Goal: Task Accomplishment & Management: Use online tool/utility

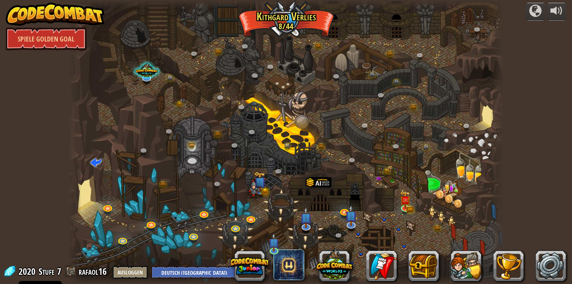
select select "de-DE"
click at [382, 170] on link at bounding box center [387, 171] width 15 height 15
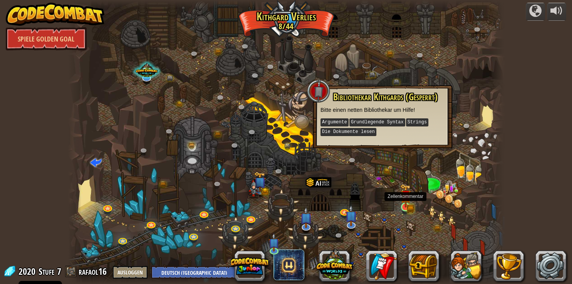
click at [406, 206] on img at bounding box center [405, 196] width 11 height 24
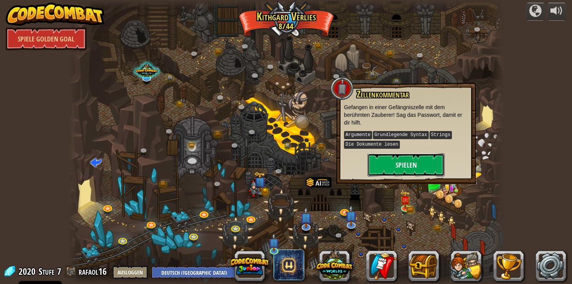
click at [394, 167] on button "Spielen" at bounding box center [405, 165] width 77 height 23
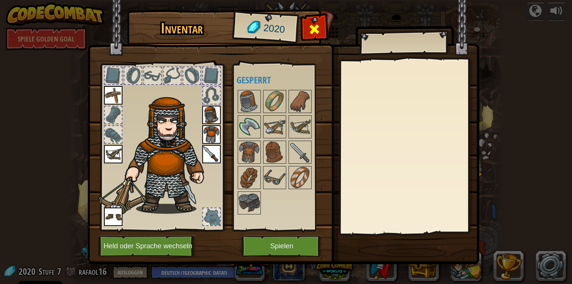
click at [308, 30] on div at bounding box center [314, 31] width 24 height 24
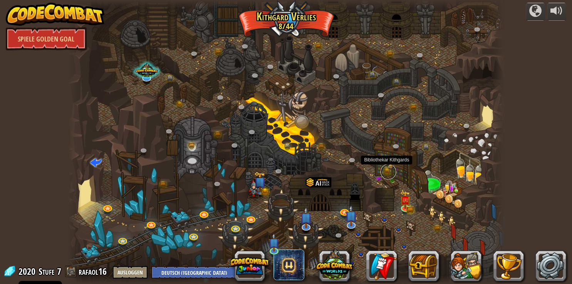
click at [386, 170] on link at bounding box center [387, 171] width 15 height 15
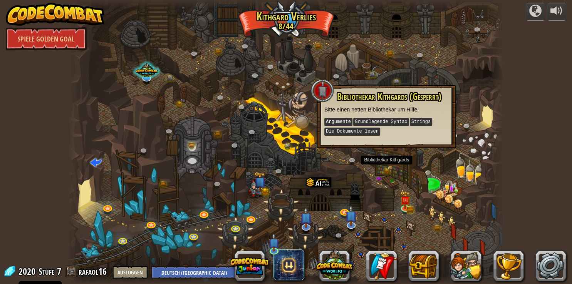
click at [383, 162] on div at bounding box center [285, 142] width 435 height 284
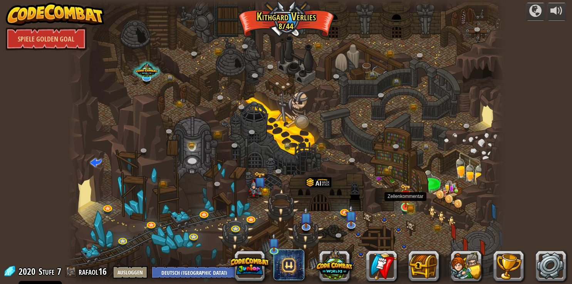
click at [405, 202] on img at bounding box center [405, 196] width 11 height 24
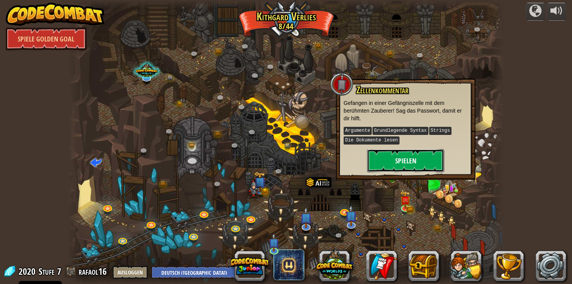
click at [401, 165] on button "Spielen" at bounding box center [405, 160] width 77 height 23
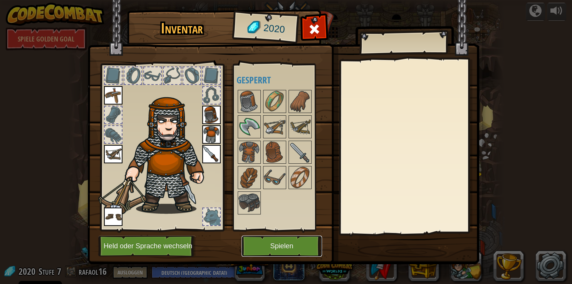
click at [296, 252] on button "Spielen" at bounding box center [281, 246] width 80 height 21
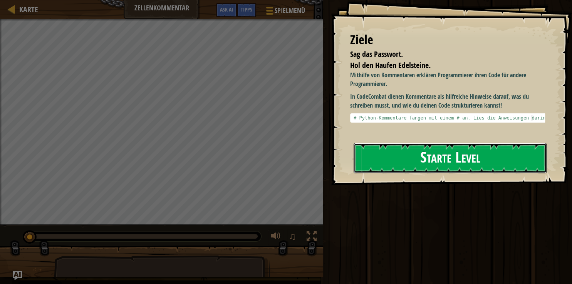
click at [433, 162] on button "Starte Level" at bounding box center [449, 158] width 193 height 30
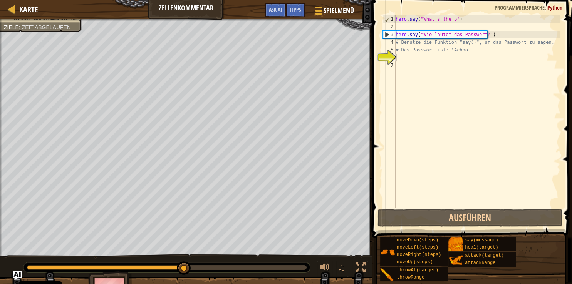
scroll to position [3, 0]
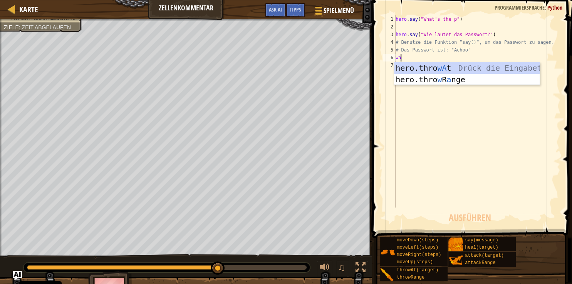
type textarea "w"
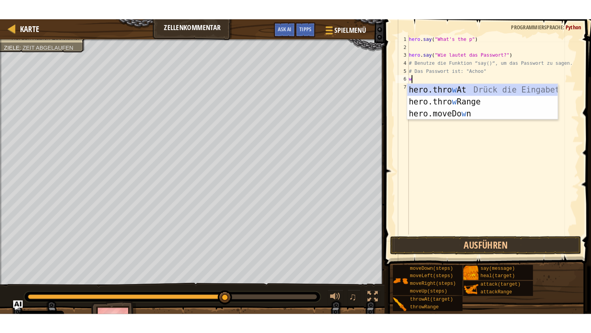
scroll to position [0, 0]
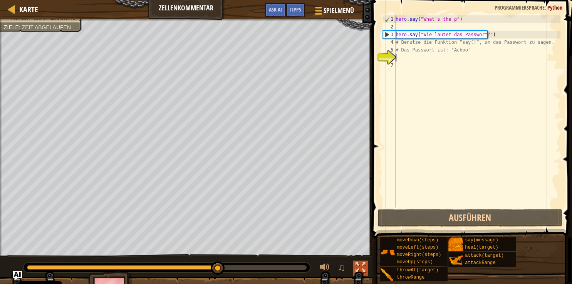
click at [358, 269] on div at bounding box center [360, 268] width 10 height 10
click at [361, 270] on div at bounding box center [360, 268] width 10 height 10
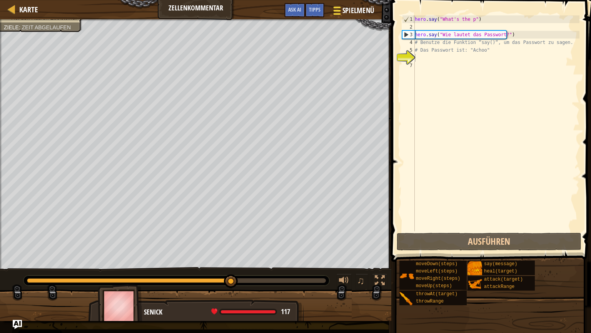
click at [361, 15] on span "Spielmenü" at bounding box center [359, 10] width 32 height 10
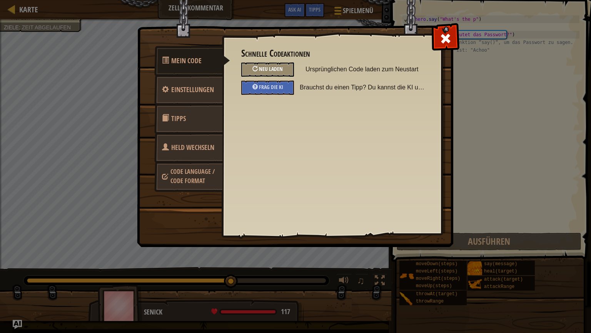
click at [284, 67] on div "Neu laden" at bounding box center [267, 69] width 53 height 14
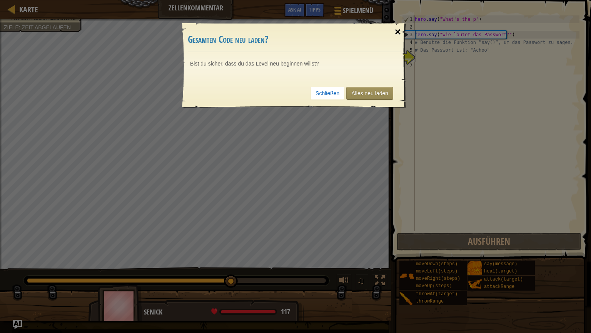
click at [396, 35] on div "×" at bounding box center [398, 32] width 18 height 22
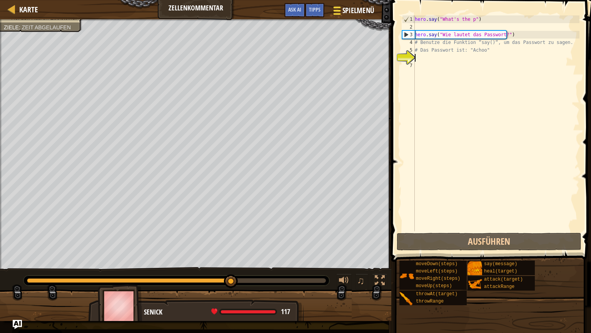
click at [351, 12] on span "Spielmenü" at bounding box center [359, 10] width 32 height 10
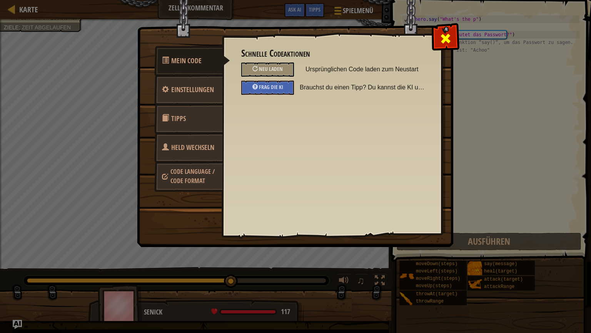
click at [453, 33] on div at bounding box center [445, 37] width 24 height 24
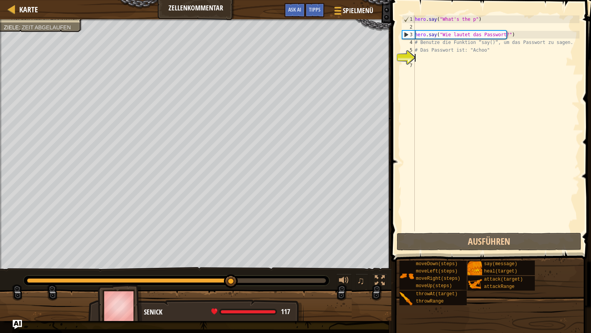
click at [423, 58] on div "hero . say ( "What's the p" ) hero . say ( "Wie lautet das Passwort?" ) # Benut…" at bounding box center [496, 130] width 166 height 231
drag, startPoint x: 416, startPoint y: 58, endPoint x: 412, endPoint y: 56, distance: 4.1
click at [413, 56] on div "hero . say ( "What's the p" ) hero . say ( "Wie lautet das Passwort?" ) # Benut…" at bounding box center [496, 123] width 166 height 216
click at [409, 55] on div "6" at bounding box center [408, 58] width 13 height 8
click at [316, 10] on span "Tipps" at bounding box center [315, 9] width 12 height 7
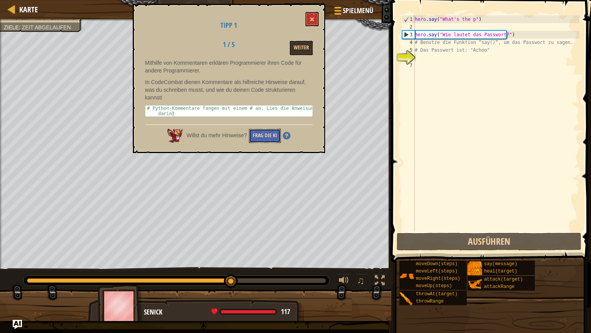
click at [258, 136] on button "Frag die KI" at bounding box center [265, 136] width 32 height 14
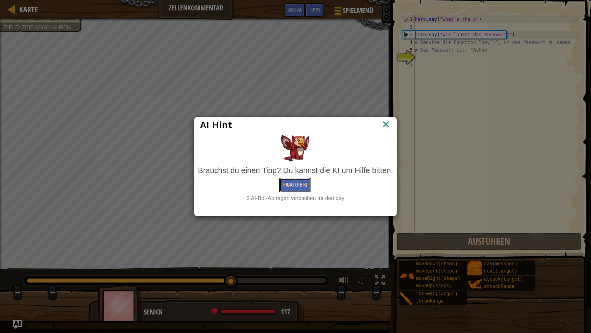
click at [305, 180] on button "Frag die KI" at bounding box center [295, 185] width 32 height 14
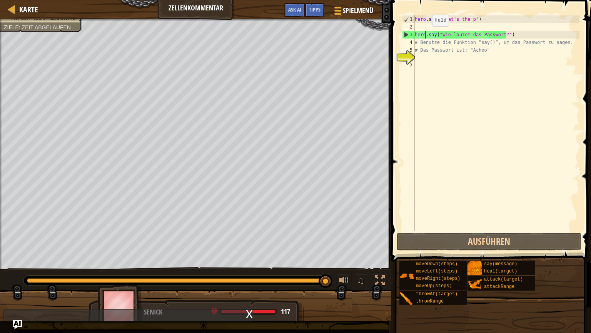
click at [426, 34] on div "hero . say ( "What's the p" ) hero . say ( "Wie lautet das Passwort?" ) # Benut…" at bounding box center [496, 130] width 166 height 231
type textarea "hero.say("Wie lautet das Passwort?")"
click at [418, 69] on div "hero . say ( "What's the p" ) hero . say ( "Wie lautet das Passwort?" ) # Benut…" at bounding box center [496, 130] width 166 height 231
click at [417, 59] on div "hero . say ( "What's the p" ) hero . say ( "Wie lautet das Passwort?" ) # Benut…" at bounding box center [496, 130] width 166 height 231
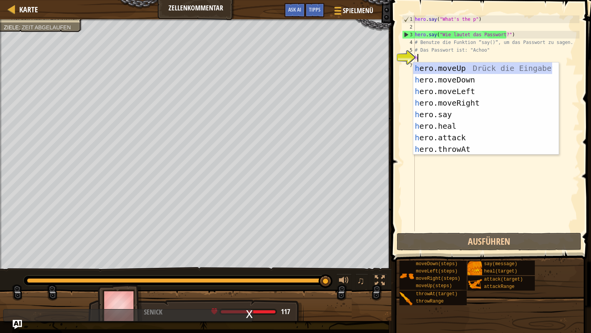
scroll to position [3, 0]
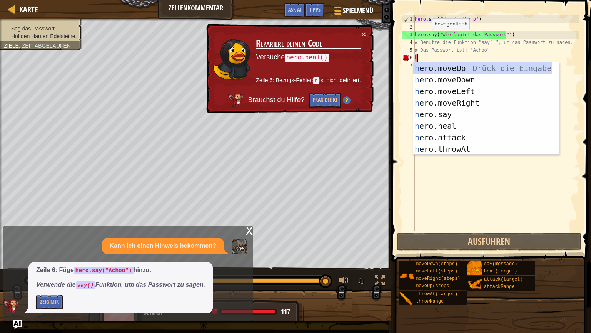
type textarea "h"
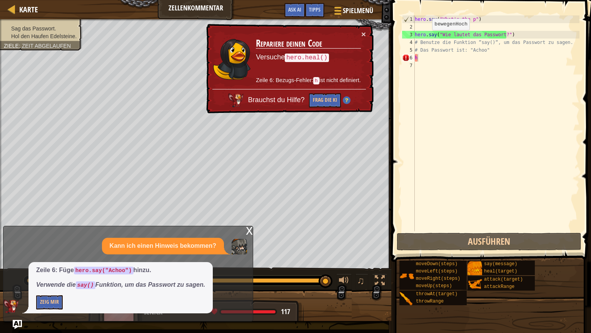
click at [359, 33] on td "Repariere deinen Code Versuche hero.heal() Zeile 6: Bezugs-Fehler: h ist nicht …" at bounding box center [309, 59] width 106 height 59
click at [364, 34] on button "×" at bounding box center [363, 34] width 5 height 8
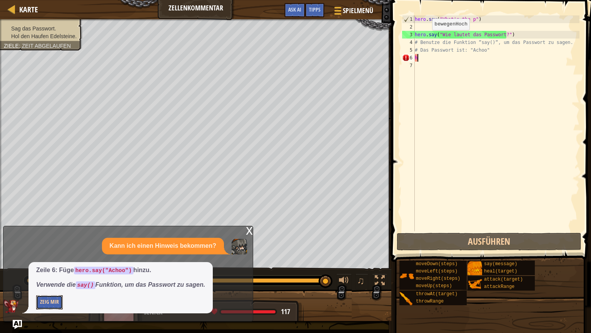
click at [51, 284] on button "Zeig mir" at bounding box center [49, 302] width 27 height 14
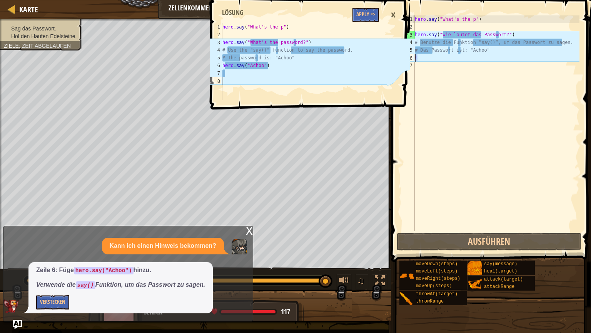
drag, startPoint x: 419, startPoint y: 58, endPoint x: 410, endPoint y: 60, distance: 9.9
click at [413, 60] on div "hero . say ( "What's the p" ) hero . say ( "Wie lautet das Passwort?" ) # Benut…" at bounding box center [496, 123] width 166 height 216
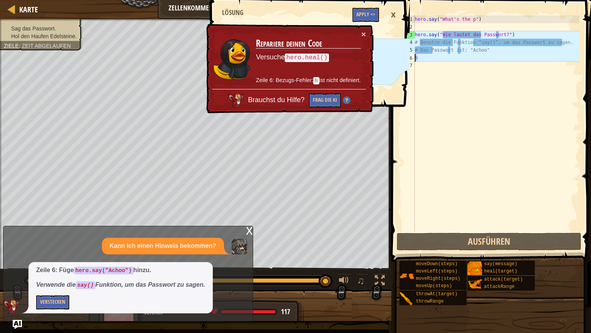
click at [418, 58] on div "hero . say ( "What's the p" ) hero . say ( "Wie lautet das Passwort?" ) # Benut…" at bounding box center [496, 123] width 166 height 216
click at [418, 58] on div "hero . say ( "What's the p" ) hero . say ( "Wie lautet das Passwort?" ) # Benut…" at bounding box center [496, 130] width 166 height 231
click at [363, 32] on button "×" at bounding box center [363, 34] width 5 height 8
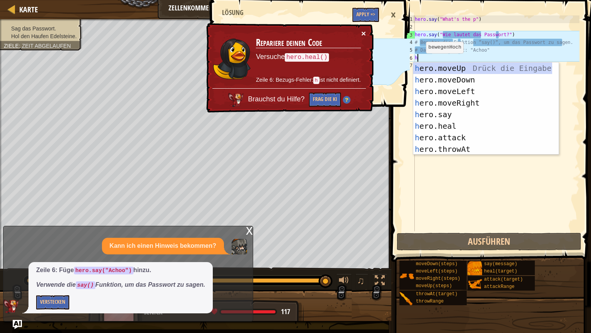
type textarea "h"
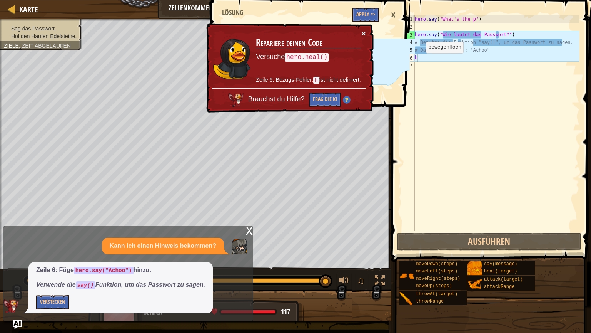
click at [363, 32] on button "×" at bounding box center [363, 34] width 5 height 8
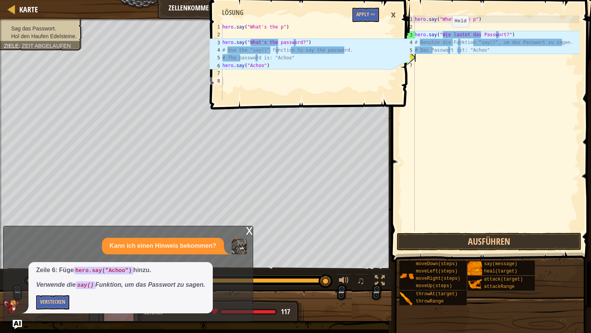
click at [446, 35] on div "hero . say ( "What's the p" ) hero . say ( "Wie lautet das Passwort?" ) # Benut…" at bounding box center [496, 130] width 166 height 231
type textarea "hero.say("Wie lautet das Passwort?")"
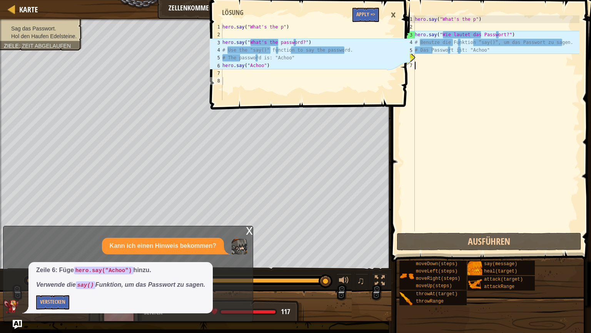
click at [418, 62] on div "hero . say ( "What's the p" ) hero . say ( "Wie lautet das Passwort?" ) # Benut…" at bounding box center [496, 130] width 166 height 231
type textarea "# Das Passwort ist: "Achoo""
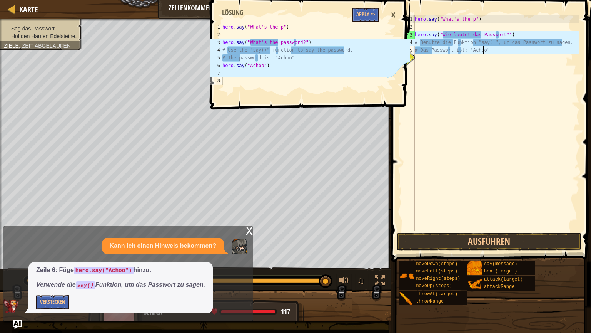
click at [417, 59] on div "hero . say ( "What's the p" ) hero . say ( "Wie lautet das Passwort?" ) # Benut…" at bounding box center [496, 130] width 166 height 231
type textarea "hero.say("What's the password?")"
drag, startPoint x: 304, startPoint y: 42, endPoint x: 222, endPoint y: 43, distance: 82.0
click at [222, 43] on div "hero . say ( "What's the p" ) hero . say ( "What's the password?" ) # Use the "…" at bounding box center [304, 69] width 166 height 92
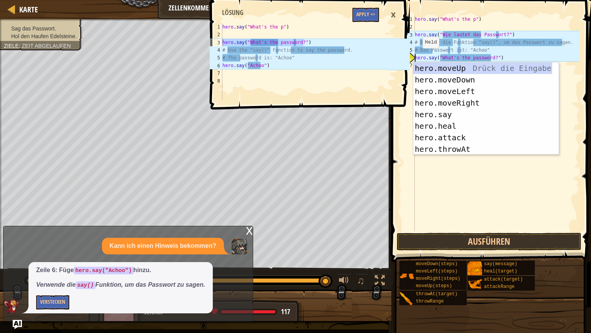
type textarea "hero.say("What's the password?")"
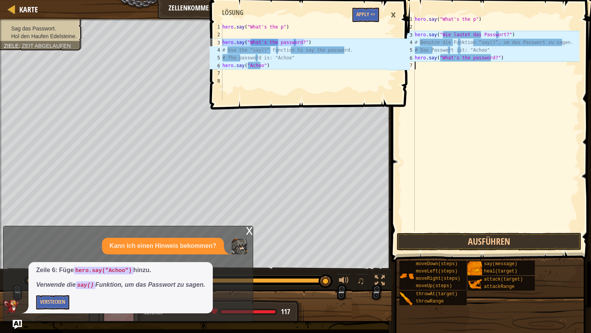
click at [503, 185] on div "hero . say ( "What's the p" ) hero . say ( "Wie lautet das Passwort?" ) # Benut…" at bounding box center [496, 130] width 166 height 231
click at [449, 57] on div "hero . say ( "What's the p" ) hero . say ( "Wie lautet das Passwort?" ) # Benut…" at bounding box center [496, 130] width 166 height 231
click at [490, 58] on div "hero . say ( "What's the p" ) hero . say ( "Wie lautet das Passwort?" ) # Benut…" at bounding box center [496, 130] width 166 height 231
click at [490, 58] on div "hero . say ( "What's the p" ) hero . say ( "Wie lautet das Passwort?" ) # Benut…" at bounding box center [496, 123] width 166 height 216
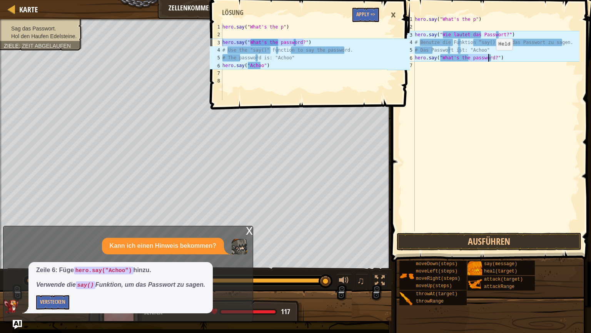
click at [490, 58] on div "hero . say ( "What's the p" ) hero . say ( "Wie lautet das Passwort?" ) # Benut…" at bounding box center [496, 130] width 166 height 231
click at [490, 58] on div "hero . say ( "What's the p" ) hero . say ( "Wie lautet das Passwort?" ) # Benut…" at bounding box center [496, 123] width 166 height 216
click at [490, 58] on div "hero . say ( "What's the p" ) hero . say ( "Wie lautet das Passwort?" ) # Benut…" at bounding box center [496, 130] width 166 height 231
click at [490, 58] on div "hero . say ( "What's the p" ) hero . say ( "Wie lautet das Passwort?" ) # Benut…" at bounding box center [496, 123] width 166 height 216
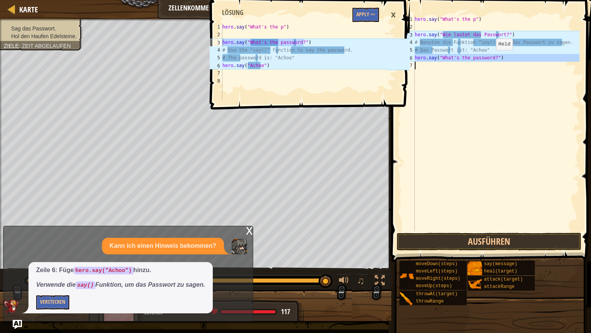
type textarea "hero.say("What's the password?")"
click at [490, 58] on div "hero . say ( "What's the p" ) hero . say ( "Wie lautet das Passwort?" ) # Benut…" at bounding box center [496, 130] width 166 height 231
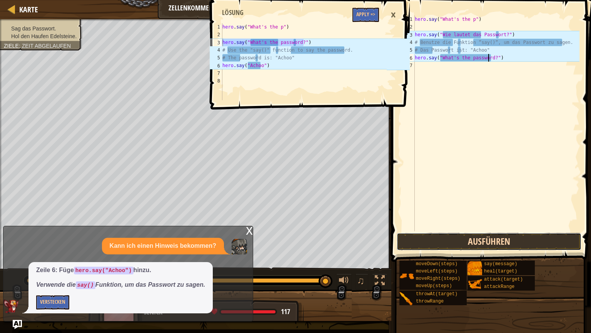
click at [467, 244] on button "Ausführen" at bounding box center [489, 241] width 185 height 18
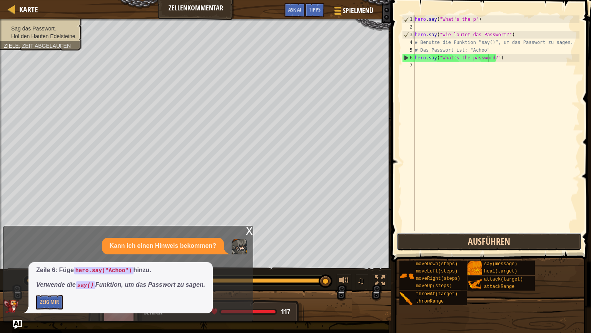
click at [472, 241] on button "Ausführen" at bounding box center [489, 241] width 185 height 18
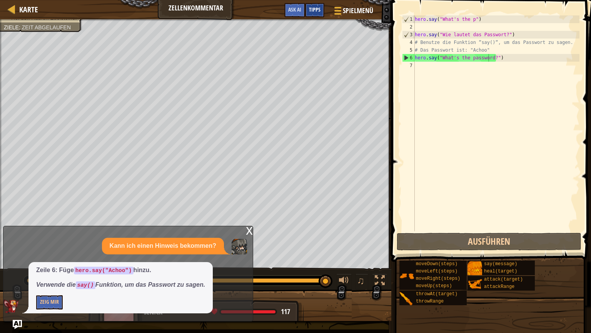
click at [316, 9] on span "Tipps" at bounding box center [315, 9] width 12 height 7
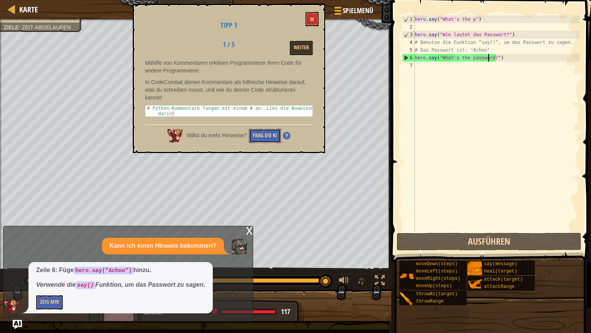
click at [270, 135] on button "Frag die KI" at bounding box center [265, 136] width 32 height 14
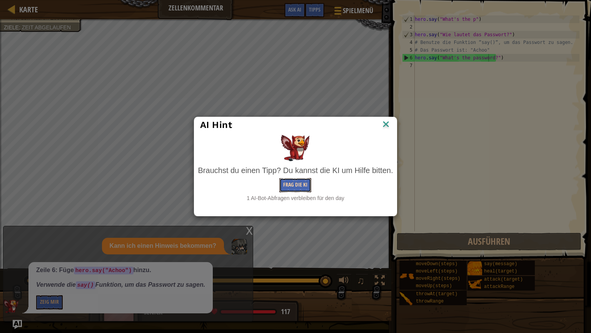
click at [292, 187] on button "Frag die KI" at bounding box center [295, 185] width 32 height 14
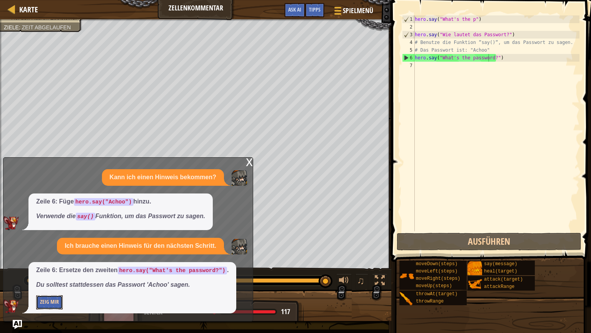
click at [56, 284] on button "Zeig mir" at bounding box center [49, 302] width 27 height 14
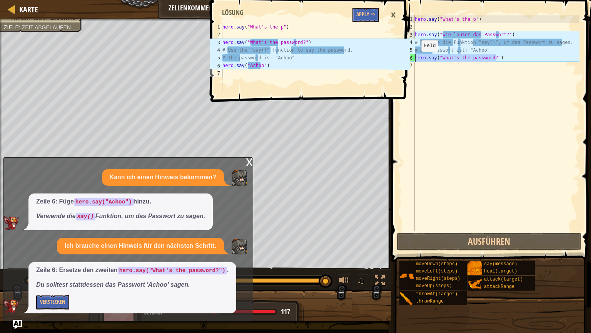
drag, startPoint x: 498, startPoint y: 58, endPoint x: 415, endPoint y: 59, distance: 83.5
click at [415, 59] on div "hero . say ( "What's the p" ) hero . say ( "Wie lautet das Passwort?" ) # Benut…" at bounding box center [496, 130] width 166 height 231
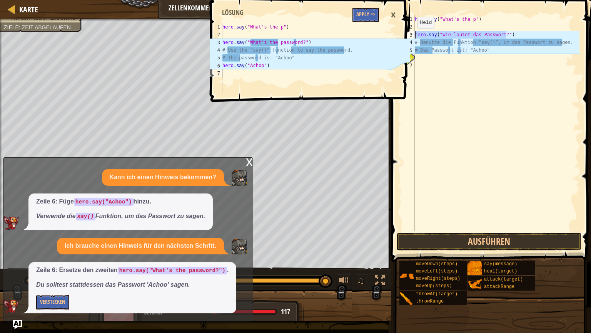
drag, startPoint x: 508, startPoint y: 35, endPoint x: 411, endPoint y: 36, distance: 97.8
click at [413, 36] on div "hero . say ( "What's the p" ) hero . say ( "Wie lautet das Passwort?" ) # Benut…" at bounding box center [496, 123] width 166 height 216
type textarea "hero.say("Wie lautet das Passwort?")"
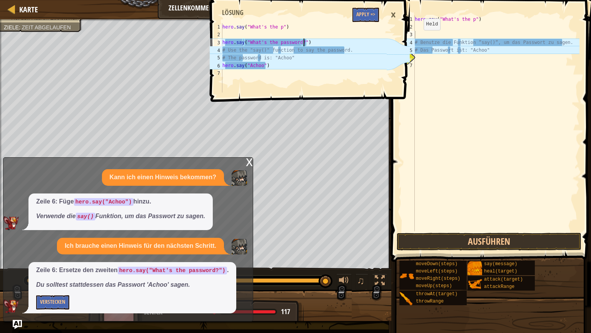
click at [305, 44] on div "hero . say ( "What's the p" ) hero . say ( "What's the password?" ) # Use the "…" at bounding box center [304, 65] width 166 height 85
click at [278, 43] on div "hero . say ( "What's the p" ) hero . say ( "What's the password?" ) # Use the "…" at bounding box center [304, 65] width 166 height 85
drag, startPoint x: 307, startPoint y: 42, endPoint x: 221, endPoint y: 42, distance: 86.2
click at [221, 42] on div "hero . say ( "What's the p" ) hero . say ( "What's the password?" ) # Use the "…" at bounding box center [304, 57] width 166 height 69
type textarea "hero.say("What's the password?")"
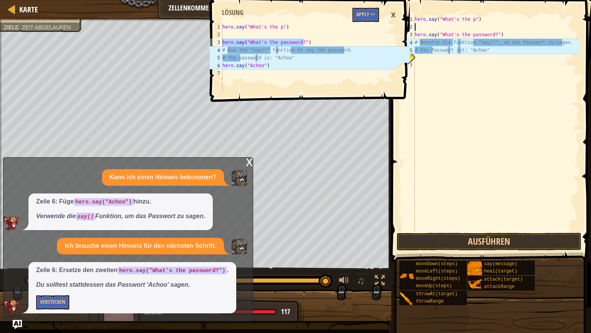
click at [511, 29] on div "hero . say ( "What's the p" ) hero . say ( "What's the password?" ) # Benutze d…" at bounding box center [496, 130] width 166 height 231
drag, startPoint x: 578, startPoint y: 41, endPoint x: 417, endPoint y: 43, distance: 160.9
click at [417, 43] on div "hero . say ( "What's the p" ) hero . say ( "What's the password?" ) # Benutze d…" at bounding box center [496, 130] width 166 height 231
type textarea "# Benutze die Funktion “say()“, um das Passwort zu sagen."
click at [415, 42] on div "hero . say ( "What's the p" ) hero . say ( "What's the password?" ) # Benutze d…" at bounding box center [496, 130] width 166 height 231
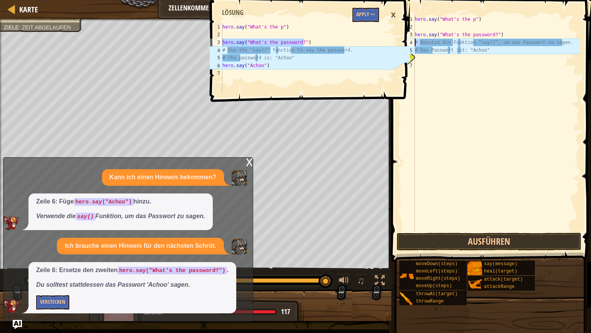
drag, startPoint x: 419, startPoint y: 42, endPoint x: 413, endPoint y: 43, distance: 6.2
click at [413, 43] on div "hero . say ( "What's the p" ) hero . say ( "What's the password?" ) # Benutze d…" at bounding box center [496, 123] width 166 height 216
drag, startPoint x: 580, startPoint y: 40, endPoint x: 411, endPoint y: 43, distance: 169.0
click at [413, 43] on div "hero . say ( "What's the p" ) hero . say ( "What's the password?" ) # Benutze d…" at bounding box center [496, 123] width 166 height 216
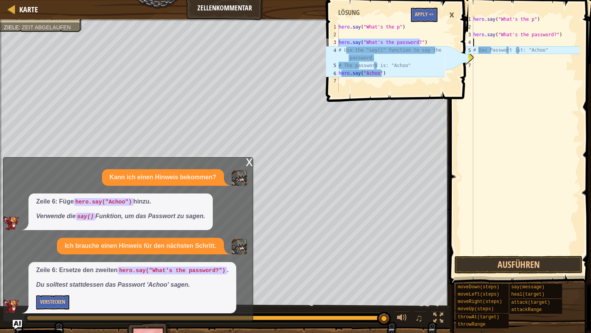
type textarea "# Use the "say()" function to say the password."
drag, startPoint x: 439, startPoint y: 50, endPoint x: 331, endPoint y: 49, distance: 108.5
click at [337, 49] on div "hero . say ( "What's the p" ) hero . say ( "What's the password?" ) # Use the "…" at bounding box center [391, 57] width 108 height 69
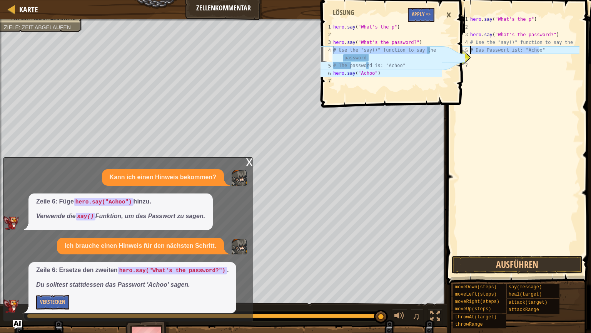
drag, startPoint x: 579, startPoint y: 50, endPoint x: 471, endPoint y: 53, distance: 107.8
click at [471, 53] on div "hero . say ( "What's the p" ) hero . say ( "What's the password?" ) # Use the "…" at bounding box center [524, 142] width 111 height 254
type textarea "# Das Passwort ist: "Achoo""
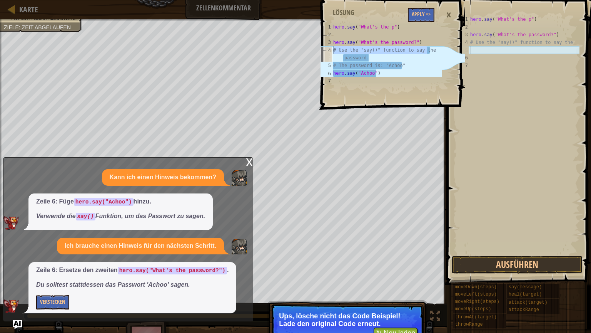
type textarea "# The password is: "Achoo""
drag, startPoint x: 401, startPoint y: 65, endPoint x: 333, endPoint y: 66, distance: 67.7
click at [333, 66] on div "hero . say ( "What's the p" ) hero . say ( "What's the password?" ) # Use the "…" at bounding box center [387, 69] width 111 height 92
click at [472, 50] on div "hero . say ( "What's the p" ) hero . say ( "What's the password?" ) # Use the "…" at bounding box center [524, 142] width 111 height 254
drag, startPoint x: 472, startPoint y: 50, endPoint x: 466, endPoint y: 51, distance: 6.6
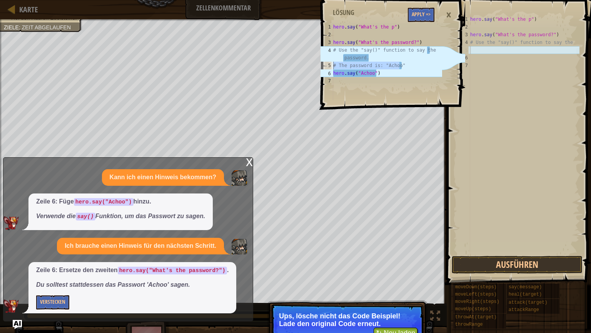
click at [469, 51] on div "hero . say ( "What's the p" ) hero . say ( "What's the password?" ) # Use the "…" at bounding box center [524, 134] width 111 height 239
click at [568, 42] on div "hero . say ( "What's the p" ) hero . say ( "What's the password?" ) # Use the "…" at bounding box center [524, 142] width 111 height 254
type textarea "# Use the "say()" function to say the"
click at [472, 58] on div "hero . say ( "What's the p" ) hero . say ( "What's the password?" ) # Use the "…" at bounding box center [524, 142] width 111 height 254
click at [470, 51] on div "5" at bounding box center [464, 50] width 13 height 8
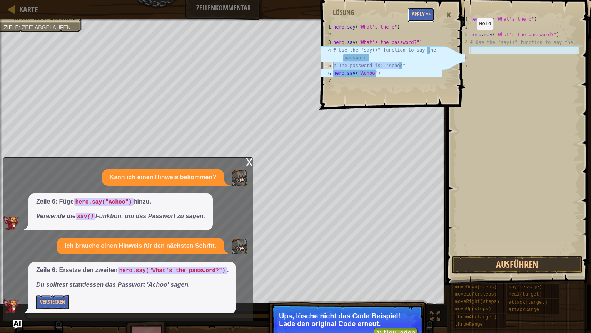
click at [423, 13] on button "Apply =>" at bounding box center [421, 15] width 27 height 14
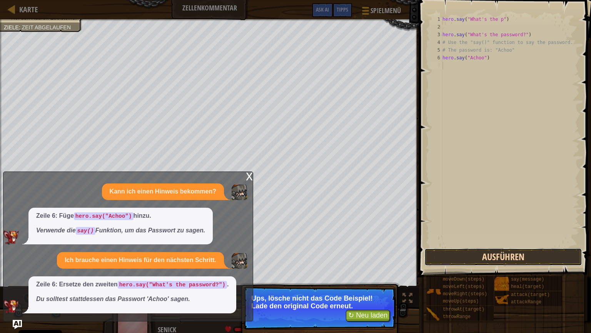
click at [475, 254] on button "Ausführen" at bounding box center [503, 257] width 158 height 18
click at [249, 177] on div "x" at bounding box center [249, 176] width 7 height 8
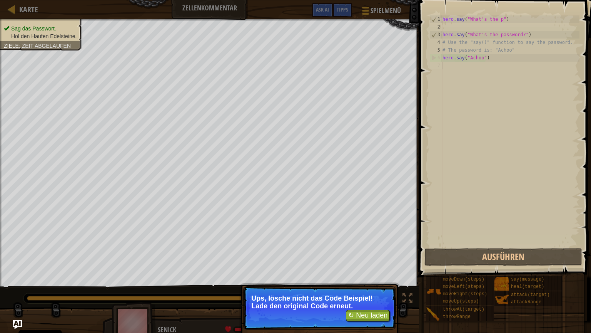
click at [448, 67] on div "hero . say ( "What's the p" ) hero . say ( "What's the password?" ) # Use the "…" at bounding box center [510, 138] width 139 height 246
drag, startPoint x: 448, startPoint y: 75, endPoint x: 447, endPoint y: 80, distance: 5.0
click at [447, 80] on div "hero . say ( "What's the p" ) hero . say ( "What's the password?" ) # Use the "…" at bounding box center [510, 138] width 139 height 246
click at [443, 89] on div "hero . say ( "What's the p" ) hero . say ( "What's the password?" ) # Use the "…" at bounding box center [510, 138] width 139 height 246
click at [489, 259] on button "Ausführen" at bounding box center [503, 257] width 158 height 18
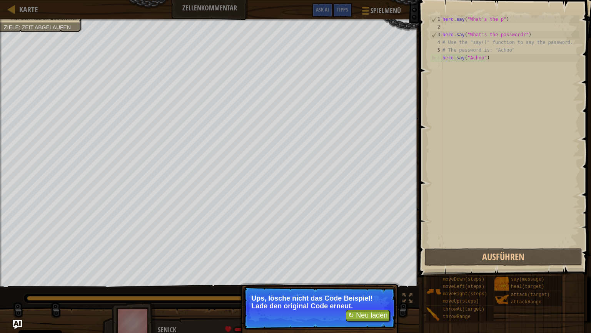
click at [444, 67] on div "hero . say ( "What's the p" ) hero . say ( "What's the password?" ) # Use the "…" at bounding box center [510, 138] width 139 height 246
click at [338, 12] on span "Tipps" at bounding box center [343, 9] width 12 height 7
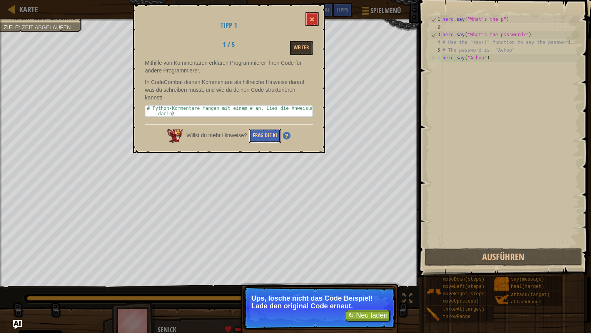
click at [259, 136] on button "Frag die KI" at bounding box center [265, 136] width 32 height 14
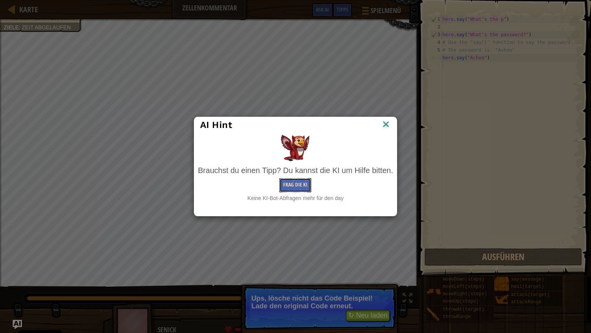
click at [290, 185] on button "Frag die KI" at bounding box center [295, 185] width 32 height 14
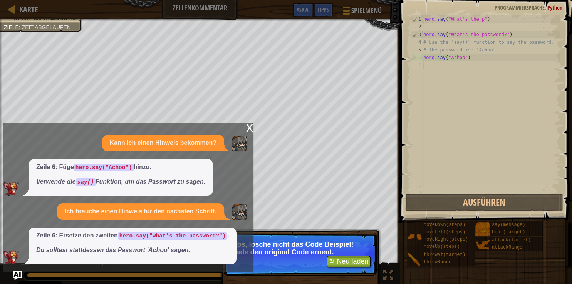
click at [248, 125] on div "x" at bounding box center [249, 128] width 7 height 8
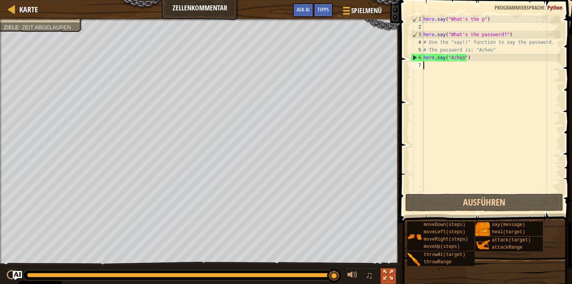
click at [389, 276] on div at bounding box center [388, 276] width 10 height 10
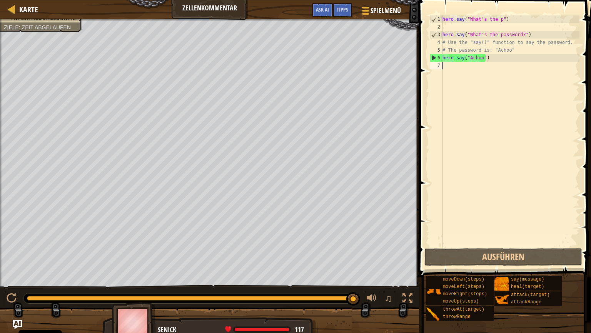
type textarea "h"
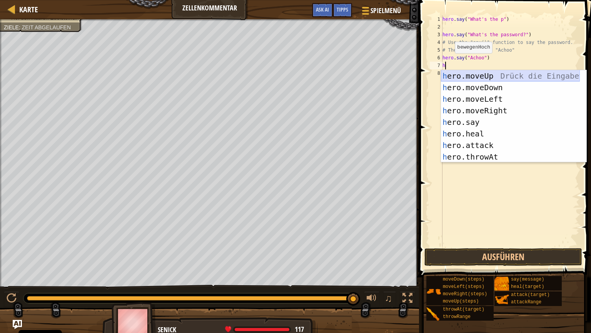
click at [483, 74] on div "h ero.moveUp Drück die Eingabetaste h ero.moveDown Drück die Eingabetaste h ero…" at bounding box center [510, 127] width 139 height 115
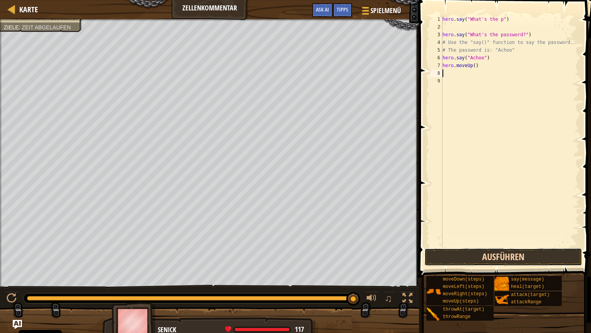
click at [484, 257] on button "Ausführen" at bounding box center [503, 257] width 158 height 18
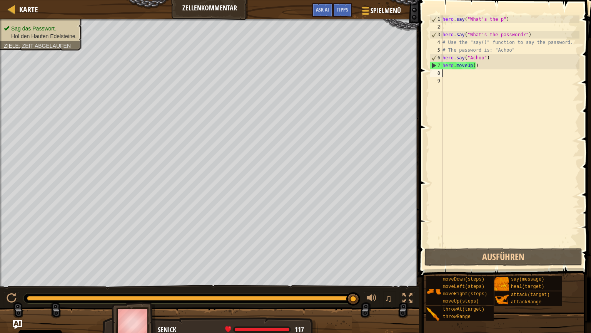
type textarea "h"
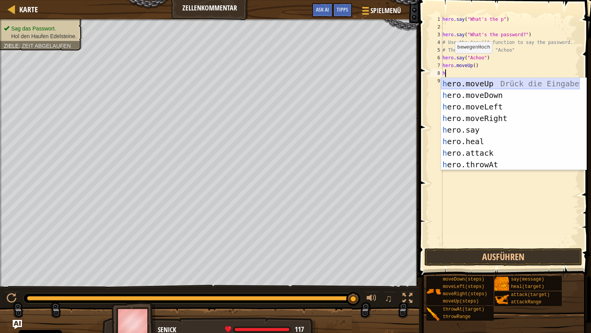
click at [473, 82] on div "h ero.moveUp Drück die Eingabetaste h ero.moveDown Drück die Eingabetaste h ero…" at bounding box center [510, 135] width 139 height 115
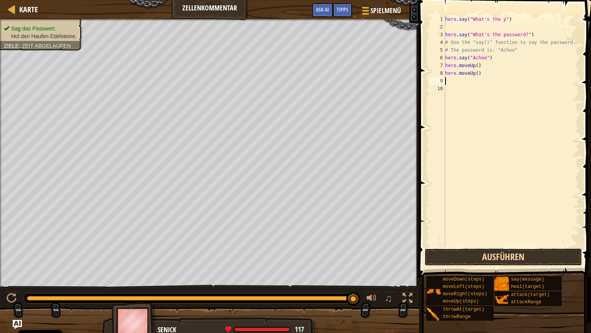
click at [478, 255] on button "Ausführen" at bounding box center [503, 257] width 158 height 18
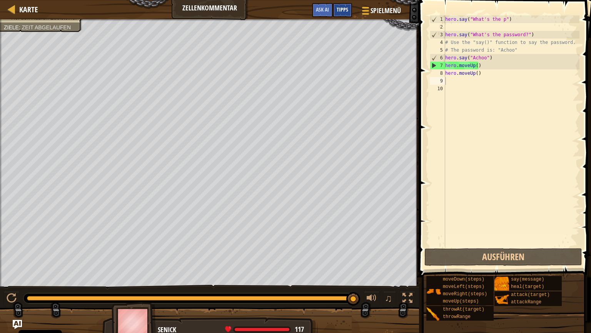
click at [340, 12] on span "Tipps" at bounding box center [343, 9] width 12 height 7
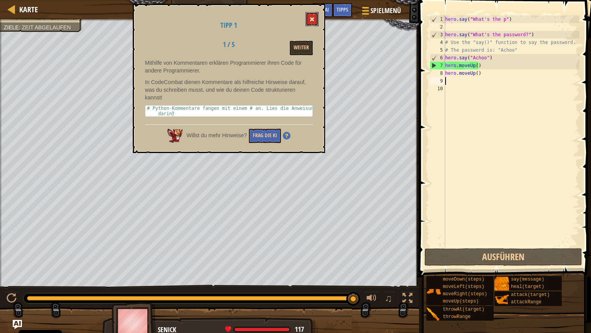
click at [312, 14] on button at bounding box center [312, 19] width 13 height 14
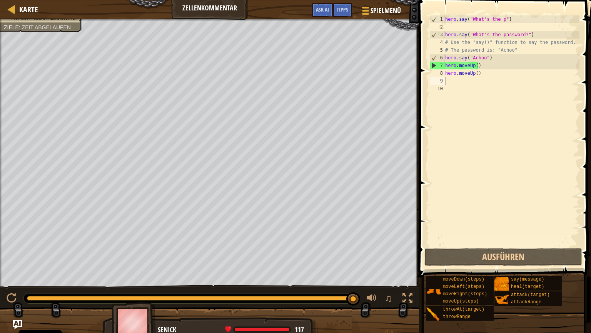
type textarea "hero.moveUp()"
drag, startPoint x: 478, startPoint y: 66, endPoint x: 443, endPoint y: 66, distance: 35.0
click at [444, 66] on div "hero . say ( "What's the p" ) hero . say ( "What's the password?" ) # Use the "…" at bounding box center [512, 130] width 136 height 231
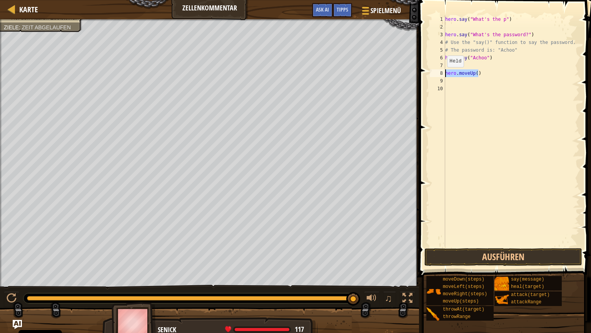
drag, startPoint x: 478, startPoint y: 74, endPoint x: 443, endPoint y: 75, distance: 34.6
click at [444, 75] on div "hero . say ( "What's the p" ) hero . say ( "What's the password?" ) # Use the "…" at bounding box center [512, 130] width 136 height 231
type textarea "hero.moveUp()"
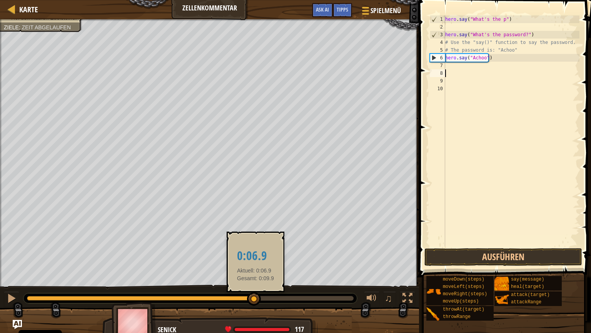
drag, startPoint x: 352, startPoint y: 299, endPoint x: 256, endPoint y: 301, distance: 96.2
click at [256, 284] on div at bounding box center [254, 299] width 14 height 14
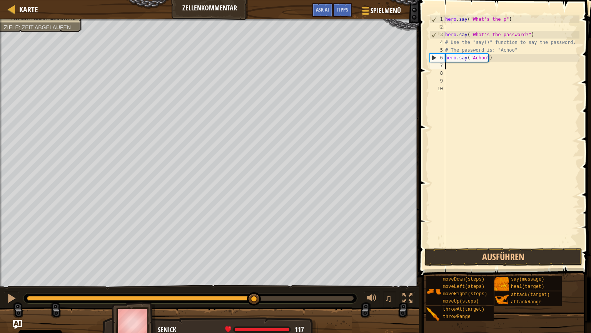
click at [446, 67] on div "hero . say ( "What's the p" ) hero . say ( "What's the password?" ) # Use the "…" at bounding box center [512, 138] width 136 height 246
type textarea "h"
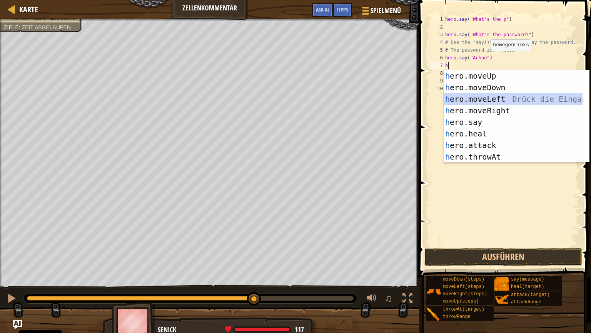
click at [474, 99] on div "h ero.moveUp Drück die Eingabetaste h ero.moveDown Drück die Eingabetaste h ero…" at bounding box center [513, 127] width 139 height 115
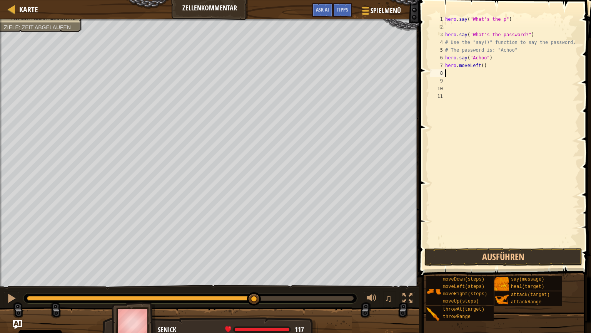
type textarea "h"
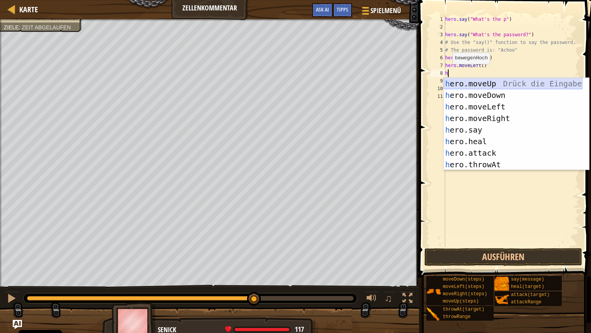
click at [473, 86] on div "h ero.moveUp Drück die Eingabetaste h ero.moveDown Drück die Eingabetaste h ero…" at bounding box center [513, 135] width 139 height 115
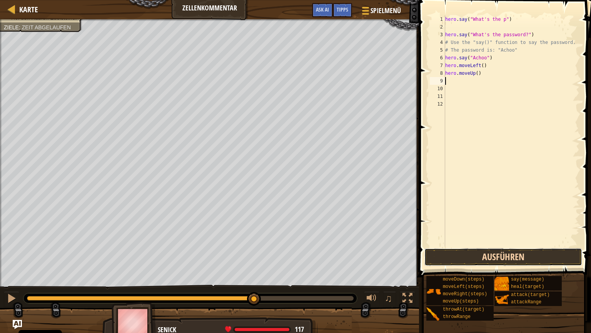
click at [470, 257] on button "Ausführen" at bounding box center [503, 257] width 158 height 18
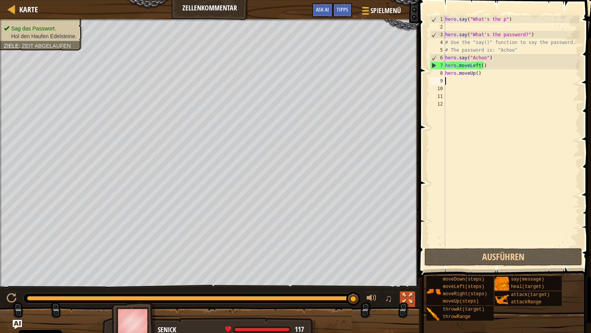
click at [409, 284] on div at bounding box center [408, 298] width 10 height 10
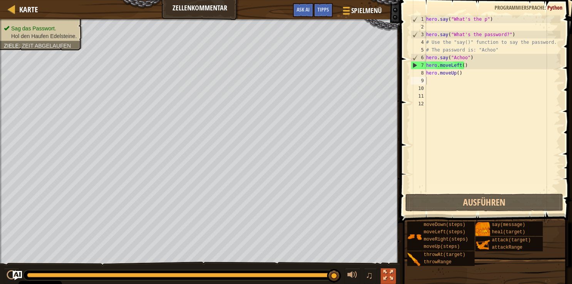
click at [389, 272] on div at bounding box center [388, 276] width 10 height 10
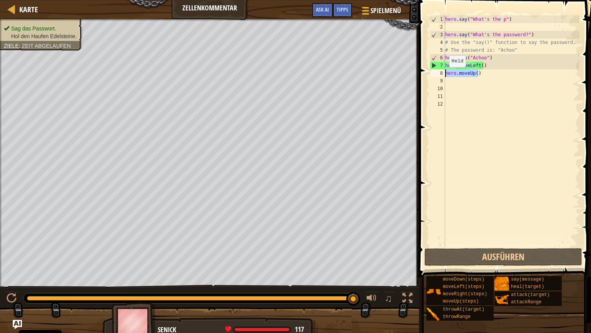
drag, startPoint x: 479, startPoint y: 74, endPoint x: 445, endPoint y: 75, distance: 33.9
click at [445, 75] on div "hero . say ( "What's the p" ) hero . say ( "What's the password?" ) # Use the "…" at bounding box center [512, 138] width 136 height 246
type textarea "hero.moveUp()"
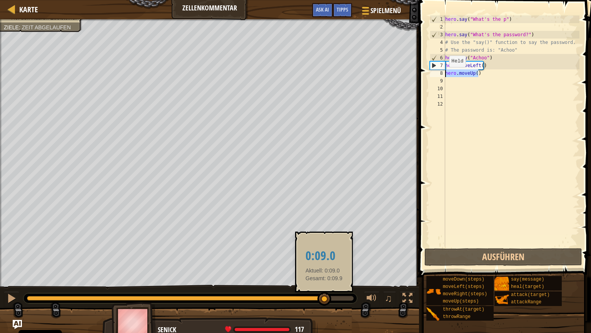
drag, startPoint x: 349, startPoint y: 298, endPoint x: 324, endPoint y: 297, distance: 25.4
click at [324, 284] on div at bounding box center [325, 299] width 14 height 14
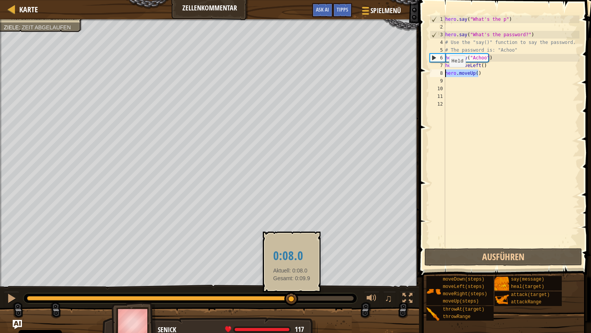
drag, startPoint x: 326, startPoint y: 299, endPoint x: 292, endPoint y: 299, distance: 34.3
click at [292, 284] on div at bounding box center [291, 299] width 14 height 14
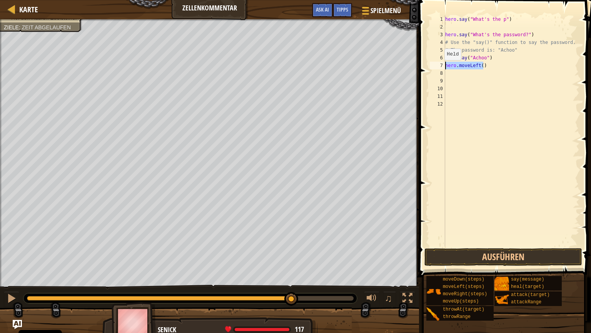
drag, startPoint x: 485, startPoint y: 67, endPoint x: 441, endPoint y: 68, distance: 43.9
click at [444, 68] on div "hero . say ( "What's the p" ) hero . say ( "What's the password?" ) # Use the "…" at bounding box center [512, 130] width 136 height 231
type textarea "hero.moveLeft()"
type textarea "h"
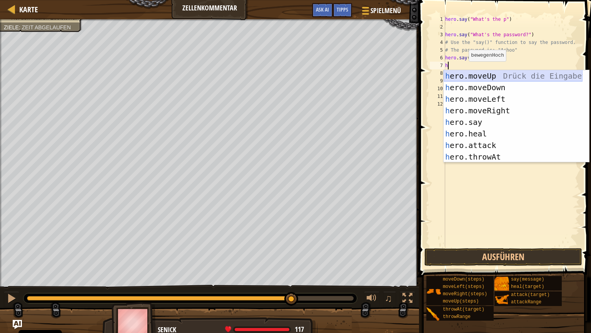
click at [466, 74] on div "h ero.moveUp Drück die Eingabetaste h ero.moveDown Drück die Eingabetaste h ero…" at bounding box center [513, 127] width 139 height 115
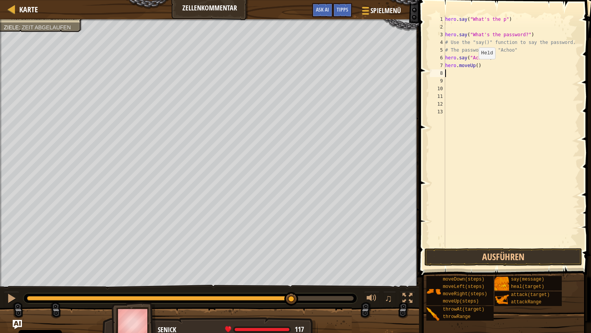
click at [475, 67] on div "hero . say ( "What's the p" ) hero . say ( "What's the password?" ) # Use the "…" at bounding box center [512, 138] width 136 height 246
type textarea "hero.moveUp(11111)"
click at [480, 255] on button "Ausführen" at bounding box center [503, 257] width 158 height 18
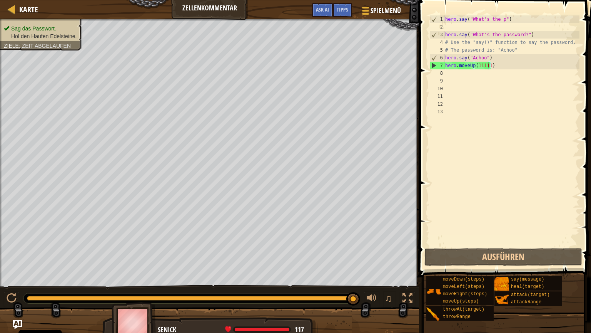
click at [211, 10] on div "Karte Zellenkommentar Spielmenü Fertig Tipps Ask AI" at bounding box center [209, 9] width 419 height 19
click at [337, 9] on span "Tipps" at bounding box center [343, 9] width 12 height 7
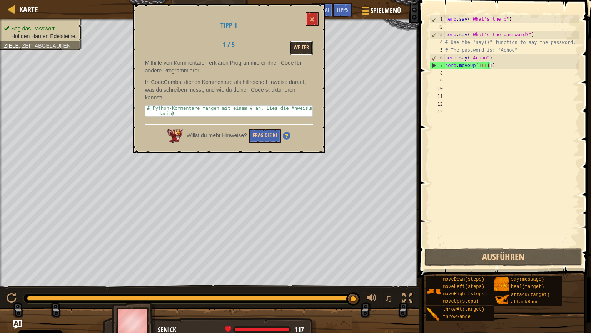
click at [299, 44] on button "Weiter" at bounding box center [301, 48] width 23 height 14
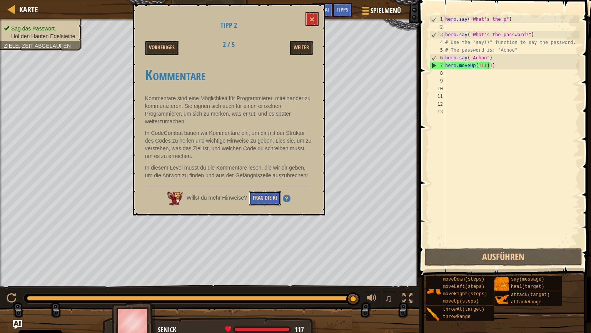
click at [259, 202] on button "Frag die KI" at bounding box center [265, 198] width 32 height 14
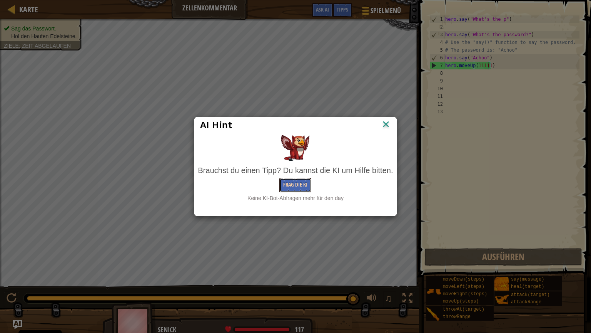
click at [289, 185] on button "Frag die KI" at bounding box center [295, 185] width 32 height 14
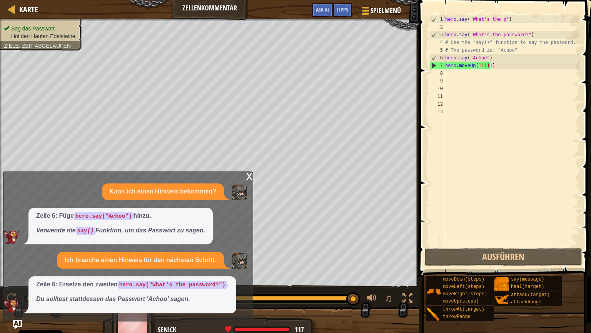
drag, startPoint x: 125, startPoint y: 218, endPoint x: 119, endPoint y: 214, distance: 7.5
click at [119, 214] on code "hero.say("Achoo")" at bounding box center [104, 216] width 60 height 8
drag, startPoint x: 119, startPoint y: 214, endPoint x: 114, endPoint y: 216, distance: 5.4
click at [118, 214] on code "hero.say("Achoo")" at bounding box center [104, 216] width 60 height 8
drag, startPoint x: 111, startPoint y: 217, endPoint x: 172, endPoint y: 206, distance: 62.1
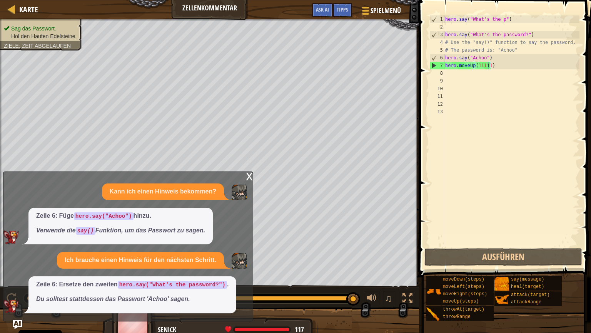
click at [149, 212] on p "Zeile 6: Füge hero.say("Achoo") hinzu." at bounding box center [120, 215] width 169 height 9
click at [446, 73] on div "hero . say ( "What's the p" ) hero . say ( "What's the password?" ) # Use the "…" at bounding box center [512, 138] width 136 height 246
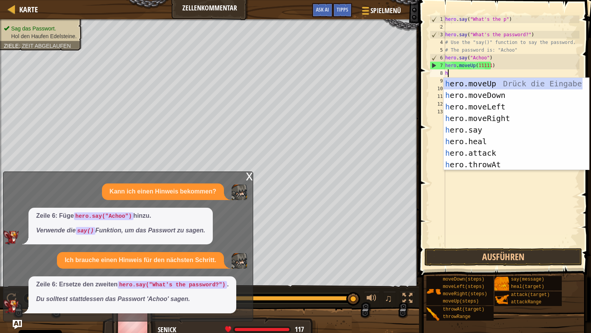
scroll to position [3, 0]
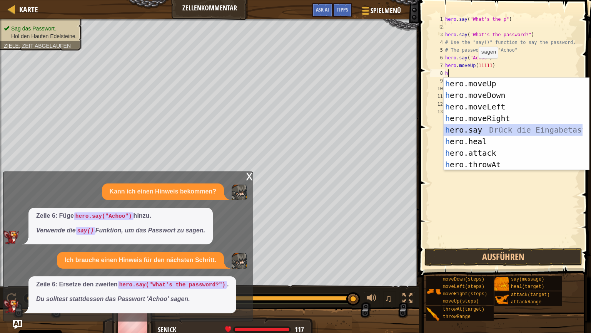
click at [476, 131] on div "h ero.moveUp Drück die Eingabetaste h ero.moveDown Drück die Eingabetaste h ero…" at bounding box center [513, 135] width 139 height 115
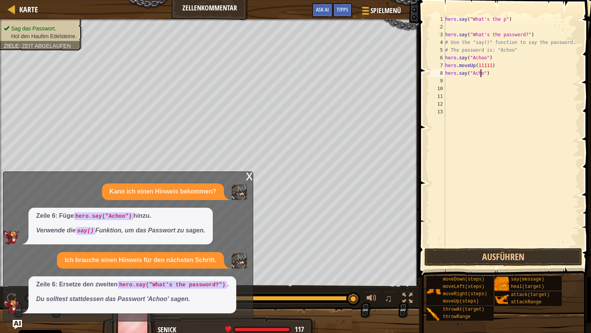
scroll to position [3, 3]
click at [250, 178] on div "x" at bounding box center [249, 176] width 7 height 8
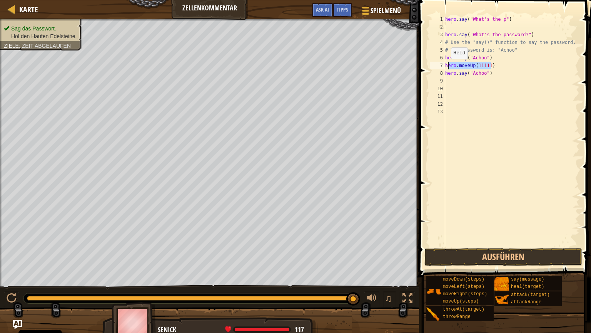
drag, startPoint x: 490, startPoint y: 65, endPoint x: 447, endPoint y: 67, distance: 43.1
click at [447, 67] on div "hero . say ( "What's the p" ) hero . say ( "What's the password?" ) # Use the "…" at bounding box center [512, 138] width 136 height 246
type textarea "h"
drag, startPoint x: 489, startPoint y: 73, endPoint x: 438, endPoint y: 75, distance: 50.8
click at [444, 75] on div "hero . say ( "What's the p" ) hero . say ( "What's the password?" ) # Use the "…" at bounding box center [512, 130] width 136 height 231
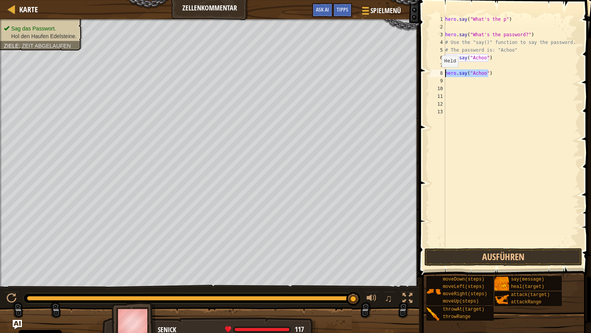
type textarea "hero.say("Achoo")"
click at [508, 259] on button "Ausführen" at bounding box center [503, 257] width 158 height 18
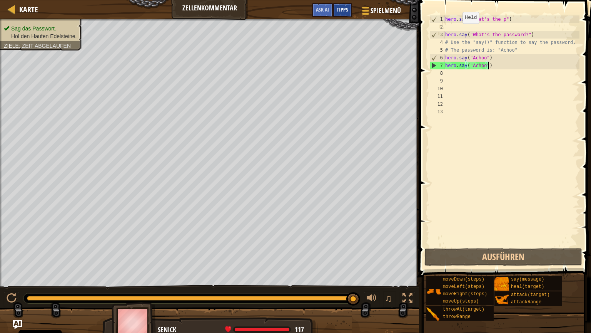
click at [343, 8] on span "Tipps" at bounding box center [343, 9] width 12 height 7
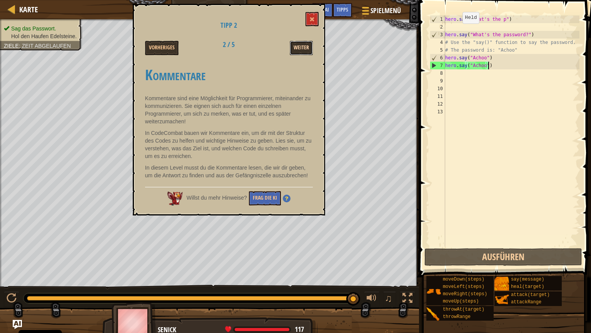
click at [304, 49] on button "Weiter" at bounding box center [301, 48] width 23 height 14
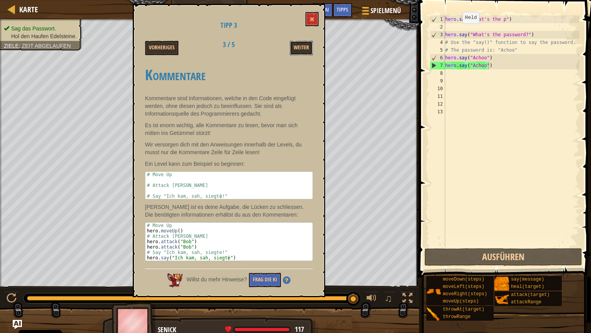
click at [303, 49] on button "Weiter" at bounding box center [301, 48] width 23 height 14
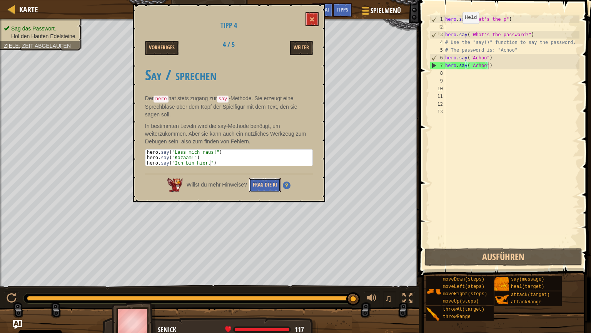
click at [267, 182] on button "Frag die KI" at bounding box center [265, 185] width 32 height 14
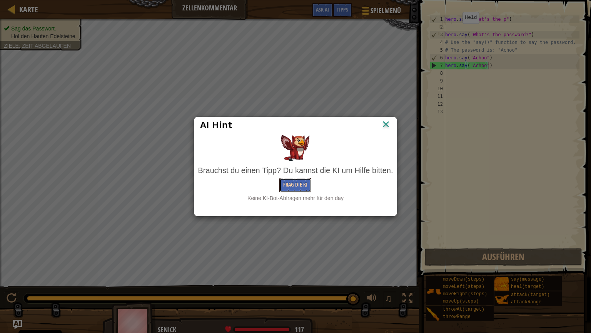
click at [299, 183] on button "Frag die KI" at bounding box center [295, 185] width 32 height 14
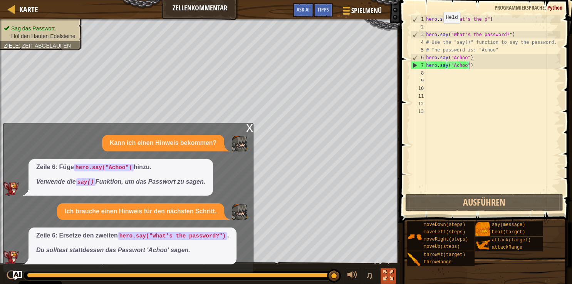
drag, startPoint x: 391, startPoint y: 273, endPoint x: 384, endPoint y: 270, distance: 7.9
click at [390, 273] on div at bounding box center [388, 276] width 10 height 10
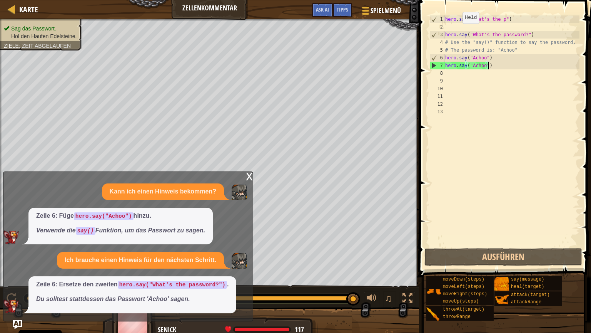
click at [251, 178] on div "x" at bounding box center [249, 176] width 7 height 8
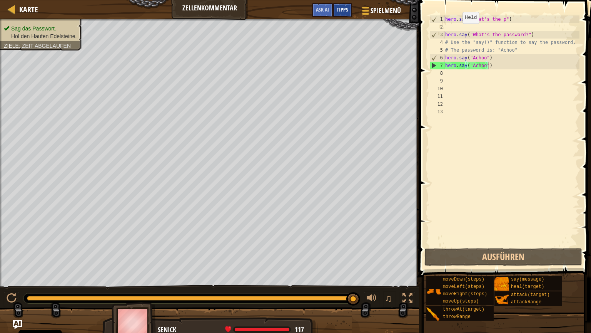
click at [342, 8] on span "Tipps" at bounding box center [343, 9] width 12 height 7
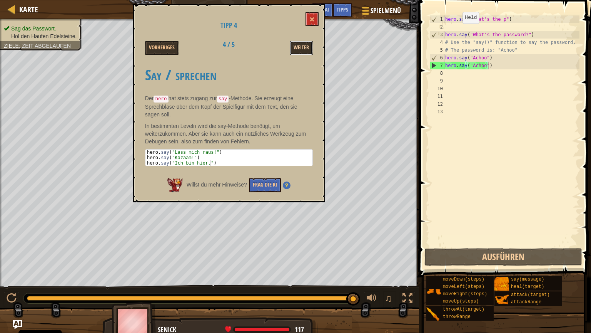
click at [300, 50] on button "Weiter" at bounding box center [301, 48] width 23 height 14
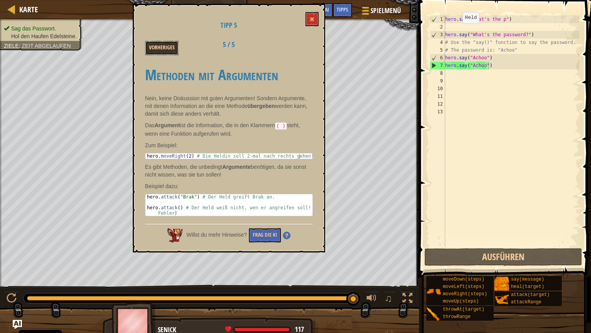
click at [160, 44] on button "Vorheriges" at bounding box center [161, 48] width 33 height 14
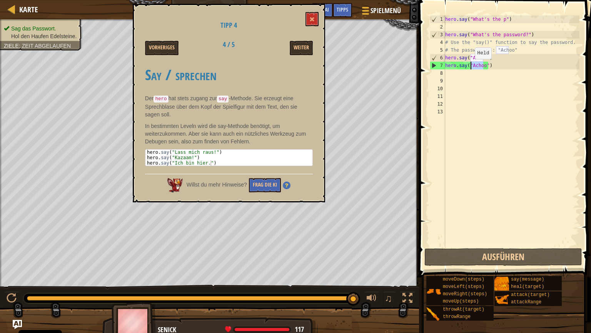
drag, startPoint x: 483, startPoint y: 67, endPoint x: 471, endPoint y: 67, distance: 11.9
click at [471, 67] on div "hero . say ( "What's the p" ) hero . say ( "What's the password?" ) # Use the "…" at bounding box center [512, 138] width 136 height 246
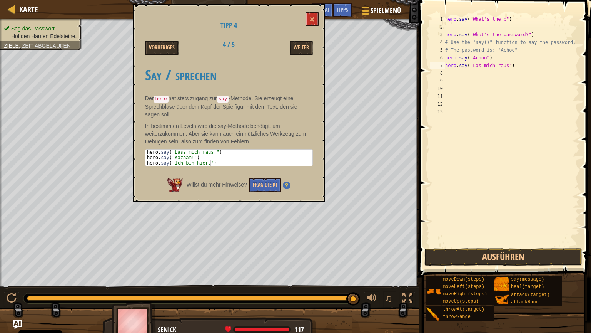
scroll to position [3, 5]
type textarea "hero.say("Las mich raus!")"
click at [446, 72] on div "hero . say ( "What's the p" ) hero . say ( "What's the password?" ) # Use the "…" at bounding box center [512, 138] width 136 height 246
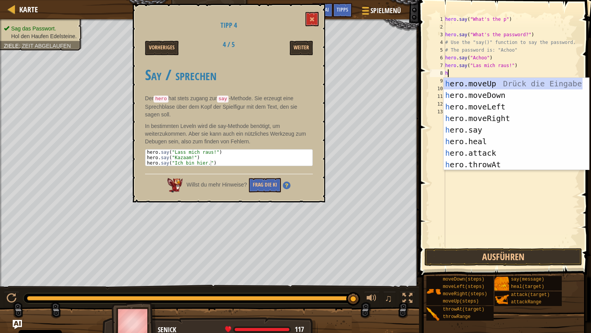
scroll to position [3, 0]
click at [465, 130] on div "h ero.moveUp Drück die Eingabetaste h ero.moveDown Drück die Eingabetaste h ero…" at bounding box center [513, 135] width 139 height 115
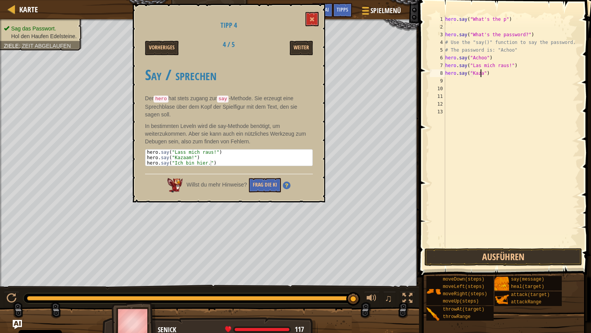
scroll to position [3, 3]
type textarea "hero.say("Kazaam")"
click at [448, 80] on div "hero . say ( "What's the p" ) hero . say ( "What's the password?" ) # Use the "…" at bounding box center [512, 138] width 136 height 246
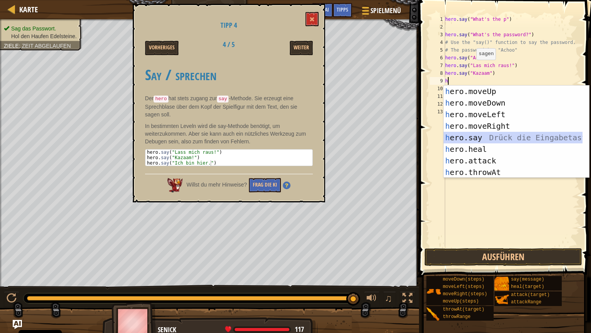
click at [476, 140] on div "h ero.moveUp Drück die Eingabetaste h ero.moveDown Drück die Eingabetaste h ero…" at bounding box center [513, 142] width 139 height 115
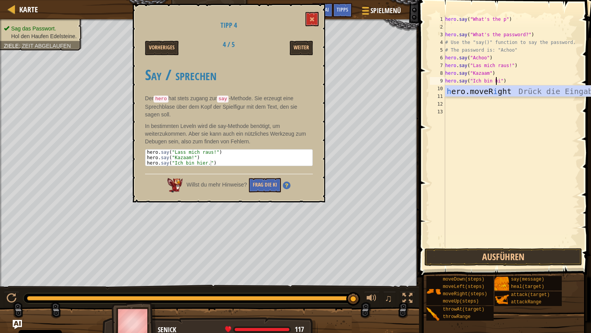
scroll to position [3, 4]
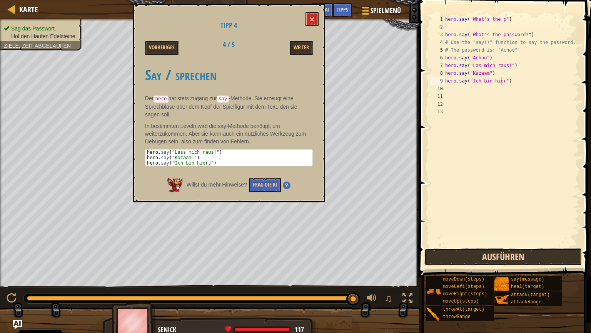
click at [483, 261] on button "Ausführen" at bounding box center [503, 257] width 158 height 18
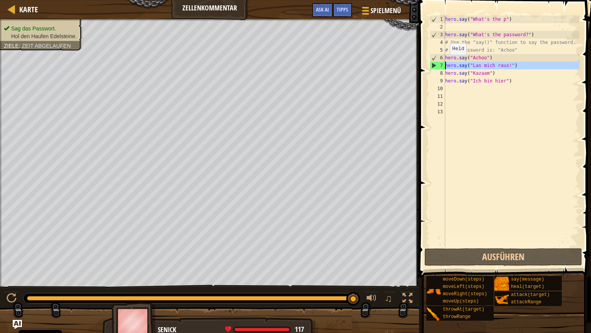
click at [432, 65] on div "7" at bounding box center [437, 66] width 15 height 8
drag, startPoint x: 432, startPoint y: 65, endPoint x: 438, endPoint y: 64, distance: 6.3
click at [438, 64] on div "7" at bounding box center [437, 66] width 15 height 8
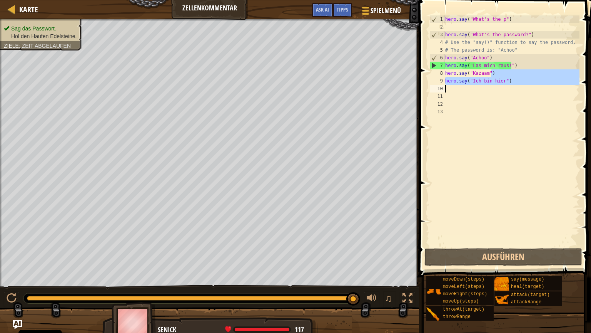
drag, startPoint x: 491, startPoint y: 75, endPoint x: 445, endPoint y: 89, distance: 48.3
click at [445, 89] on div "hero . say ( "What's the p" ) hero . say ( "What's the password?" ) # Use the "…" at bounding box center [512, 138] width 136 height 246
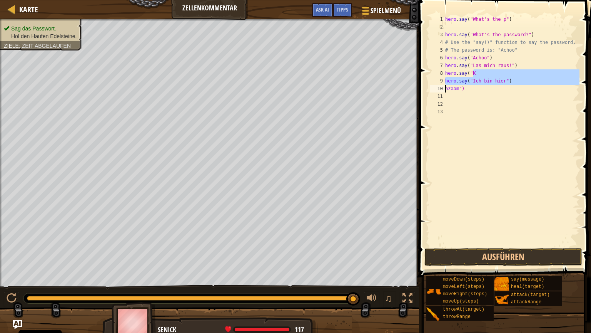
click at [473, 71] on div "hero . say ( "What's the p" ) hero . say ( "What's the password?" ) # Use the "…" at bounding box center [512, 130] width 136 height 231
click at [473, 71] on div "hero . say ( "What's the p" ) hero . say ( "What's the password?" ) # Use the "…" at bounding box center [512, 138] width 136 height 246
click at [484, 73] on div "hero . say ( "What's the p" ) hero . say ( "What's the password?" ) # Use the "…" at bounding box center [512, 130] width 136 height 231
click at [484, 73] on div "hero . say ( "What's the p" ) hero . say ( "What's the password?" ) # Use the "…" at bounding box center [512, 138] width 136 height 246
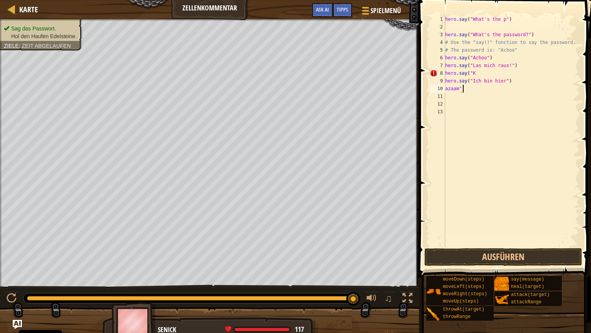
click at [509, 87] on div "hero . say ( "What's the p" ) hero . say ( "What's the password?" ) # Use the "…" at bounding box center [512, 138] width 136 height 246
click at [509, 85] on div "hero . say ( "What's the p" ) hero . say ( "What's the password?" ) # Use the "…" at bounding box center [512, 138] width 136 height 246
click at [508, 84] on div "hero . say ( "What's the p" ) hero . say ( "What's the password?" ) # Use the "…" at bounding box center [512, 138] width 136 height 246
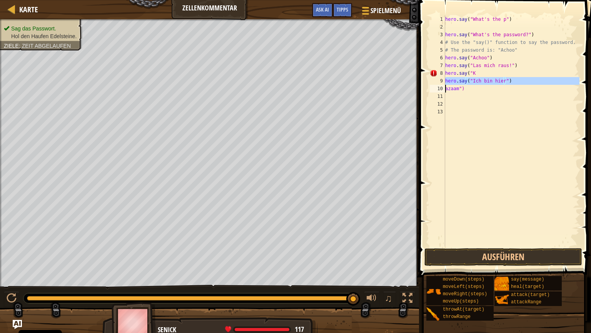
type textarea "hero.say("Ich bin hier") azaam")"
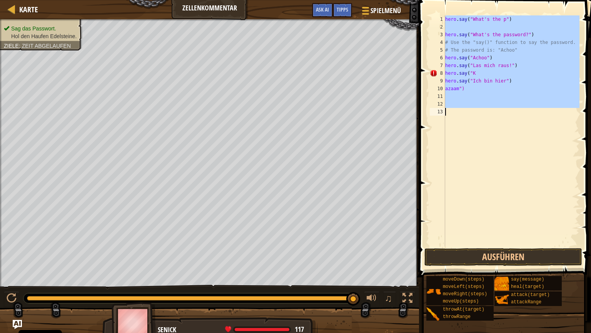
click at [508, 84] on div "hero . say ( "What's the p" ) hero . say ( "What's the password?" ) # Use the "…" at bounding box center [512, 138] width 136 height 246
click at [484, 72] on div "hero . say ( "What's the p" ) hero . say ( "What's the password?" ) # Use the "…" at bounding box center [512, 130] width 136 height 231
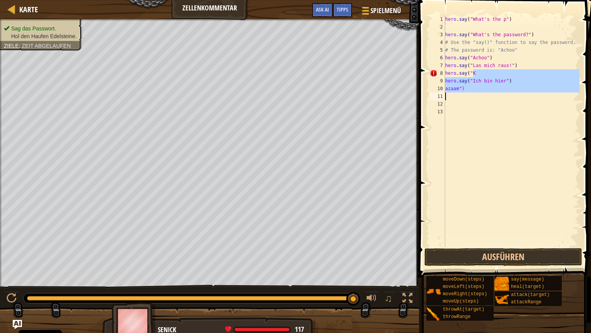
drag, startPoint x: 481, startPoint y: 72, endPoint x: 441, endPoint y: 95, distance: 46.1
click at [444, 95] on div "hero . say ( "What's the p" ) hero . say ( "What's the password?" ) # Use the "…" at bounding box center [512, 130] width 136 height 231
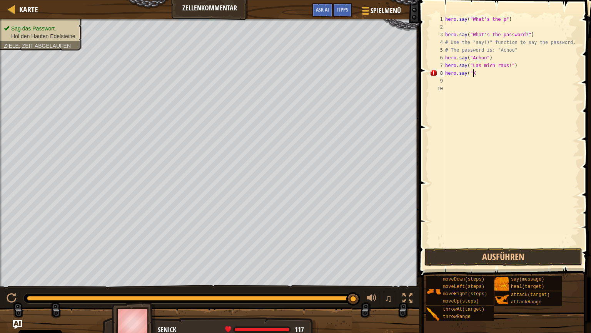
click at [474, 76] on div "hero . say ( "What's the p" ) hero . say ( "What's the password?" ) # Use the "…" at bounding box center [512, 138] width 136 height 246
type textarea "h"
drag, startPoint x: 513, startPoint y: 64, endPoint x: 440, endPoint y: 68, distance: 73.2
click at [444, 68] on div "hero . say ( "What's the p" ) hero . say ( "What's the password?" ) # Use the "…" at bounding box center [512, 130] width 136 height 231
type textarea "hero.say("Las mich raus!")"
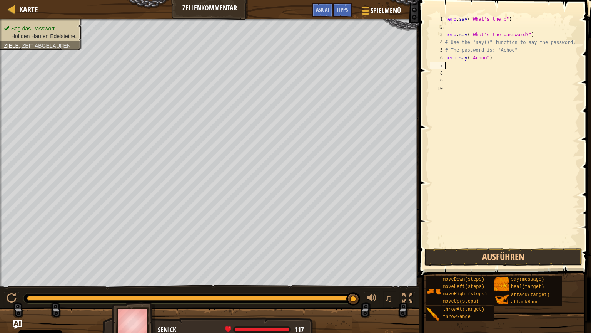
type textarea "h"
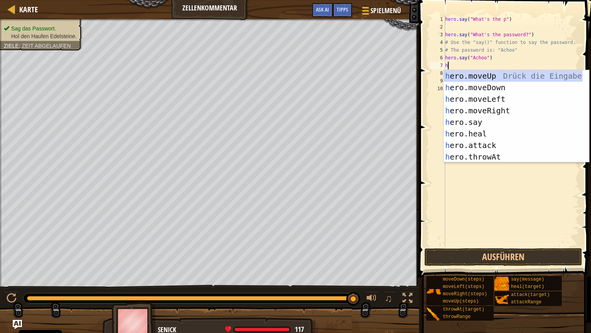
scroll to position [3, 0]
click at [463, 75] on div "h ero.moveUp Drück die Eingabetaste h ero.moveDown Drück die Eingabetaste h ero…" at bounding box center [516, 127] width 145 height 115
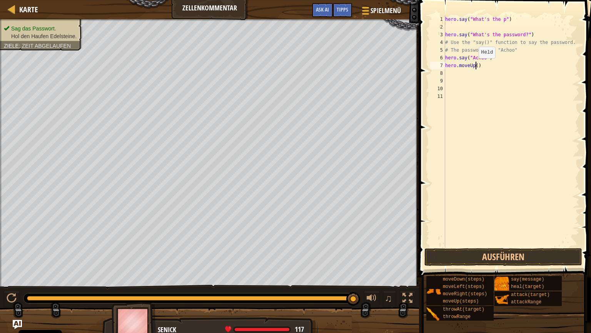
click at [475, 66] on div "hero . say ( "What's the p" ) hero . say ( "What's the password?" ) # Use the "…" at bounding box center [512, 138] width 136 height 246
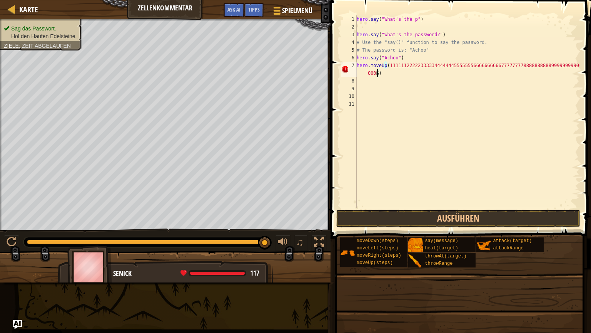
scroll to position [3, 18]
click at [447, 220] on button "Ausführen" at bounding box center [458, 218] width 244 height 18
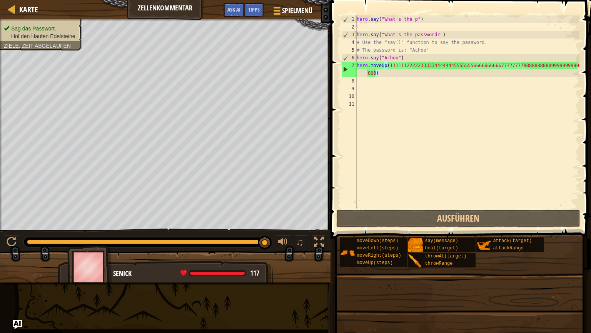
drag, startPoint x: 211, startPoint y: 272, endPoint x: 299, endPoint y: 273, distance: 88.5
click at [246, 273] on span at bounding box center [218, 273] width 58 height 6
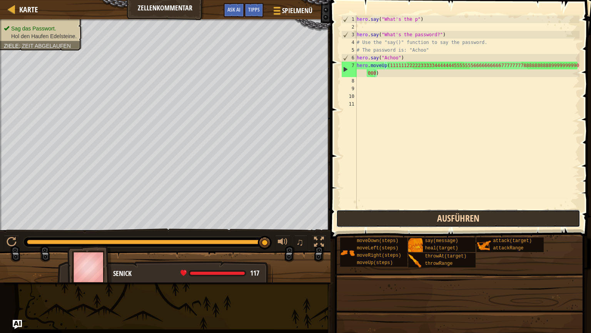
click at [381, 212] on button "Ausführen" at bounding box center [458, 218] width 244 height 18
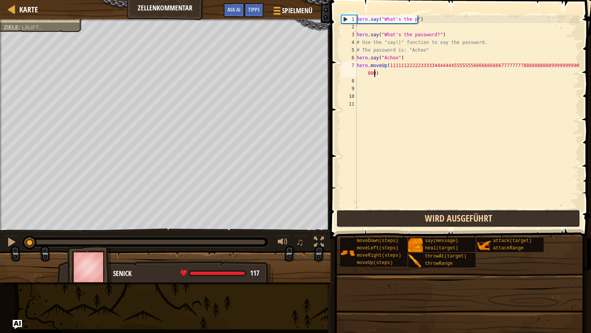
click at [381, 212] on button "Wird ausgeführt" at bounding box center [458, 218] width 244 height 18
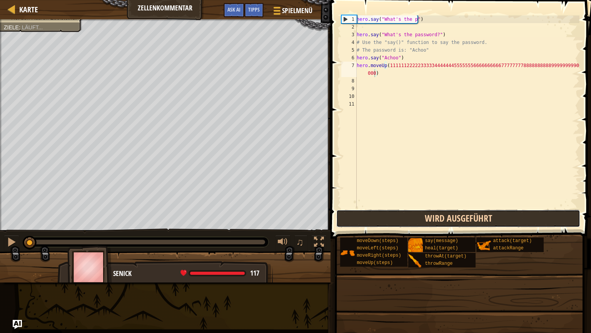
click at [381, 212] on button "Wird ausgeführt" at bounding box center [458, 218] width 244 height 18
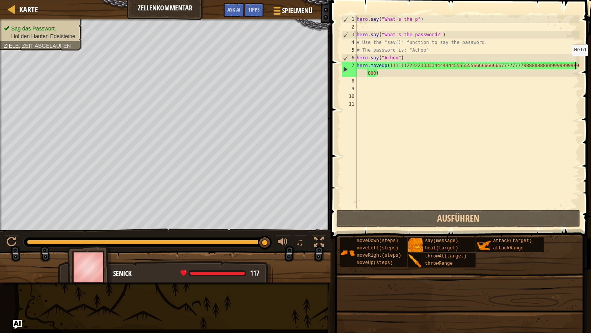
click at [571, 64] on div "hero . say ( "What's the p" ) hero . say ( "What's the password?" ) # Use the "…" at bounding box center [467, 119] width 224 height 208
click at [571, 65] on div "hero . say ( "What's the p" ) hero . say ( "What's the password?" ) # Use the "…" at bounding box center [467, 119] width 224 height 208
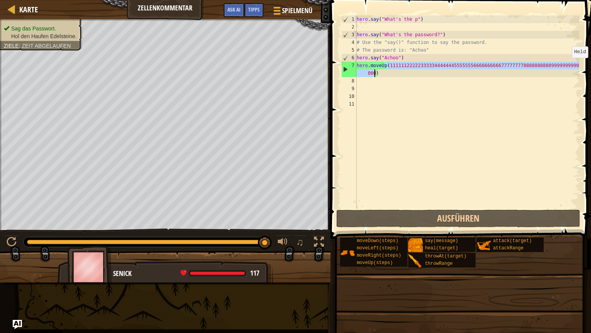
click at [571, 65] on div "hero . say ( "What's the p" ) hero . say ( "What's the password?" ) # Use the "…" at bounding box center [467, 119] width 224 height 208
type textarea "hero.moveUp()"
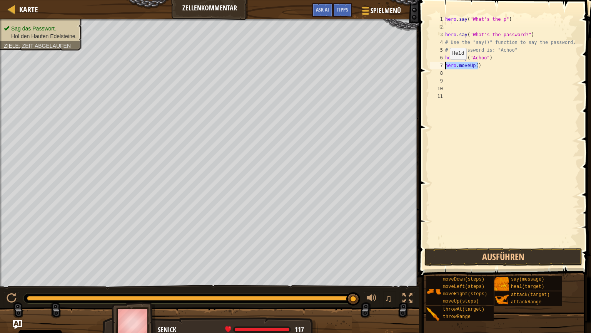
drag, startPoint x: 483, startPoint y: 69, endPoint x: 443, endPoint y: 67, distance: 39.3
click at [444, 67] on div "hero . say ( "What's the p" ) hero . say ( "What's the password?" ) # Use the "…" at bounding box center [512, 130] width 136 height 231
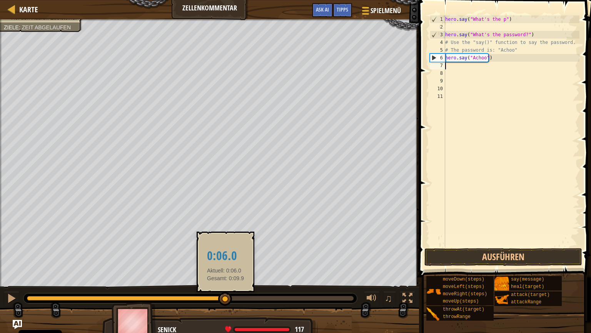
drag, startPoint x: 352, startPoint y: 296, endPoint x: 226, endPoint y: 302, distance: 126.8
click at [226, 284] on div at bounding box center [225, 299] width 14 height 14
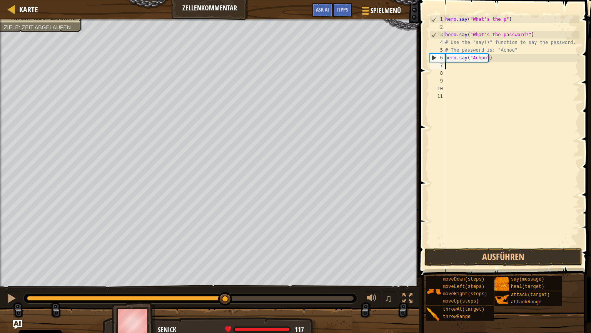
click at [224, 284] on div at bounding box center [225, 299] width 14 height 14
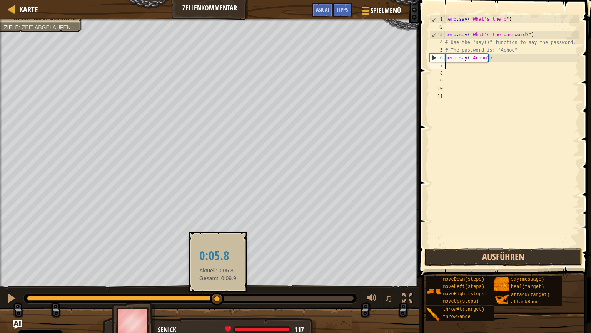
drag, startPoint x: 222, startPoint y: 298, endPoint x: 218, endPoint y: 299, distance: 4.7
click at [218, 284] on div at bounding box center [217, 299] width 14 height 14
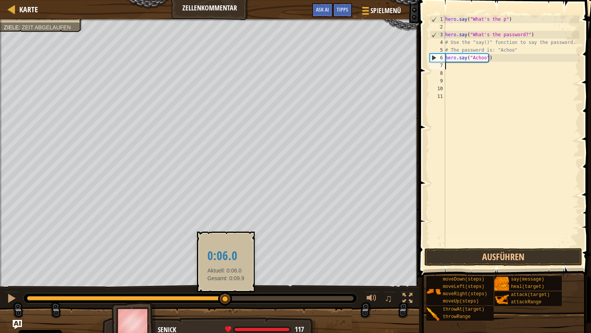
drag, startPoint x: 218, startPoint y: 299, endPoint x: 226, endPoint y: 296, distance: 8.5
click at [226, 284] on div at bounding box center [225, 299] width 14 height 14
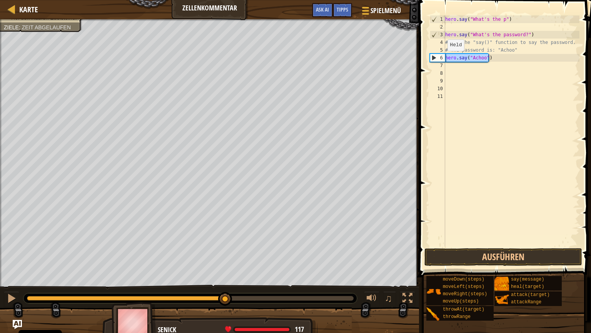
drag, startPoint x: 491, startPoint y: 57, endPoint x: 444, endPoint y: 58, distance: 47.0
click at [444, 58] on div "hero . say ( "What's the p" ) hero . say ( "What's the password?" ) # Use the "…" at bounding box center [512, 130] width 136 height 231
type textarea "hero.say("Achoo")"
click at [463, 256] on button "Ausführen" at bounding box center [503, 257] width 158 height 18
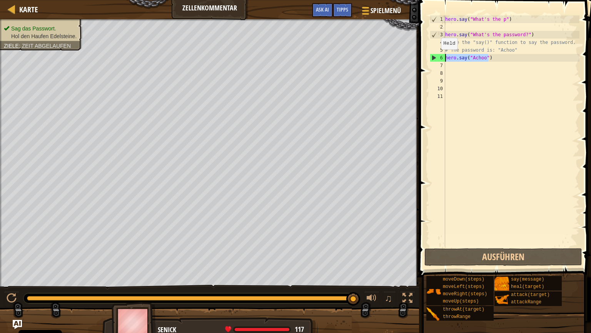
drag, startPoint x: 490, startPoint y: 57, endPoint x: 436, endPoint y: 57, distance: 53.1
click at [444, 57] on div "hero . say ( "What's the p" ) hero . say ( "What's the password?" ) # Use the "…" at bounding box center [512, 130] width 136 height 231
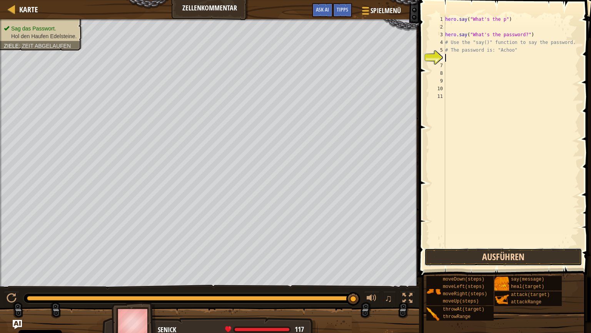
click at [487, 251] on button "Ausführen" at bounding box center [503, 257] width 158 height 18
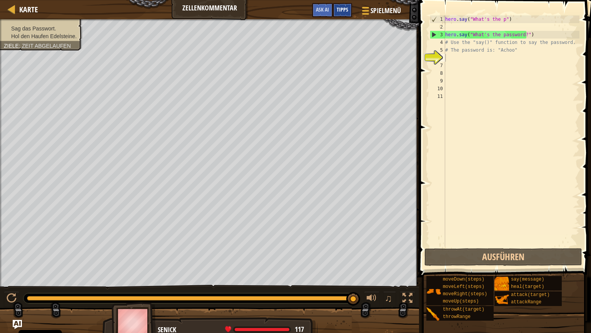
click at [339, 12] on span "Tipps" at bounding box center [343, 9] width 12 height 7
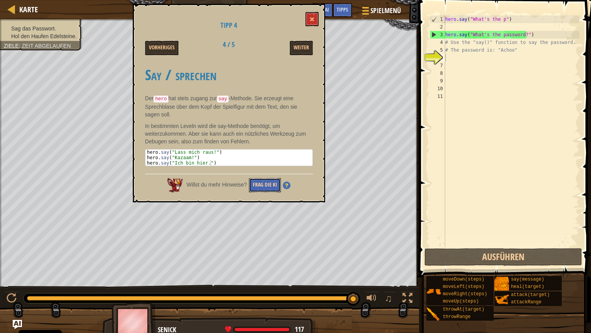
click at [257, 180] on button "Frag die KI" at bounding box center [265, 185] width 32 height 14
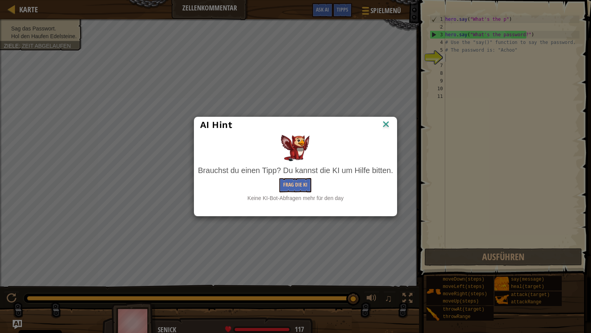
click at [386, 124] on img at bounding box center [386, 125] width 10 height 12
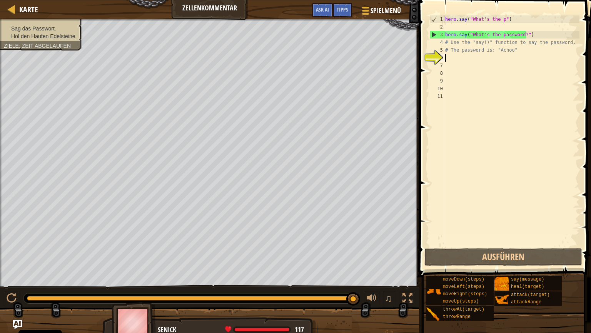
scroll to position [3, 0]
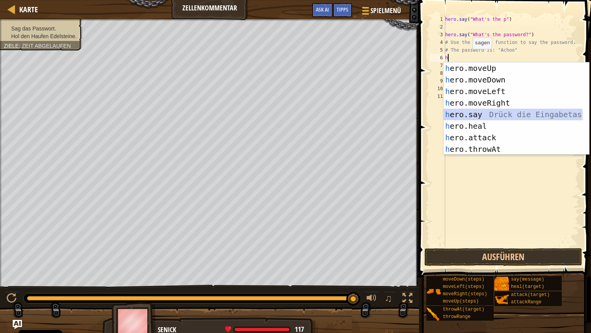
click at [465, 112] on div "h ero.moveUp Drück die Eingabetaste h ero.moveDown Drück die Eingabetaste h ero…" at bounding box center [513, 119] width 139 height 115
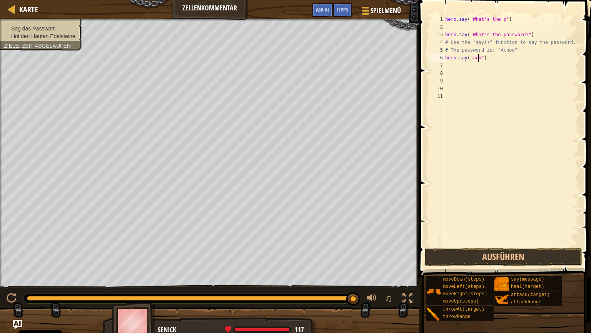
scroll to position [3, 3]
click at [471, 60] on div "hero . say ( "What's the p" ) hero . say ( "What's the password?" ) # Use the "…" at bounding box center [512, 138] width 136 height 246
click at [525, 254] on button "Ausführen" at bounding box center [503, 257] width 158 height 18
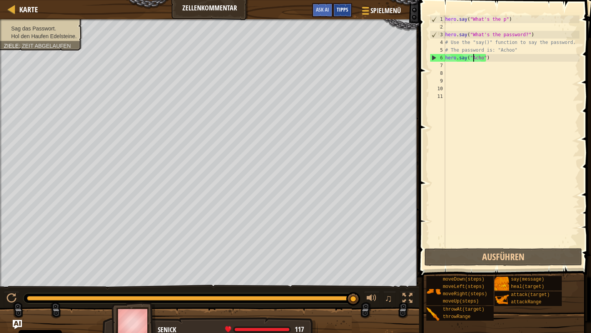
click at [339, 11] on span "Tipps" at bounding box center [343, 9] width 12 height 7
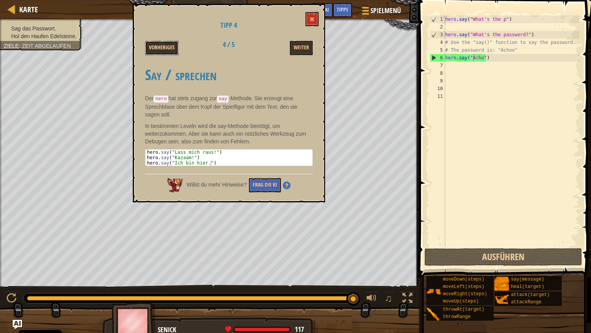
click at [153, 48] on button "Vorheriges" at bounding box center [161, 48] width 33 height 14
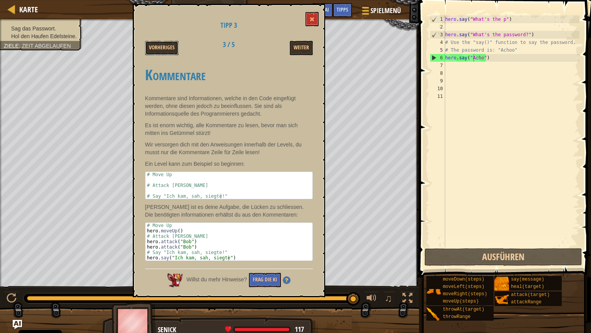
click at [153, 48] on button "Vorheriges" at bounding box center [161, 48] width 33 height 14
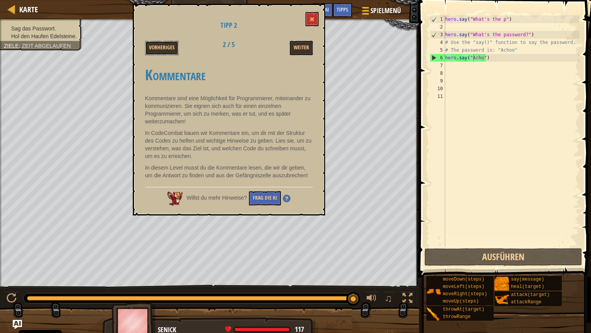
click at [153, 48] on button "Vorheriges" at bounding box center [161, 48] width 33 height 14
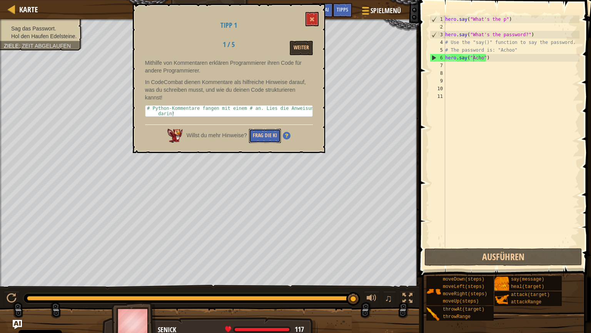
click at [262, 140] on button "Frag die KI" at bounding box center [265, 136] width 32 height 14
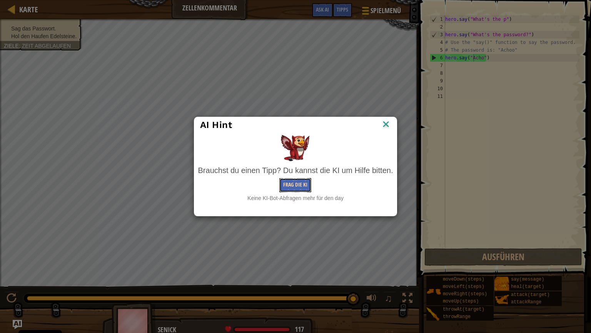
click at [292, 189] on button "Frag die KI" at bounding box center [295, 185] width 32 height 14
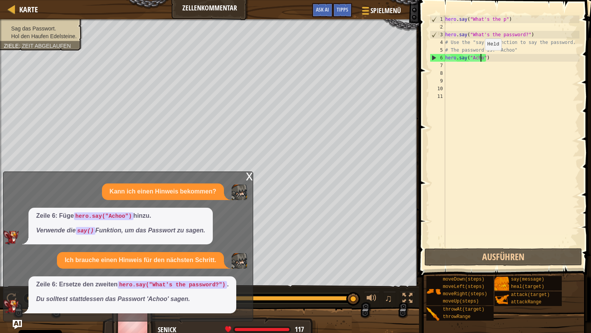
click at [481, 58] on div "hero . say ( "What's the p" ) hero . say ( "What's the password?" ) # Use the "…" at bounding box center [512, 138] width 136 height 246
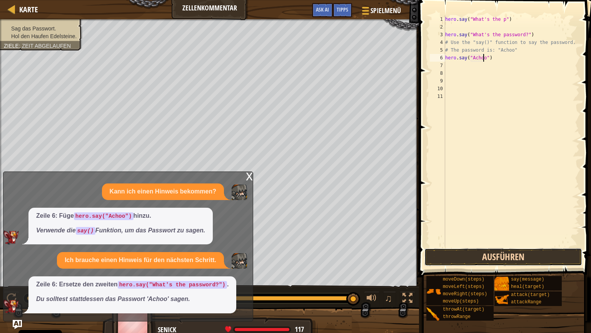
click at [481, 252] on button "Ausführen" at bounding box center [503, 257] width 158 height 18
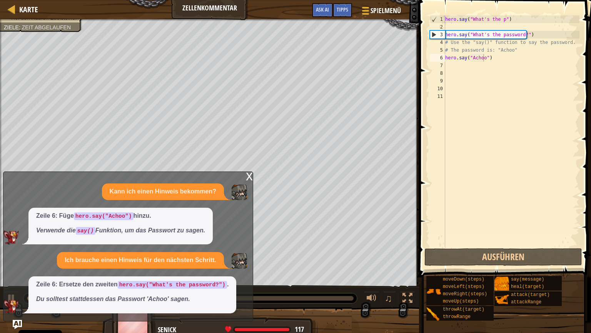
click at [249, 176] on div "x" at bounding box center [249, 176] width 7 height 8
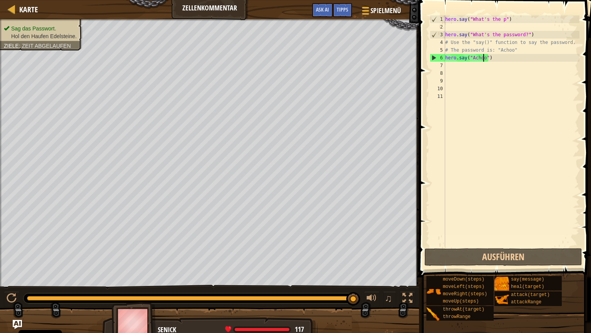
click at [156, 284] on div "Sag das Passwort. Hol den Haufen Edelsteine. Ziele : Zeit abgelaufen ♫ Senick 1…" at bounding box center [295, 178] width 591 height 319
click at [268, 284] on div "Sag das Passwort. Hol den Haufen Edelsteine. Ziele : Zeit abgelaufen ♫ Senick 1…" at bounding box center [295, 178] width 591 height 319
click at [261, 284] on div "Sag das Passwort. Hol den Haufen Edelsteine. Ziele : Zeit abgelaufen ♫ Senick 1…" at bounding box center [295, 178] width 591 height 319
click at [229, 284] on div "Sag das Passwort. Hol den Haufen Edelsteine. Ziele : Zeit abgelaufen ♫ Senick 1…" at bounding box center [295, 178] width 591 height 319
click at [498, 60] on div "hero . say ( "What's the p" ) hero . say ( "What's the password?" ) # Use the "…" at bounding box center [512, 138] width 136 height 246
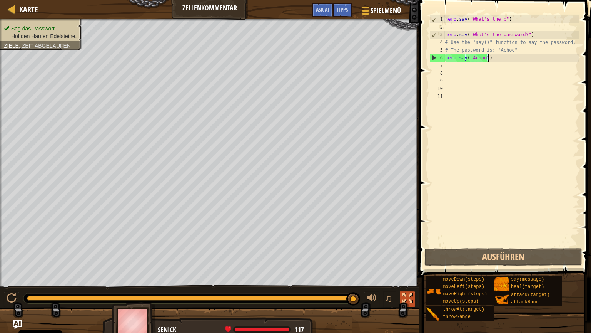
click at [408, 284] on div at bounding box center [408, 298] width 10 height 10
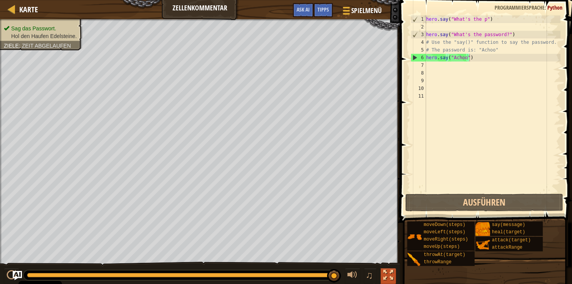
click at [390, 277] on div at bounding box center [388, 276] width 10 height 10
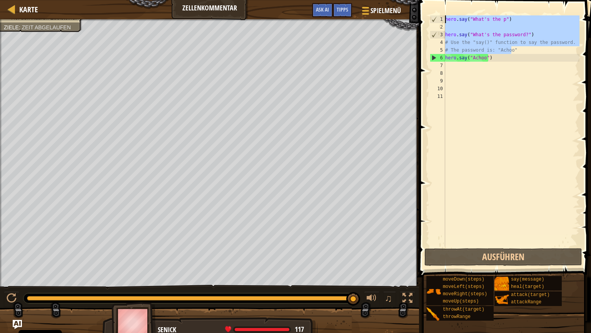
drag, startPoint x: 543, startPoint y: 53, endPoint x: 408, endPoint y: 0, distance: 145.1
click at [444, 15] on div "hero . say ( "What's the p" ) hero . say ( "What's the password?" ) # Use the "…" at bounding box center [512, 130] width 136 height 231
type textarea "hero.say("What's the p")"
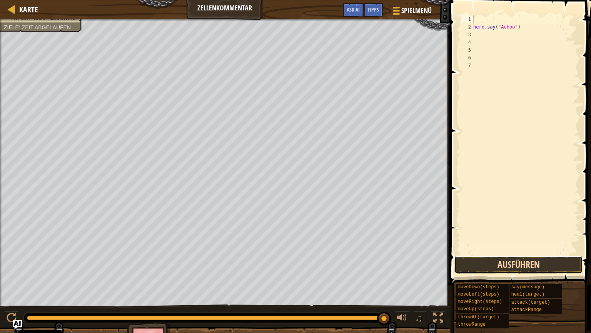
click at [478, 261] on button "Ausführen" at bounding box center [519, 265] width 128 height 18
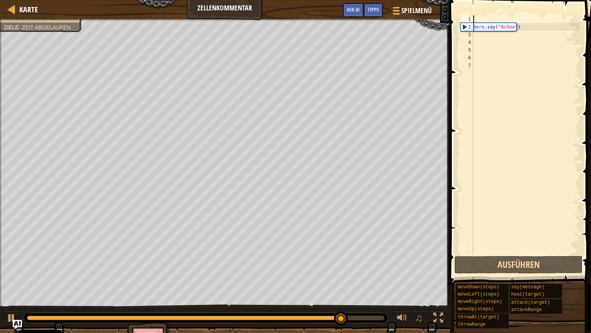
click at [474, 33] on div "hero . say ( "Achoo" )" at bounding box center [526, 142] width 108 height 254
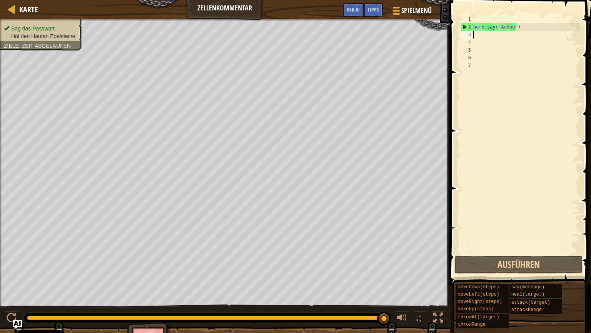
type textarea "h"
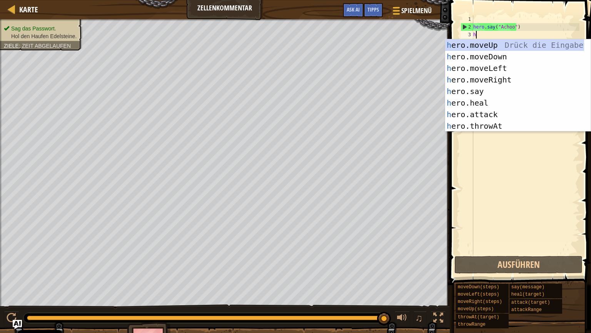
scroll to position [3, 0]
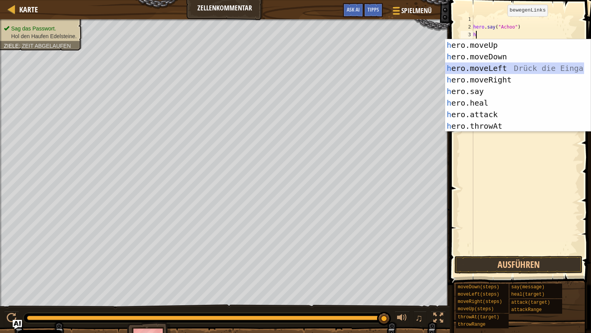
click at [472, 72] on div "h ero.moveUp Drück die Eingabetaste h ero.moveDown Drück die Eingabetaste h ero…" at bounding box center [514, 96] width 139 height 115
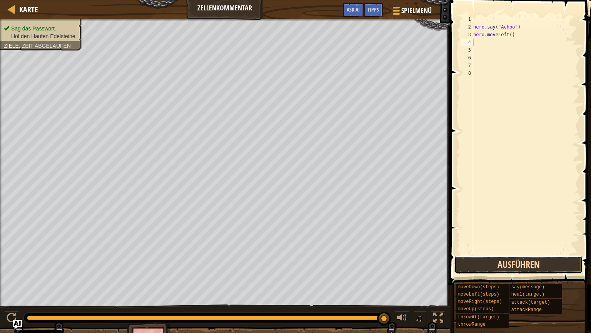
click at [479, 267] on button "Ausführen" at bounding box center [519, 265] width 128 height 18
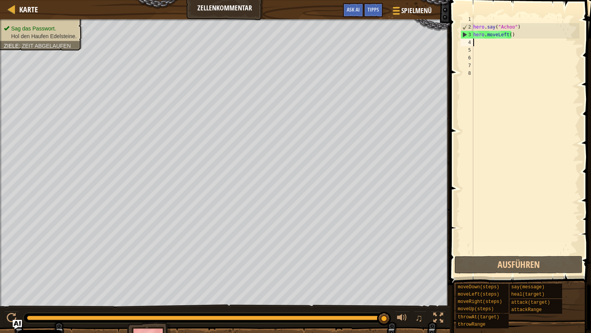
type textarea "b"
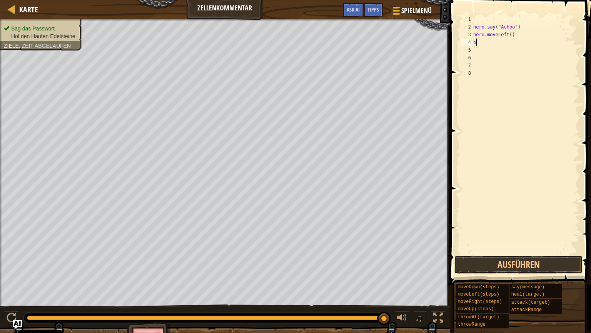
scroll to position [0, 0]
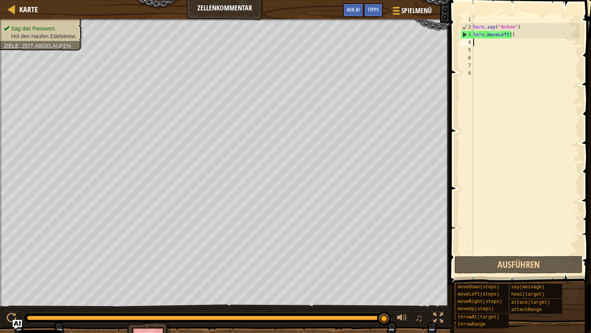
type textarea "h"
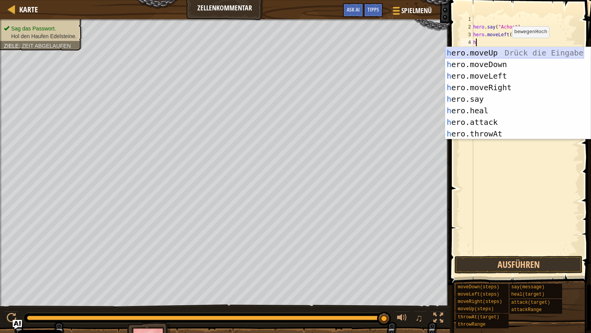
click at [478, 56] on div "h ero.moveUp Drück die Eingabetaste h ero.moveDown Drück die Eingabetaste h ero…" at bounding box center [514, 104] width 139 height 115
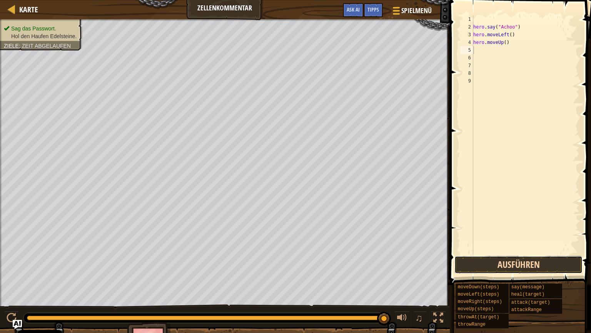
click at [499, 266] on button "Ausführen" at bounding box center [519, 265] width 128 height 18
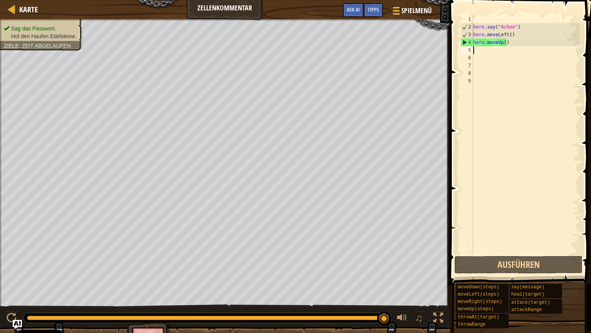
type textarea "h"
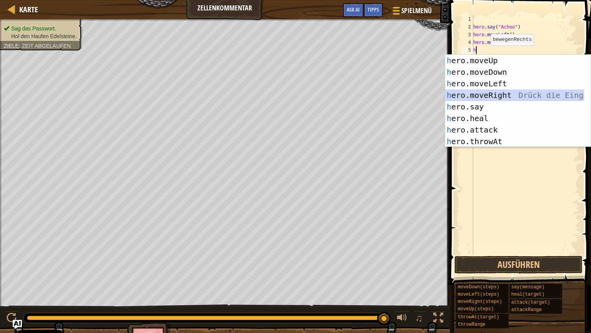
click at [481, 92] on div "h ero.moveUp Drück die Eingabetaste h ero.moveDown Drück die Eingabetaste h ero…" at bounding box center [514, 112] width 139 height 115
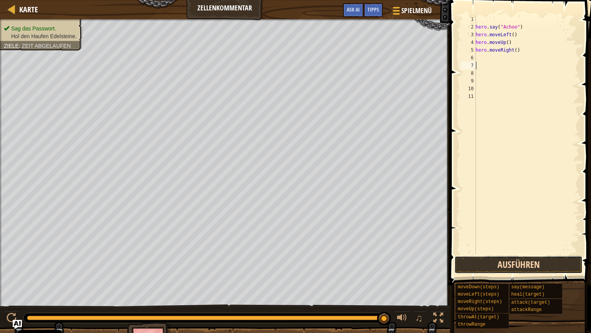
click at [501, 262] on button "Ausführen" at bounding box center [519, 265] width 128 height 18
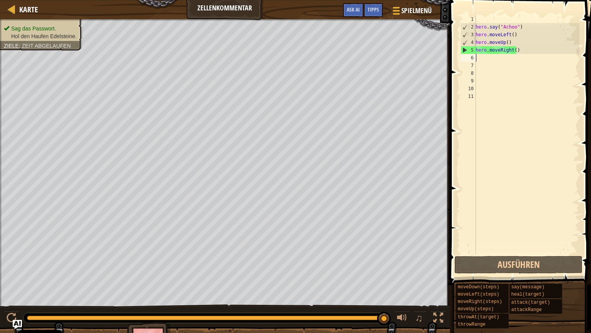
click at [479, 56] on div "hero . say ( "Achoo" ) hero . moveLeft ( ) hero . moveUp ( ) hero . moveRight (…" at bounding box center [526, 142] width 105 height 254
type textarea "h"
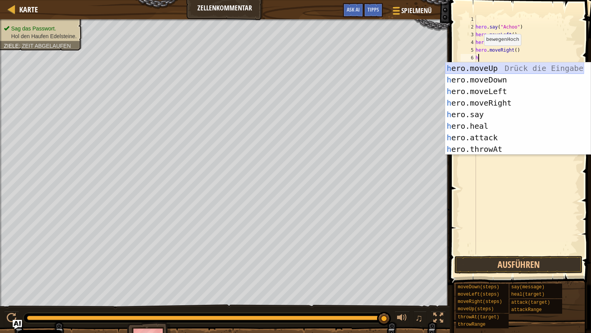
click at [477, 66] on div "h ero.moveUp Drück die Eingabetaste h ero.moveDown Drück die Eingabetaste h ero…" at bounding box center [514, 119] width 139 height 115
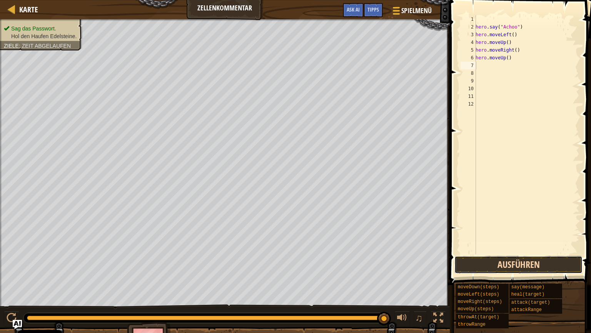
click at [498, 264] on button "Ausführen" at bounding box center [519, 265] width 128 height 18
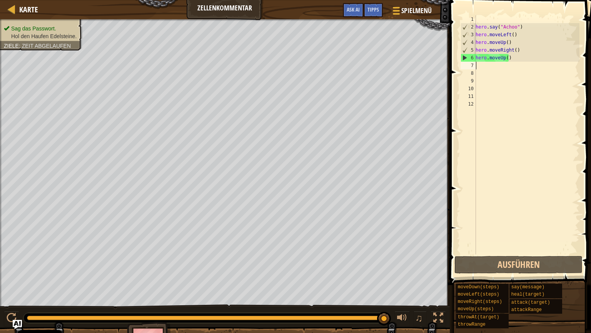
click at [512, 58] on div "hero . say ( "Achoo" ) hero . moveLeft ( ) hero . moveUp ( ) hero . moveRight (…" at bounding box center [526, 142] width 105 height 254
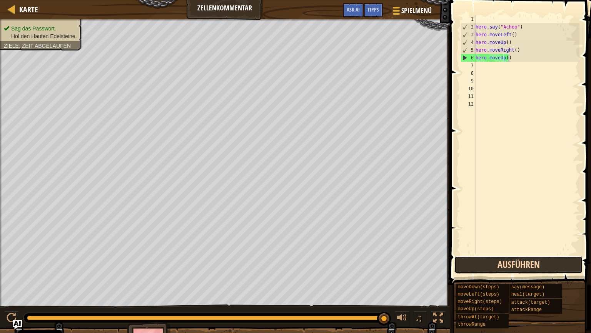
click at [486, 261] on button "Ausführen" at bounding box center [519, 265] width 128 height 18
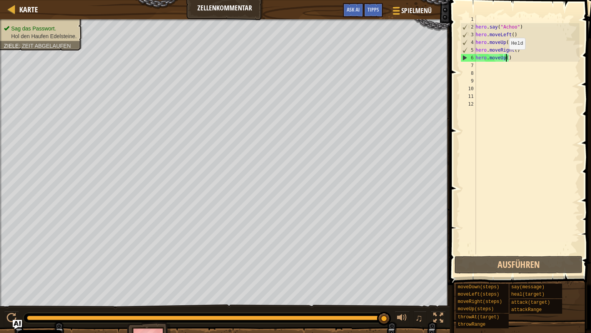
click at [505, 57] on div "hero . say ( "Achoo" ) hero . moveLeft ( ) hero . moveUp ( ) hero . moveRight (…" at bounding box center [526, 142] width 105 height 254
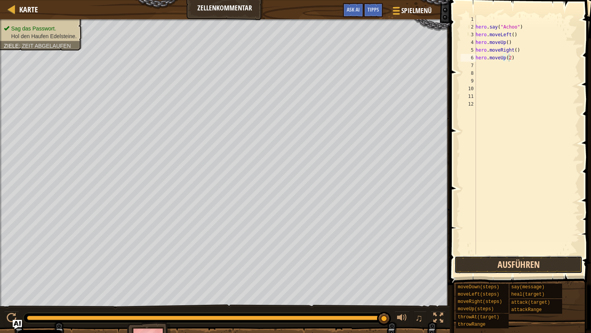
click at [546, 266] on button "Ausführen" at bounding box center [519, 265] width 128 height 18
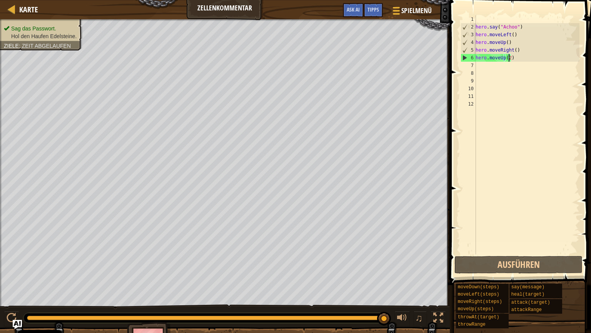
type textarea "hero.moveUp()"
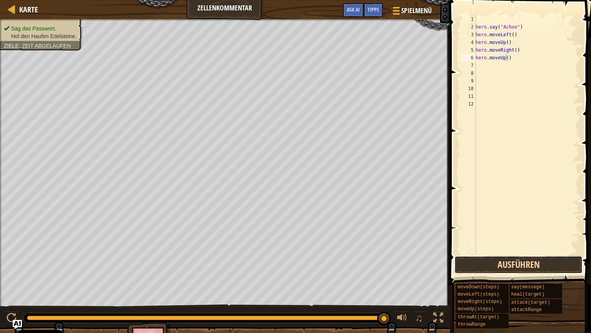
click at [487, 262] on button "Ausführen" at bounding box center [519, 265] width 128 height 18
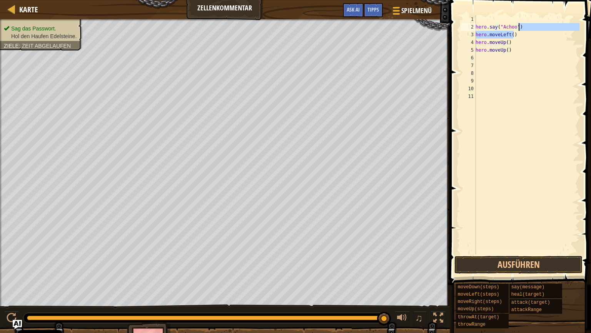
type textarea "hero.say("Achoo")"
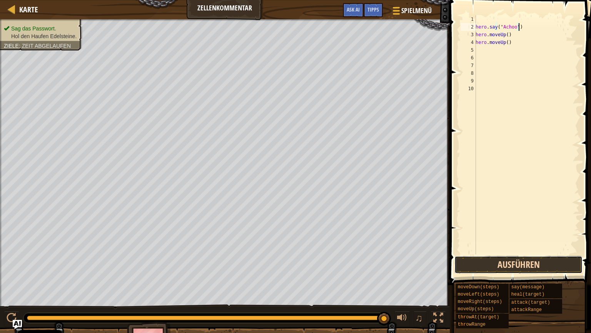
click at [527, 263] on button "Ausführen" at bounding box center [519, 265] width 128 height 18
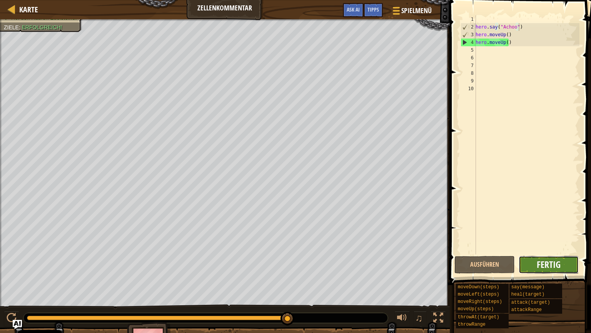
click at [540, 261] on span "Fertig" at bounding box center [549, 264] width 24 height 12
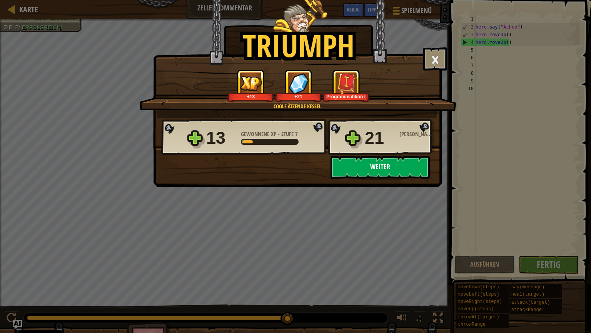
click at [370, 172] on button "Weiter" at bounding box center [380, 166] width 99 height 23
select select "de-DE"
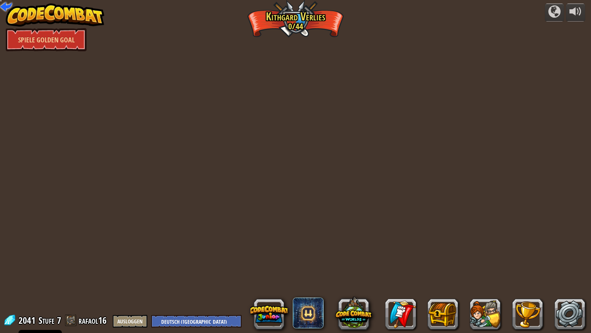
select select "de-DE"
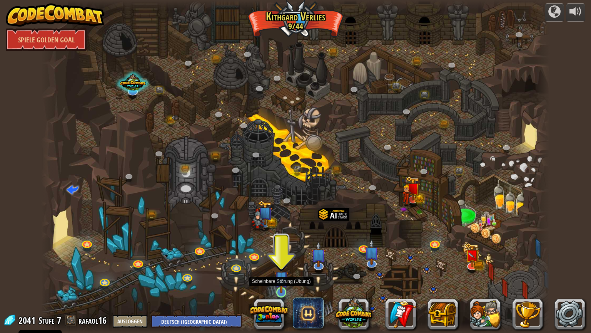
click at [283, 279] on img at bounding box center [281, 277] width 13 height 31
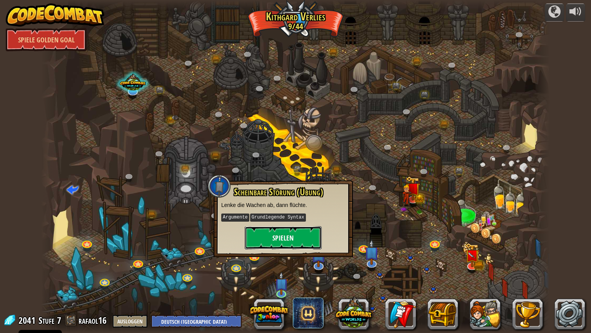
click at [290, 238] on button "Spielen" at bounding box center [283, 237] width 77 height 23
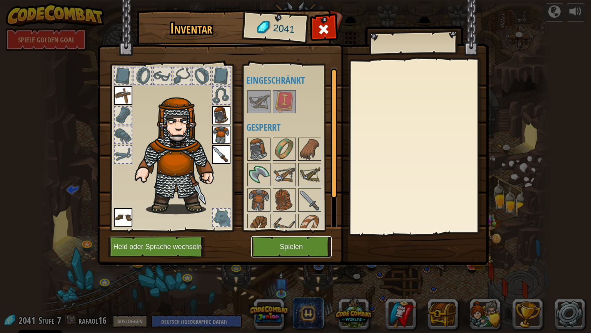
click at [283, 246] on button "Spielen" at bounding box center [291, 246] width 80 height 21
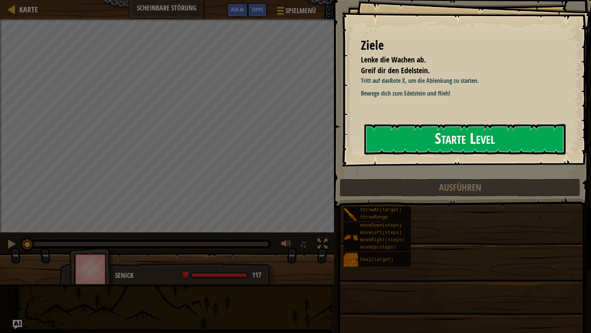
click at [453, 139] on button "Starte Level" at bounding box center [464, 139] width 201 height 30
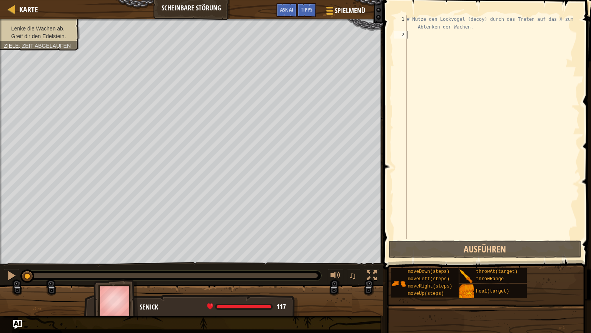
type textarea "h"
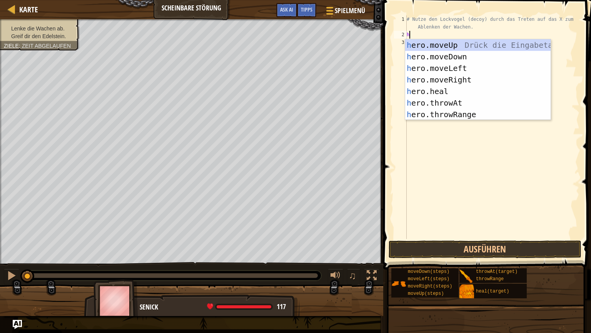
scroll to position [3, 0]
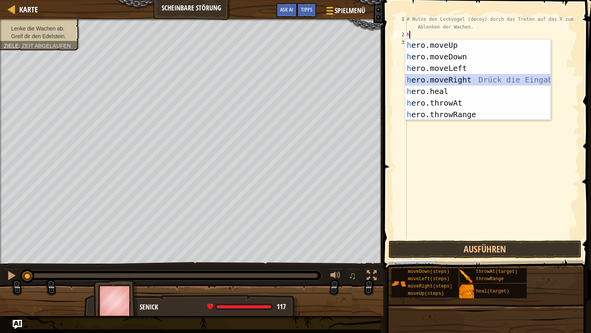
click at [452, 81] on div "h ero.moveUp Drück die Eingabetaste h ero.moveDown Drück die Eingabetaste h ero…" at bounding box center [477, 91] width 145 height 104
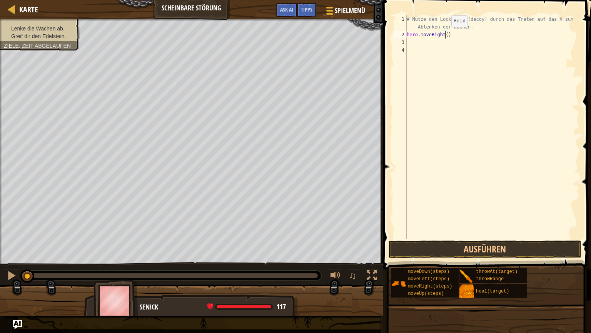
click at [445, 35] on div "# Nutze den Lockvogel (decoy) durch das Treten auf das X zum Ablenken der Wache…" at bounding box center [492, 138] width 174 height 246
click at [460, 250] on button "Ausführen" at bounding box center [485, 249] width 193 height 18
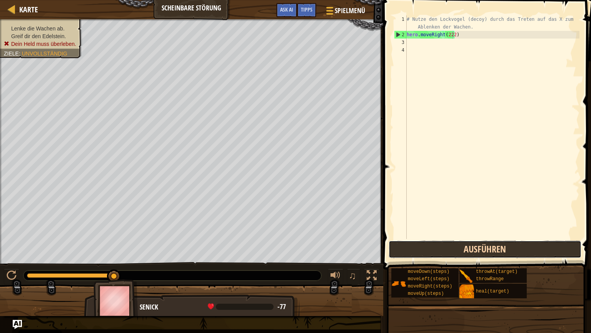
click at [424, 252] on button "Ausführen" at bounding box center [485, 249] width 193 height 18
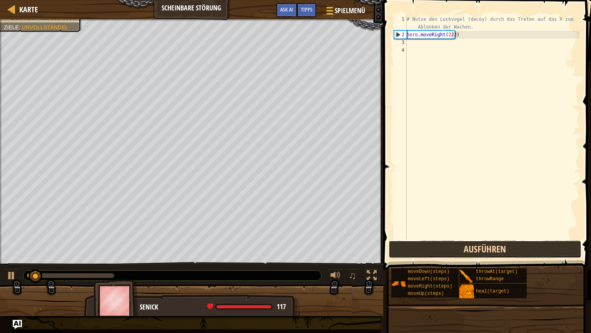
click at [423, 251] on button "Ausführen" at bounding box center [485, 249] width 193 height 18
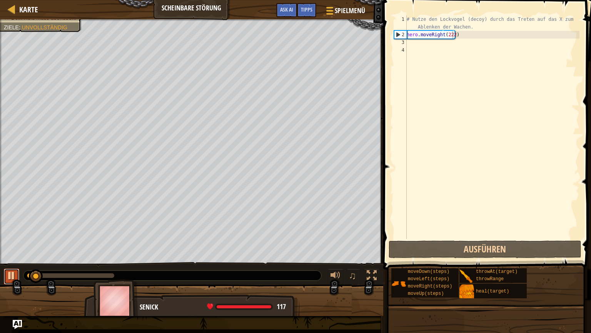
click at [12, 272] on div at bounding box center [12, 275] width 10 height 10
drag, startPoint x: 38, startPoint y: 271, endPoint x: 8, endPoint y: 274, distance: 29.3
click at [8, 274] on div "♫" at bounding box center [191, 273] width 383 height 23
click at [451, 35] on div "# Nutze den Lockvogel (decoy) durch das Treten auf das X zum Ablenken der Wache…" at bounding box center [492, 138] width 174 height 246
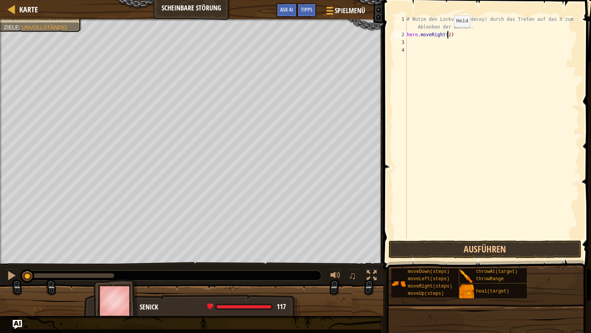
click at [448, 35] on div "# Nutze den Lockvogel (decoy) durch das Treten auf das X zum Ablenken der Wache…" at bounding box center [492, 138] width 174 height 246
type textarea "hero.moveRight()"
click at [11, 271] on div at bounding box center [12, 275] width 10 height 10
drag, startPoint x: 448, startPoint y: 37, endPoint x: 407, endPoint y: 38, distance: 41.2
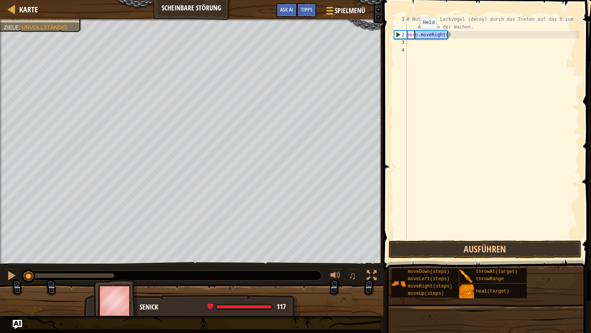
click at [407, 38] on div "# Nutze den Lockvogel (decoy) durch das Treten auf das X zum Ablenken der Wache…" at bounding box center [492, 138] width 174 height 246
click at [9, 278] on div at bounding box center [12, 275] width 10 height 10
drag, startPoint x: 46, startPoint y: 273, endPoint x: 8, endPoint y: 273, distance: 38.5
click at [8, 273] on div "♫" at bounding box center [191, 273] width 383 height 23
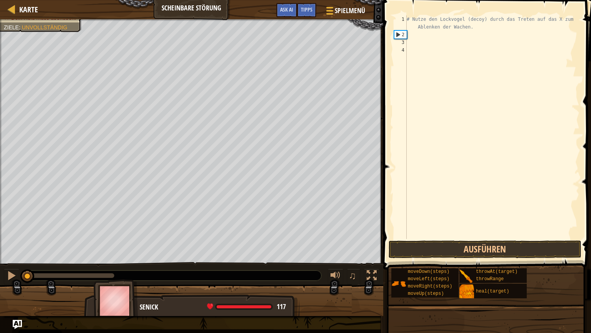
click at [409, 35] on div "# Nutze den Lockvogel (decoy) durch das Treten auf das X zum Ablenken der Wache…" at bounding box center [492, 138] width 174 height 246
click at [418, 33] on div "# Nutze den Lockvogel (decoy) durch das Treten auf das X zum Ablenken der Wache…" at bounding box center [492, 138] width 174 height 246
drag, startPoint x: 415, startPoint y: 35, endPoint x: 409, endPoint y: 35, distance: 6.2
click at [409, 35] on div "# Nutze den Lockvogel (decoy) durch das Treten auf das X zum Ablenken der Wache…" at bounding box center [492, 138] width 174 height 246
drag, startPoint x: 409, startPoint y: 35, endPoint x: 426, endPoint y: 33, distance: 17.0
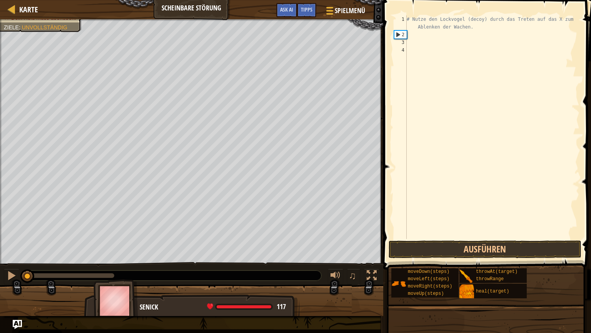
click at [426, 33] on div "# Nutze den Lockvogel (decoy) durch das Treten auf das X zum Ablenken der Wache…" at bounding box center [492, 138] width 174 height 246
drag, startPoint x: 562, startPoint y: 20, endPoint x: 469, endPoint y: 30, distance: 93.7
click at [469, 30] on div "# Nutze den Lockvogel (decoy) durch das Treten auf das X zum Ablenken der Wache…" at bounding box center [492, 138] width 174 height 246
type textarea "# Nutze den Lockvogel (decoy) durch das Treten auf das X zum"
drag, startPoint x: 561, startPoint y: 19, endPoint x: 390, endPoint y: 20, distance: 171.3
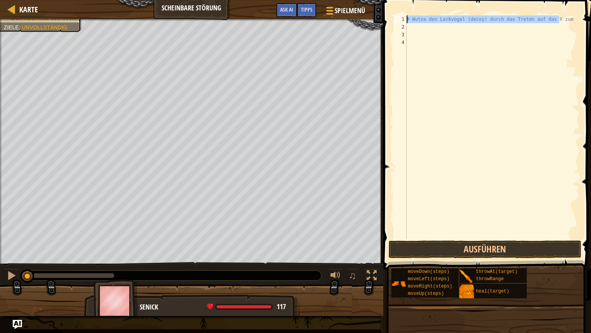
click at [405, 20] on div "# Nutze den Lockvogel (decoy) durch das Treten auf das X zum" at bounding box center [492, 126] width 174 height 223
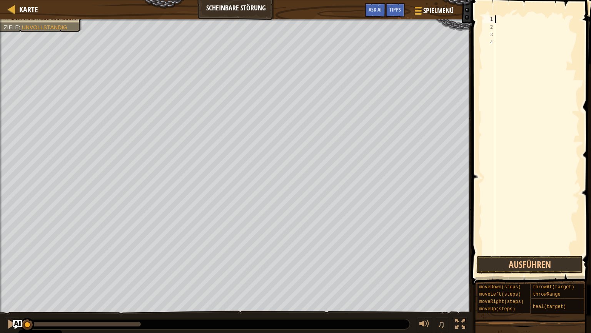
type textarea "h"
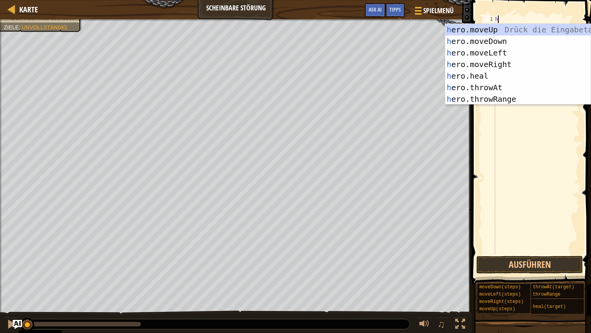
scroll to position [3, 0]
click at [489, 67] on div "h ero.moveUp Drück die Eingabetaste h ero.moveDown Drück die Eingabetaste h ero…" at bounding box center [517, 76] width 145 height 104
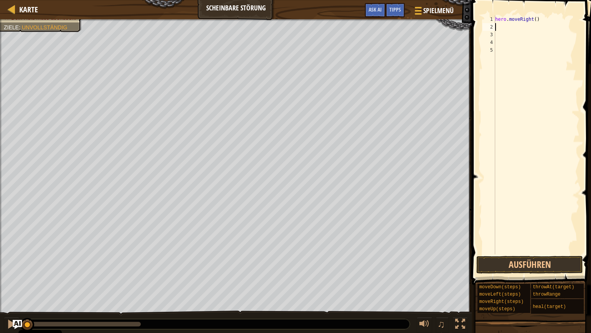
type textarea "h"
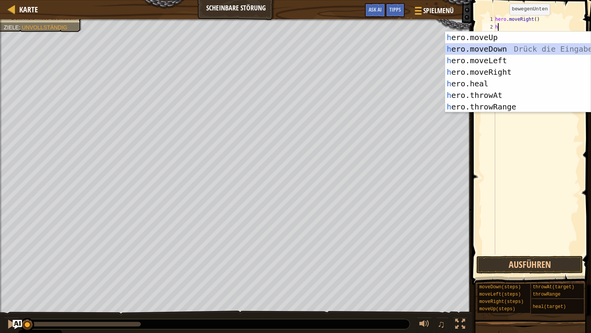
click at [505, 52] on div "h ero.moveUp Drück die Eingabetaste h ero.moveDown Drück die Eingabetaste h ero…" at bounding box center [517, 84] width 145 height 104
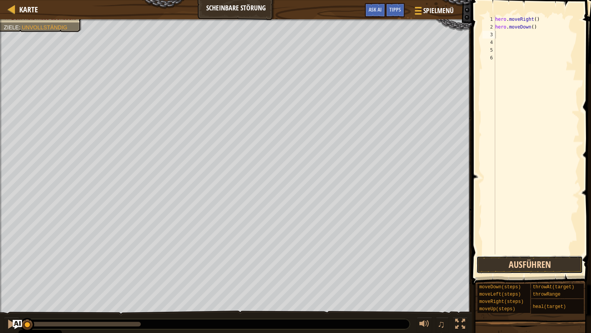
click at [518, 266] on button "Ausführen" at bounding box center [529, 265] width 107 height 18
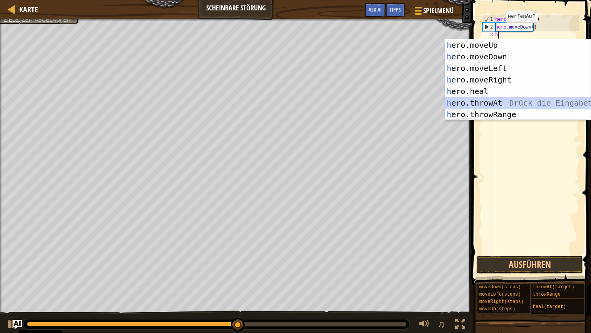
click at [491, 102] on div "h ero.moveUp Drück die Eingabetaste h ero.moveDown Drück die Eingabetaste h ero…" at bounding box center [517, 91] width 145 height 104
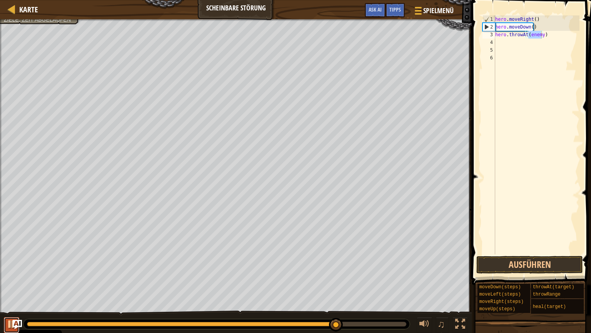
click at [8, 284] on div at bounding box center [12, 324] width 10 height 10
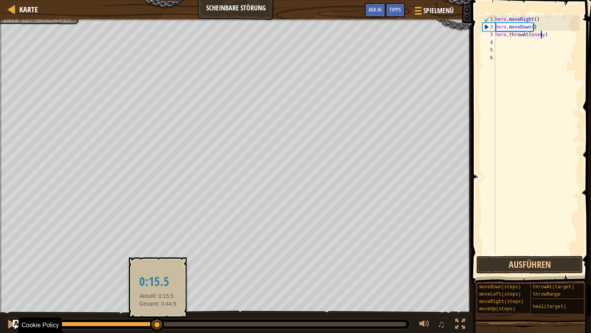
drag, startPoint x: 335, startPoint y: 327, endPoint x: 158, endPoint y: 330, distance: 177.1
click at [158, 284] on div at bounding box center [157, 325] width 14 height 14
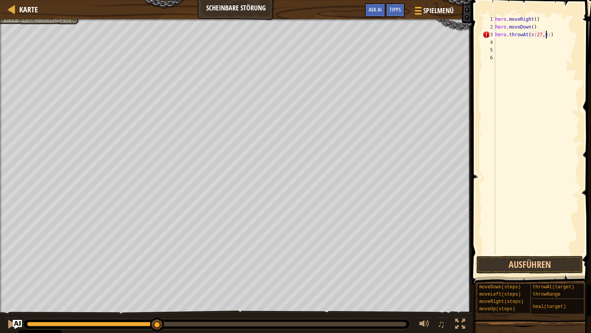
scroll to position [3, 4]
click at [524, 269] on button "Ausführen" at bounding box center [529, 265] width 107 height 18
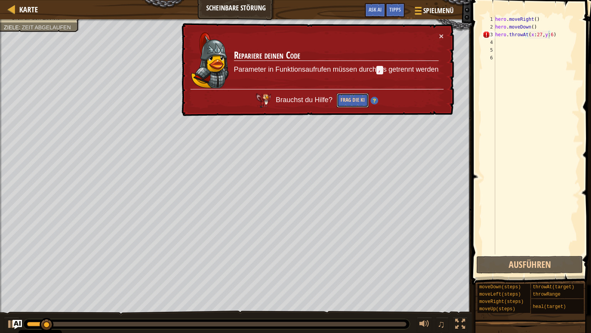
click at [357, 104] on button "Frag die KI" at bounding box center [353, 100] width 32 height 14
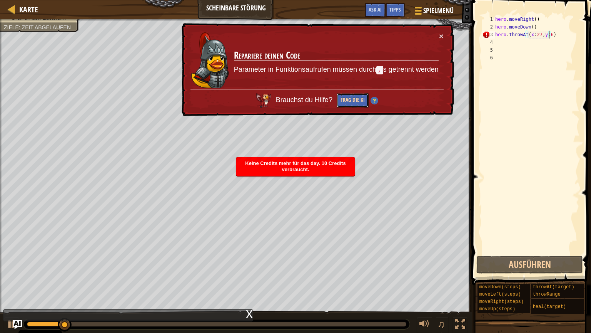
click at [349, 97] on button "Frag die KI" at bounding box center [353, 100] width 32 height 14
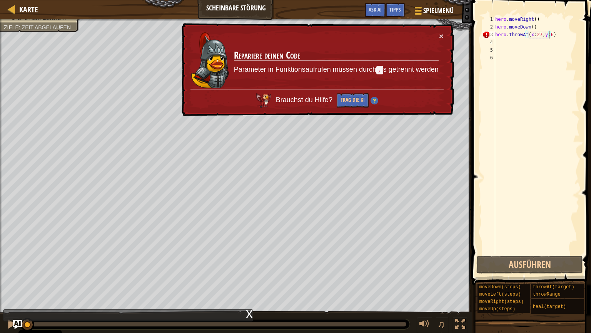
drag, startPoint x: 107, startPoint y: 321, endPoint x: 10, endPoint y: 316, distance: 97.9
click at [10, 284] on div "Karte Scheinbare Störung Spielmenü Fertig Tipps Ask AI 1 הההההההההההההההההההההה…" at bounding box center [295, 166] width 591 height 333
click at [9, 284] on div at bounding box center [12, 324] width 10 height 10
drag, startPoint x: 32, startPoint y: 323, endPoint x: 16, endPoint y: 322, distance: 15.4
click at [16, 284] on div "Karte Scheinbare Störung Spielmenü Fertig Tipps Ask AI 1 הההההההההההההההההההההה…" at bounding box center [295, 166] width 591 height 333
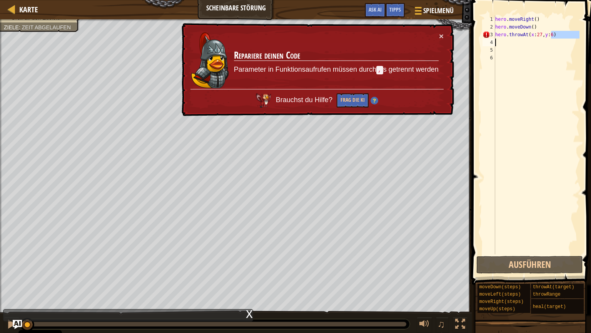
drag, startPoint x: 556, startPoint y: 33, endPoint x: 527, endPoint y: 34, distance: 29.3
click at [494, 38] on div "hero . moveRight ( ) hero . moveDown ( ) hero . throwAt ( x : 27 , y : 6 )" at bounding box center [537, 134] width 86 height 239
type textarea "hero.throwAt(x:27,y:6)"
click at [438, 35] on td "Repariere deinen Code Parameter in Funktionsaufrufen müssen durch , s getrennt …" at bounding box center [337, 60] width 206 height 57
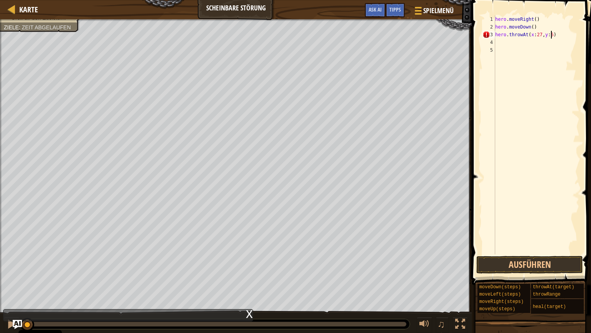
click at [567, 35] on div "hero . moveRight ( ) hero . moveDown ( ) hero . throwAt ( x : 27 , y : 6 )" at bounding box center [537, 142] width 86 height 254
drag, startPoint x: 563, startPoint y: 34, endPoint x: 558, endPoint y: 35, distance: 4.6
click at [558, 35] on div "hero . moveRight ( ) hero . moveDown ( ) hero . throwAt ( x : 27 , y : 6 )" at bounding box center [537, 142] width 86 height 254
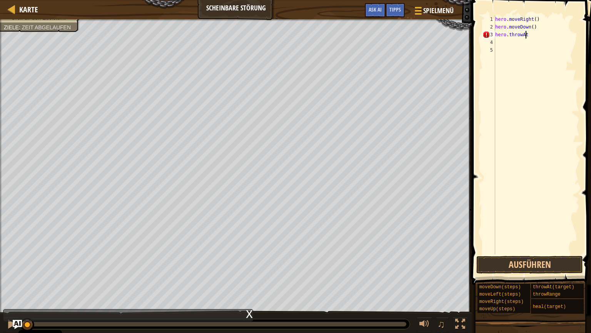
click at [551, 34] on div "hero . moveRight ( ) hero . moveDown ( ) hero . throwAt" at bounding box center [537, 142] width 86 height 254
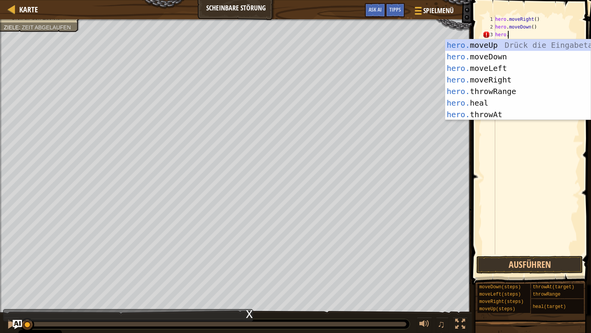
click at [510, 35] on div "hero . moveRight ( ) hero . moveDown ( ) hero ." at bounding box center [537, 142] width 86 height 254
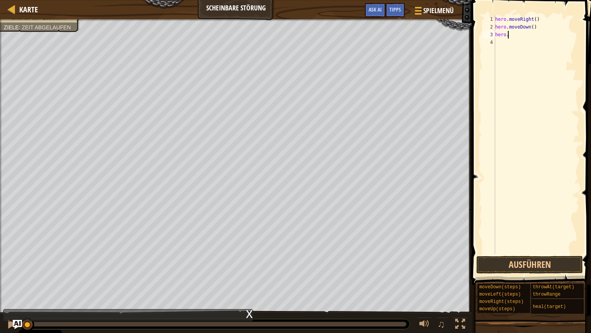
click at [510, 35] on div "hero . moveRight ( ) hero . moveDown ( ) hero ." at bounding box center [537, 142] width 86 height 254
type textarea "h"
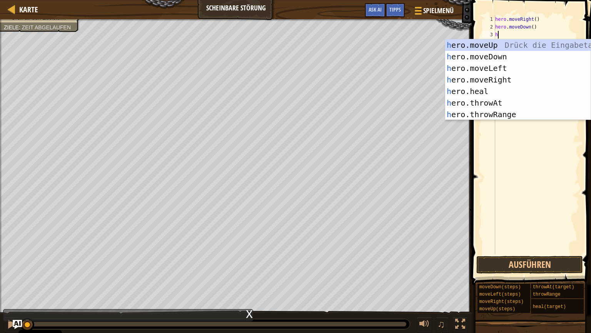
scroll to position [3, 0]
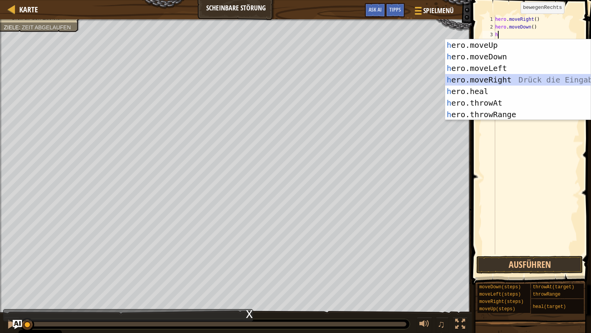
click at [477, 84] on div "h ero.moveUp Drück die Eingabetaste h ero.moveDown Drück die Eingabetaste h ero…" at bounding box center [517, 91] width 145 height 104
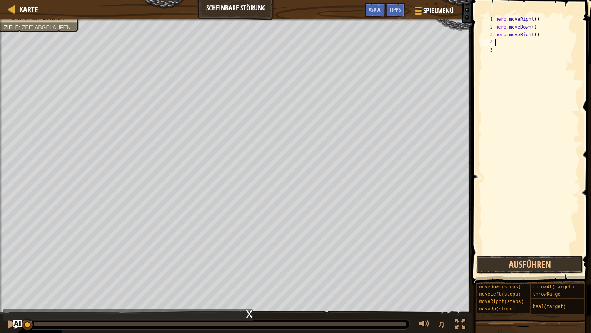
type textarea "h"
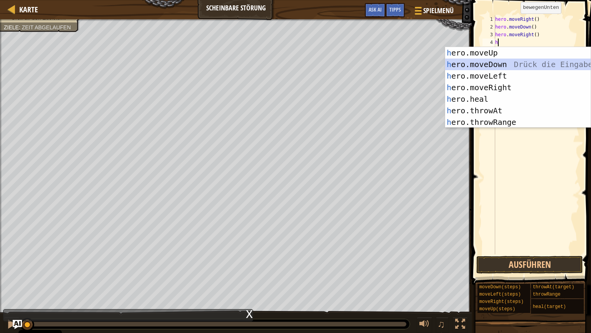
click at [473, 60] on div "h ero.moveUp Drück die Eingabetaste h ero.moveDown Drück die Eingabetaste h ero…" at bounding box center [517, 99] width 145 height 104
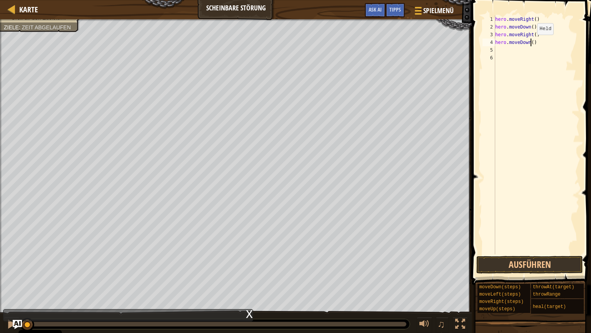
click at [531, 42] on div "hero . moveRight ( ) hero . moveDown ( ) hero . moveRight ( ) hero . moveDown (…" at bounding box center [537, 142] width 86 height 254
click at [524, 259] on button "Ausführen" at bounding box center [529, 265] width 107 height 18
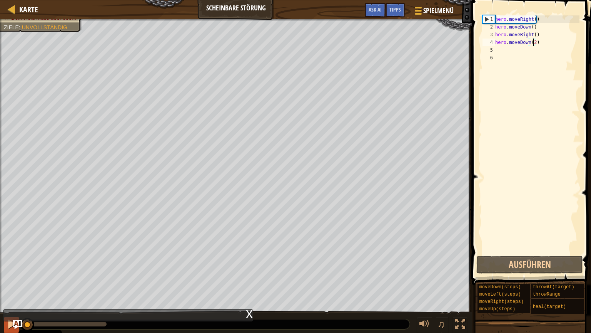
drag, startPoint x: 96, startPoint y: 321, endPoint x: 12, endPoint y: 323, distance: 84.7
click at [12, 284] on div "♫" at bounding box center [236, 321] width 472 height 23
type textarea "hero.moveDown()"
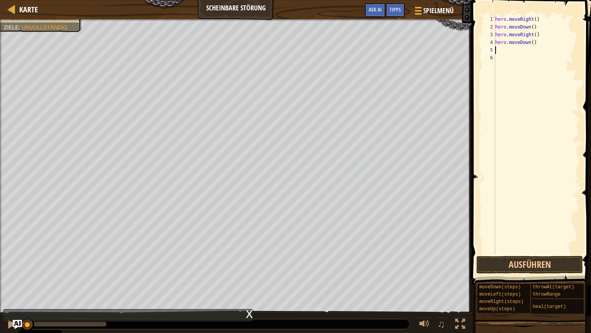
click at [496, 51] on div "hero . moveRight ( ) hero . moveDown ( ) hero . moveRight ( ) hero . moveDown (…" at bounding box center [537, 142] width 86 height 254
drag, startPoint x: 537, startPoint y: 42, endPoint x: 493, endPoint y: 43, distance: 44.3
click at [494, 43] on div "hero . moveRight ( ) hero . moveDown ( ) hero . moveRight ( ) hero . moveDown (…" at bounding box center [537, 134] width 86 height 239
type textarea "hero.moveDown()"
drag, startPoint x: 536, startPoint y: 42, endPoint x: 496, endPoint y: 43, distance: 40.0
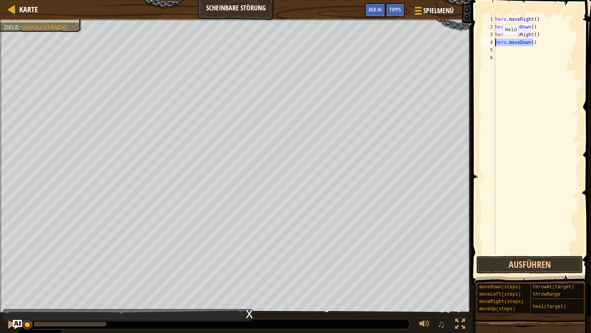
click at [496, 43] on div "hero . moveRight ( ) hero . moveDown ( ) hero . moveRight ( ) hero . moveDown (…" at bounding box center [537, 142] width 86 height 254
click at [496, 50] on div "hero . moveRight ( ) hero . moveDown ( ) hero . moveRight ( ) hero . moveDown (…" at bounding box center [537, 142] width 86 height 254
paste textarea "hero.moveDown()"
click at [503, 261] on button "Ausführen" at bounding box center [529, 265] width 107 height 18
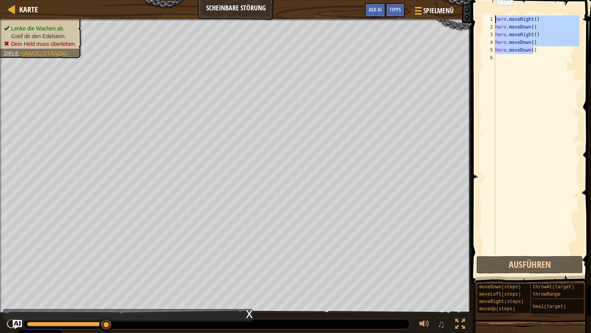
drag, startPoint x: 538, startPoint y: 50, endPoint x: 490, endPoint y: 13, distance: 60.4
click at [494, 15] on div "hero . moveRight ( ) hero . moveDown ( ) hero . moveRight ( ) hero . moveDown (…" at bounding box center [537, 134] width 86 height 239
type textarea "hero.moveRight() hero.moveDown()"
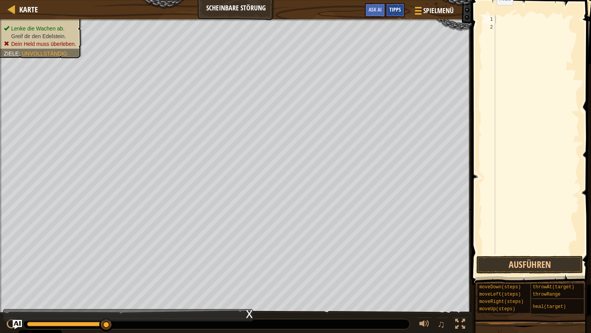
click at [396, 14] on div "Tipps" at bounding box center [395, 10] width 19 height 14
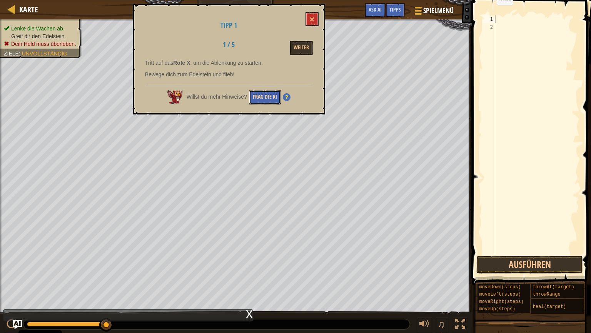
click at [265, 97] on button "Frag die KI" at bounding box center [265, 97] width 32 height 14
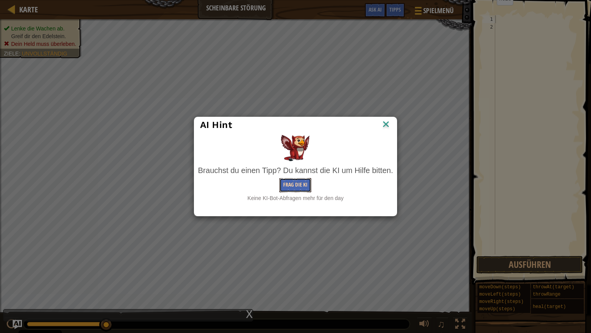
click at [301, 188] on button "Frag die KI" at bounding box center [295, 185] width 32 height 14
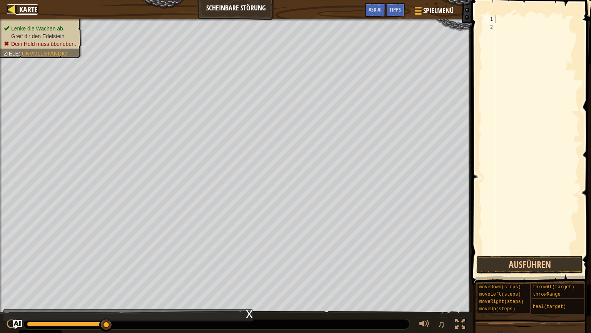
click at [12, 14] on div at bounding box center [12, 9] width 10 height 10
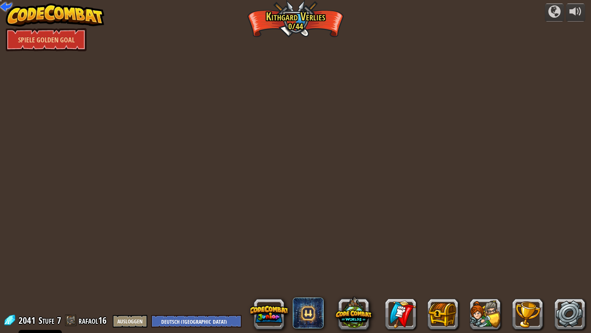
select select "de-DE"
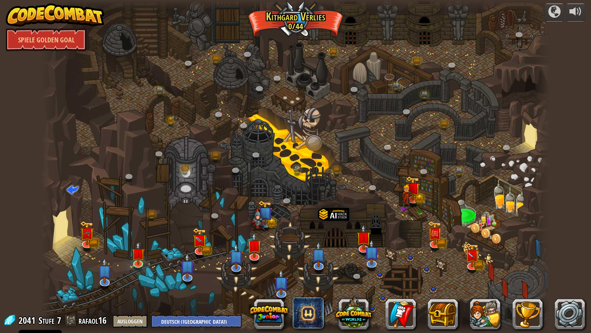
select select "de-DE"
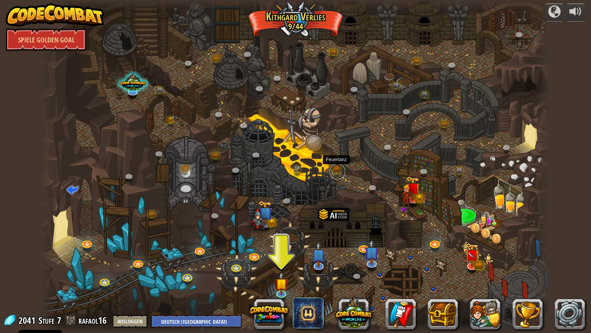
click at [335, 167] on link at bounding box center [337, 171] width 15 height 15
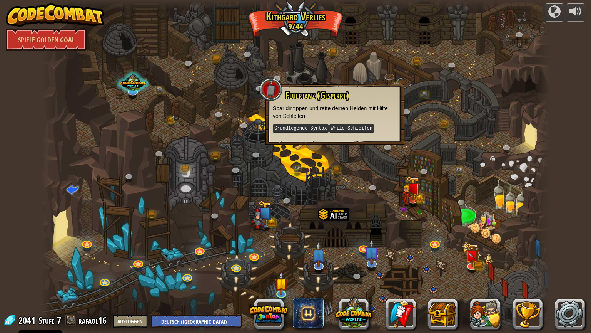
click at [338, 159] on div at bounding box center [295, 166] width 509 height 333
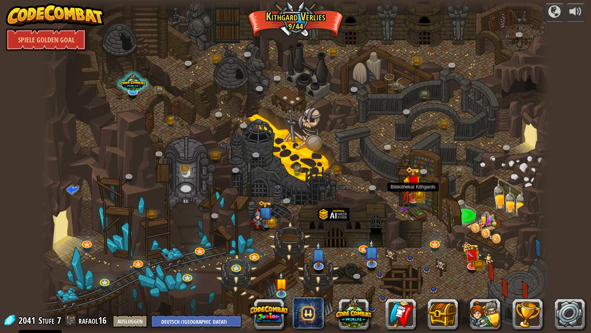
click at [409, 177] on img at bounding box center [407, 191] width 10 height 29
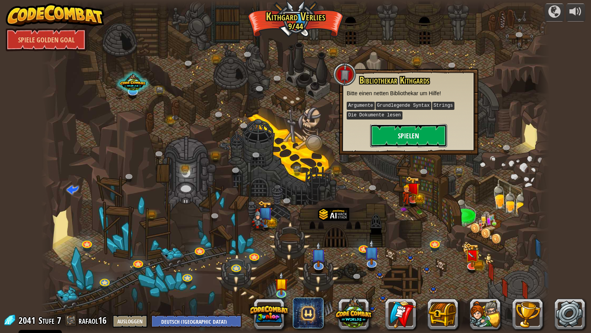
click at [393, 126] on button "Spielen" at bounding box center [408, 135] width 77 height 23
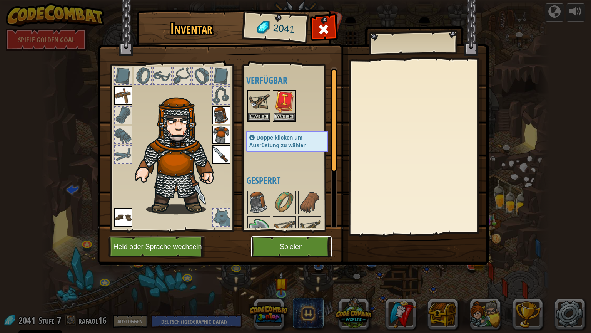
click at [282, 250] on button "Spielen" at bounding box center [291, 246] width 80 height 21
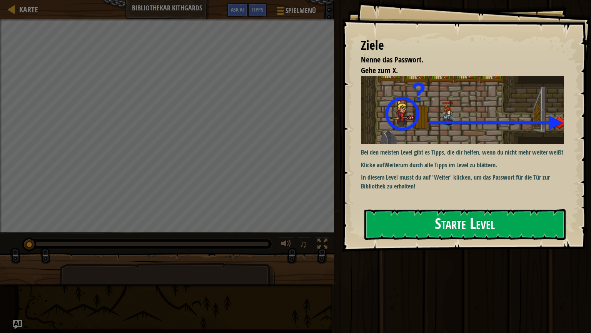
click at [395, 222] on button "Starte Level" at bounding box center [464, 224] width 201 height 30
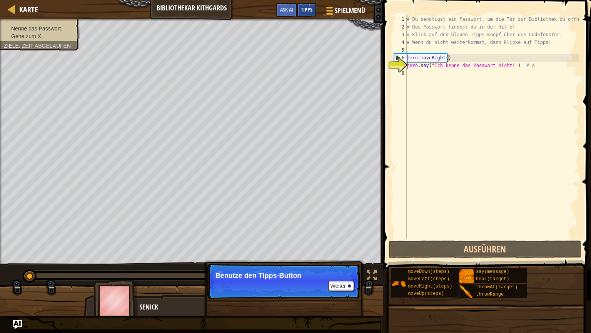
click at [304, 9] on span "Tipps" at bounding box center [307, 9] width 12 height 7
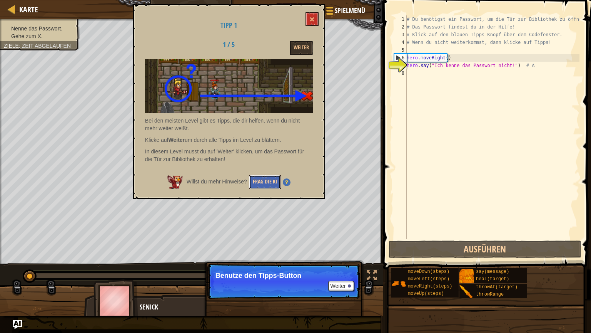
click at [259, 184] on button "Frag die KI" at bounding box center [265, 182] width 32 height 14
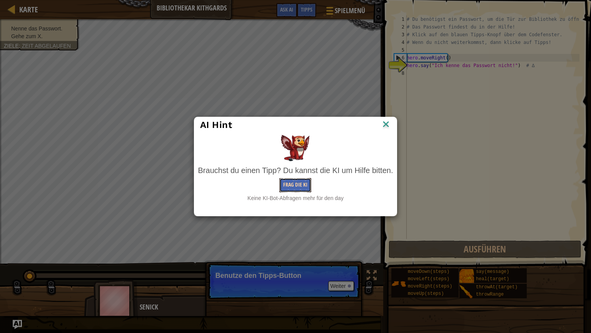
click at [286, 189] on button "Frag die KI" at bounding box center [295, 185] width 32 height 14
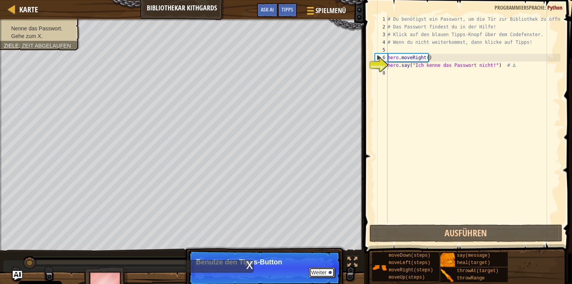
click at [320, 276] on button "Weiter" at bounding box center [322, 273] width 26 height 10
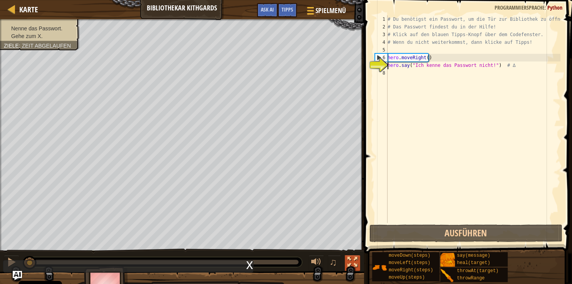
click at [351, 263] on div at bounding box center [352, 262] width 10 height 10
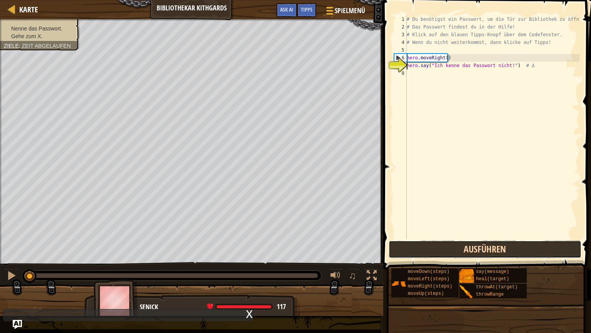
click at [417, 243] on button "Ausführen" at bounding box center [485, 249] width 193 height 18
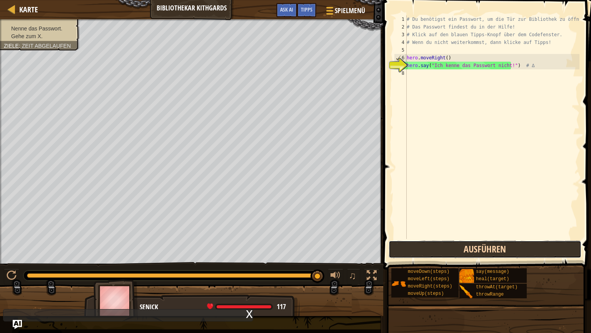
click at [449, 250] on button "Ausführen" at bounding box center [485, 249] width 193 height 18
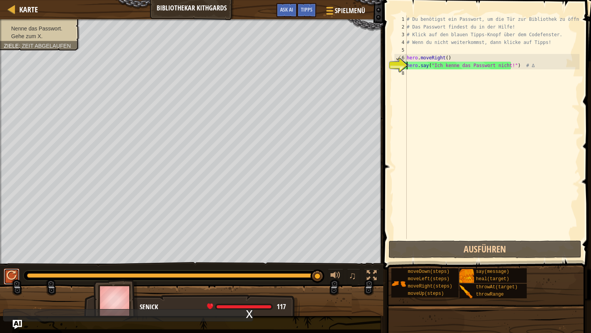
click at [14, 271] on div at bounding box center [12, 275] width 10 height 10
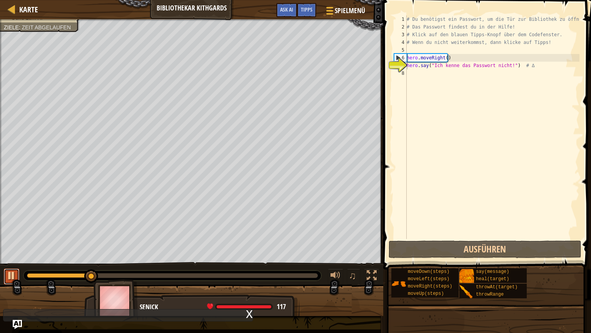
click at [16, 270] on div at bounding box center [12, 275] width 10 height 10
drag, startPoint x: 70, startPoint y: 272, endPoint x: 54, endPoint y: 275, distance: 16.0
click at [40, 272] on div at bounding box center [172, 275] width 298 height 10
drag, startPoint x: 59, startPoint y: 277, endPoint x: 17, endPoint y: 273, distance: 42.9
click at [17, 273] on div "♫" at bounding box center [191, 273] width 383 height 23
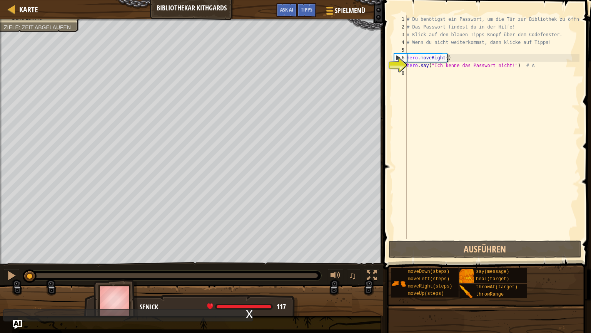
click at [450, 58] on div "# Du benötigst ein Passwort, um die Tür zur Bibliothek zu öffnen! # Das Passwor…" at bounding box center [492, 134] width 174 height 239
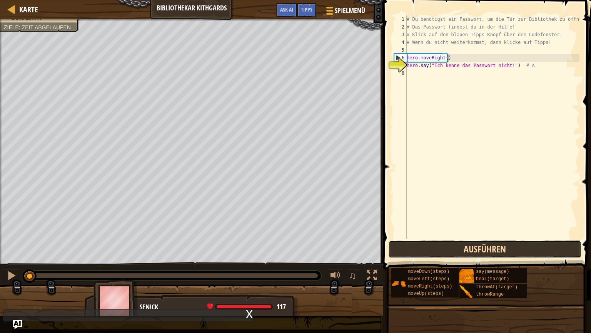
click at [465, 254] on button "Ausführen" at bounding box center [485, 249] width 193 height 18
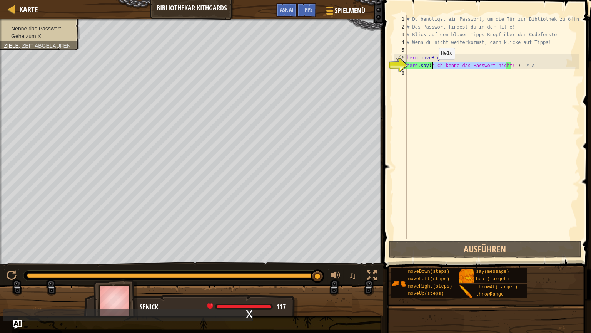
drag, startPoint x: 505, startPoint y: 65, endPoint x: 432, endPoint y: 67, distance: 72.4
click at [432, 67] on div "# Du benötigst ein Passwort, um die Tür zur Bibliothek zu öffnen! # Das Passwor…" at bounding box center [492, 134] width 174 height 239
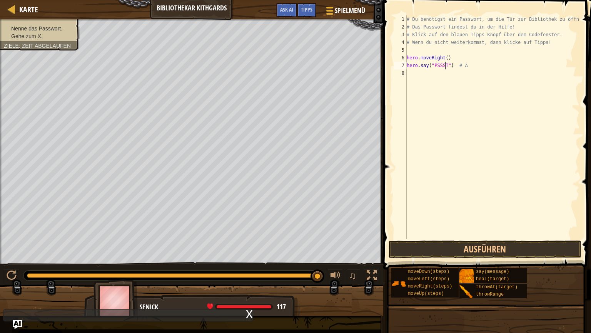
scroll to position [3, 3]
click at [467, 253] on button "Ausführen" at bounding box center [485, 249] width 193 height 18
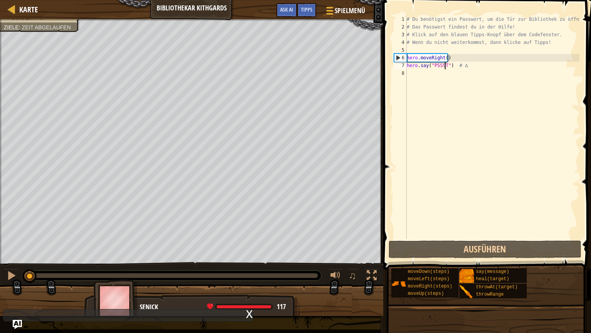
drag, startPoint x: 318, startPoint y: 278, endPoint x: 13, endPoint y: 267, distance: 305.0
click at [13, 267] on div "♫" at bounding box center [191, 273] width 383 height 23
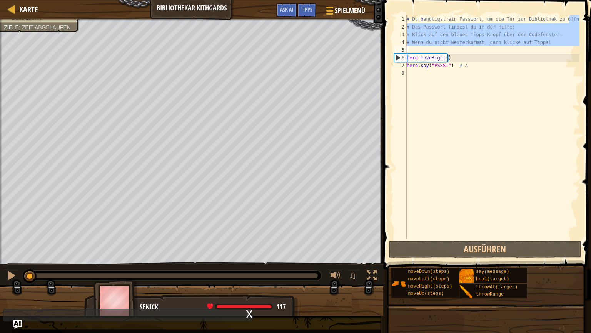
drag, startPoint x: 570, startPoint y: 19, endPoint x: 404, endPoint y: 47, distance: 168.2
click at [405, 47] on div "# Du benötigst ein Passwort, um die Tür zur Bibliothek zu öffnen! # Das Passwor…" at bounding box center [492, 126] width 174 height 223
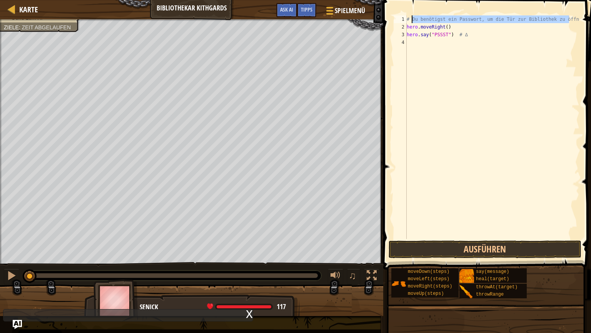
drag, startPoint x: 570, startPoint y: 18, endPoint x: 411, endPoint y: 22, distance: 159.8
click at [411, 22] on div "# Du benötigst ein Passwort, um die Tür zur Bibliothek zu öffnen hero . moveRig…" at bounding box center [492, 134] width 174 height 239
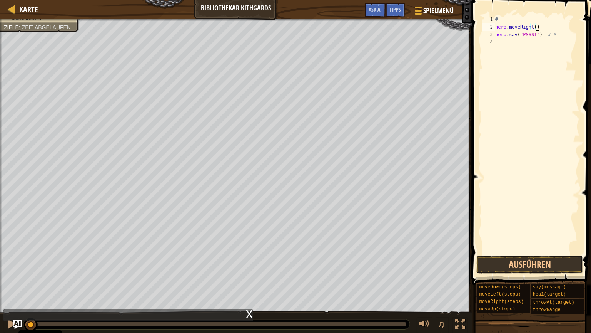
click at [544, 27] on div "# hero . moveRight ( ) hero . say ( "PSSST" ) # ∆" at bounding box center [537, 142] width 86 height 254
drag, startPoint x: 521, startPoint y: 19, endPoint x: 494, endPoint y: 20, distance: 26.6
click at [494, 20] on div "# hero . moveRight ( ) hero . say ( "PSSST" ) # ∆" at bounding box center [537, 142] width 86 height 254
type textarea "#"
click at [533, 27] on div "hero . moveRight ( ) hero . say ( "PSSST" ) # ∆" at bounding box center [537, 142] width 86 height 254
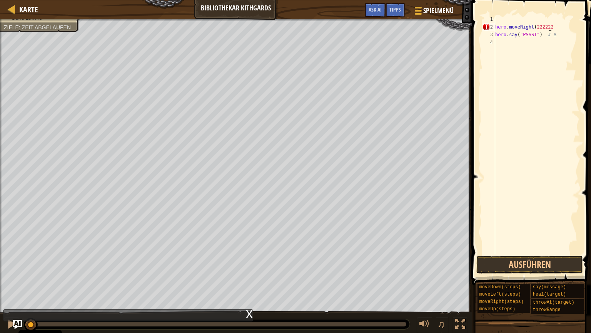
scroll to position [3, 4]
click at [556, 26] on div "hero . moveRight ( 2222222 hero . say ( "PSSST" ) # ∆" at bounding box center [537, 142] width 86 height 254
click at [553, 27] on div "hero . moveRight ( 2222222 hero . say ( "PSSST" ) # ∆" at bounding box center [537, 142] width 86 height 254
click at [525, 266] on button "Ausführen" at bounding box center [529, 265] width 107 height 18
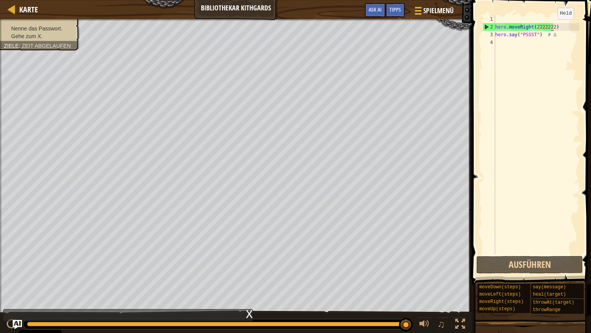
click at [551, 27] on div "hero . moveRight ( 2222222 ) hero . say ( "PSSST" ) # ∆" at bounding box center [537, 142] width 86 height 254
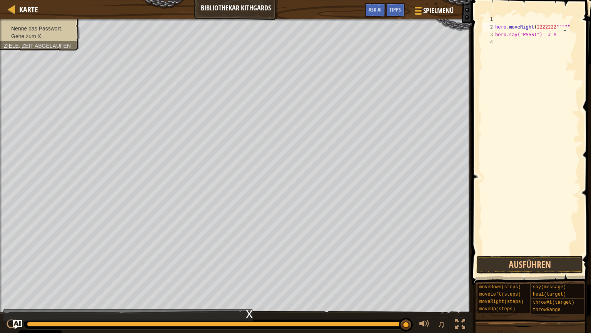
click at [570, 26] on div "hero . moveRight ( 2222222 """"" hero.say("PSSST") # ∆" at bounding box center [537, 142] width 86 height 254
drag, startPoint x: 570, startPoint y: 26, endPoint x: 566, endPoint y: 26, distance: 4.3
click at [566, 26] on div "hero . moveRight ( 2222222 """"" hero.say("PSSST") # ∆" at bounding box center [537, 142] width 86 height 254
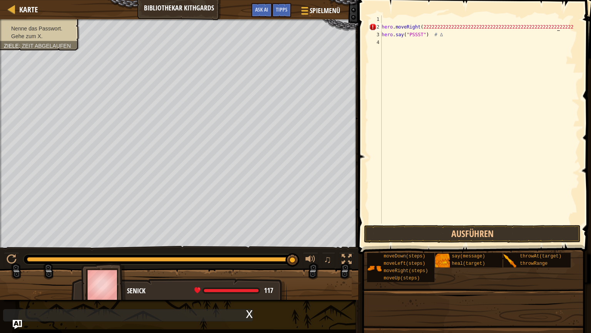
scroll to position [3, 14]
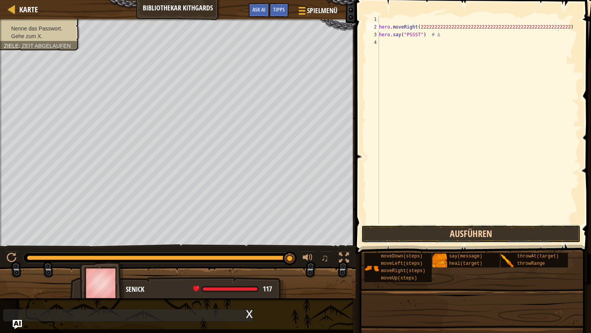
click at [493, 230] on button "Ausführen" at bounding box center [471, 234] width 220 height 18
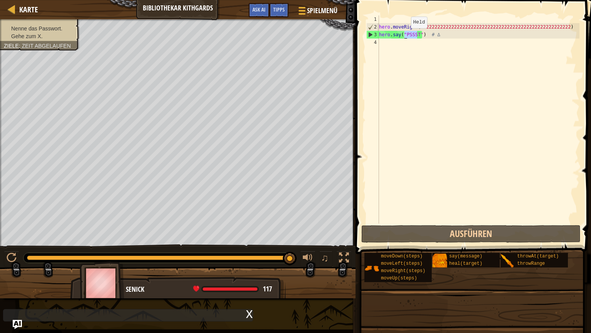
drag, startPoint x: 416, startPoint y: 35, endPoint x: 404, endPoint y: 36, distance: 11.6
click at [404, 36] on div "hero . moveRight ( 222222222222222222222222222222222222222222222222222222 ) her…" at bounding box center [479, 126] width 202 height 223
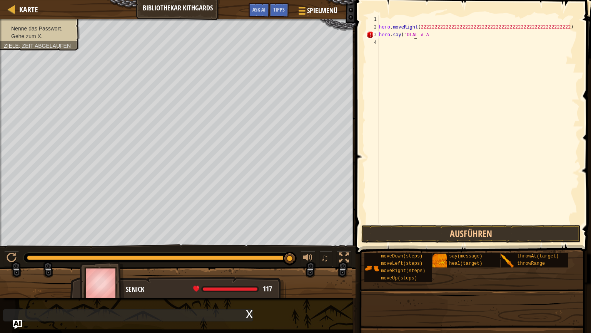
scroll to position [3, 3]
click at [426, 33] on div "hero . moveRight ( 222222222222222222222222222222222222222222222222222222 ) her…" at bounding box center [479, 126] width 202 height 223
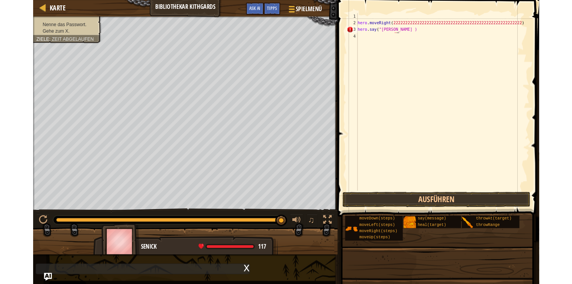
scroll to position [3, 3]
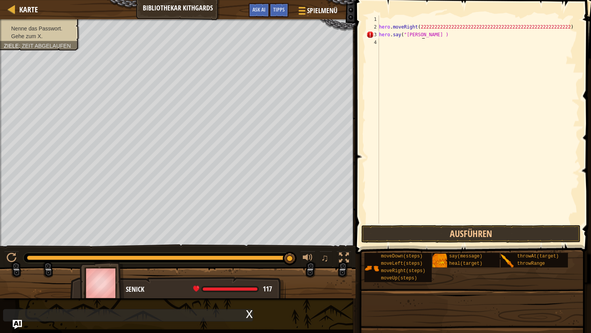
click at [423, 35] on div "hero . moveRight ( 222222222222222222222222222222222222222222222222222222 ) her…" at bounding box center [479, 126] width 202 height 223
click at [420, 36] on div "hero . moveRight ( 222222222222222222222222222222222222222222222222222222 ) her…" at bounding box center [479, 126] width 202 height 223
click at [423, 38] on div "hero . moveRight ( 222222222222222222222222222222222222222222222222222222 ) her…" at bounding box center [479, 126] width 202 height 223
click at [432, 37] on div "hero . moveRight ( 222222222222222222222222222222222222222222222222222222 ) her…" at bounding box center [479, 126] width 202 height 223
click at [433, 36] on div "hero . moveRight ( 222222222222222222222222222222222222222222222222222222 ) her…" at bounding box center [479, 126] width 202 height 223
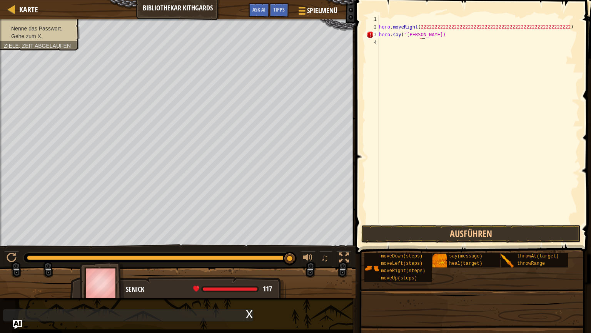
drag, startPoint x: 433, startPoint y: 36, endPoint x: 443, endPoint y: 45, distance: 12.8
click at [435, 36] on div "hero . moveRight ( 222222222222222222222222222222222222222222222222222222 ) her…" at bounding box center [479, 126] width 202 height 223
type textarea "hero.say("[PERSON_NAME])"
click at [436, 237] on button "Ausführen" at bounding box center [471, 234] width 220 height 18
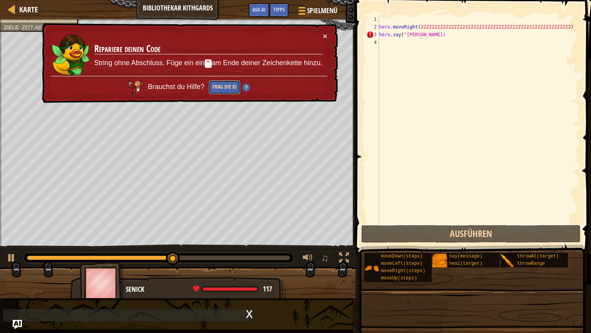
click at [210, 90] on button "Frag die KI" at bounding box center [225, 87] width 32 height 14
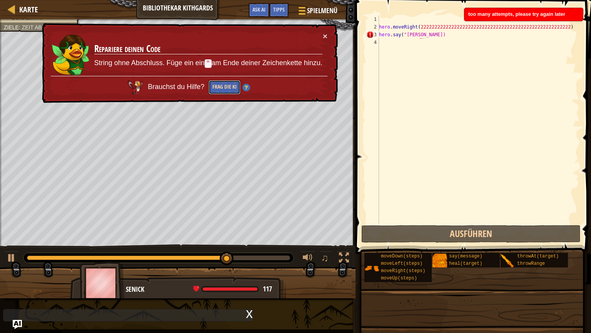
click at [210, 90] on button "Frag die KI" at bounding box center [225, 87] width 32 height 14
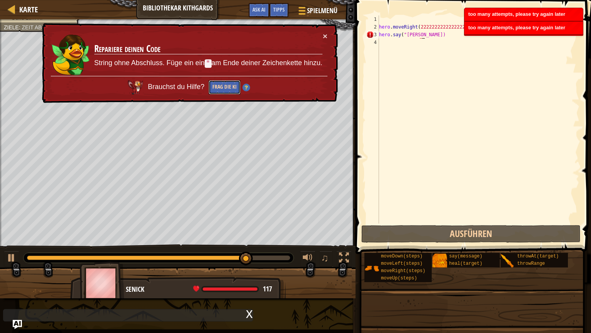
click at [210, 90] on button "Frag die KI" at bounding box center [225, 87] width 32 height 14
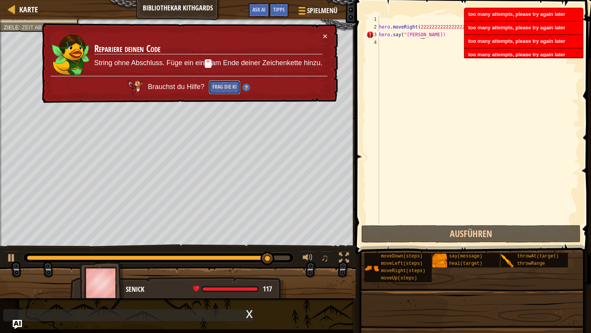
click at [210, 89] on button "Frag die KI" at bounding box center [225, 87] width 32 height 14
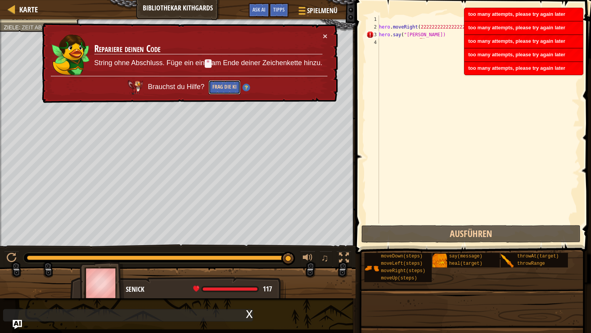
click at [210, 89] on button "Frag die KI" at bounding box center [225, 87] width 32 height 14
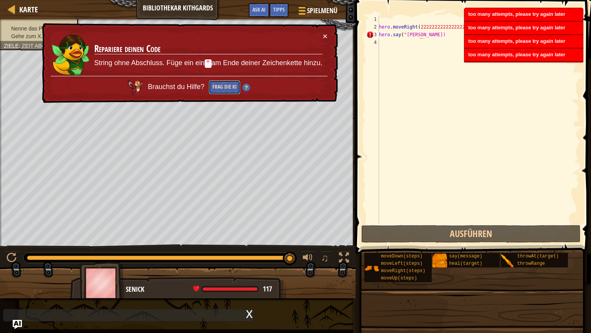
click at [210, 89] on button "Frag die KI" at bounding box center [225, 87] width 32 height 14
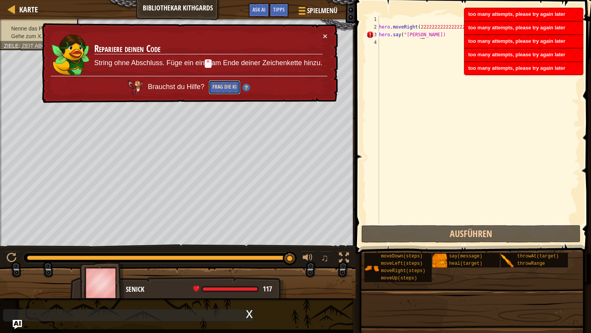
click at [210, 89] on button "Frag die KI" at bounding box center [225, 87] width 32 height 14
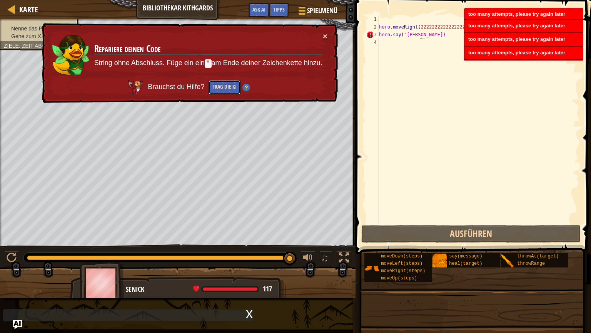
click at [210, 89] on button "Frag die KI" at bounding box center [225, 87] width 32 height 14
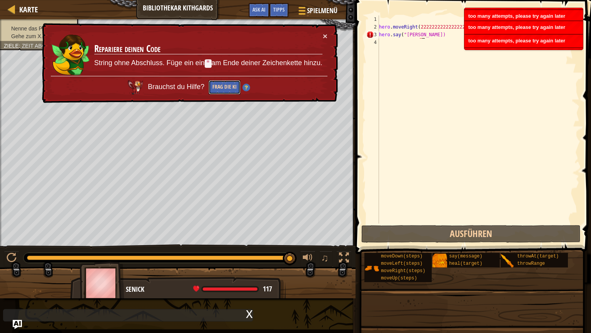
click at [210, 89] on button "Frag die KI" at bounding box center [225, 87] width 32 height 14
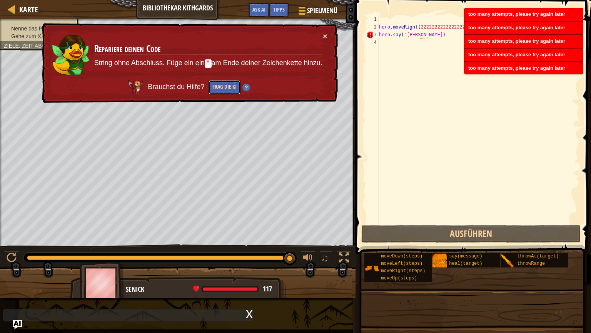
click at [210, 89] on button "Frag die KI" at bounding box center [225, 87] width 32 height 14
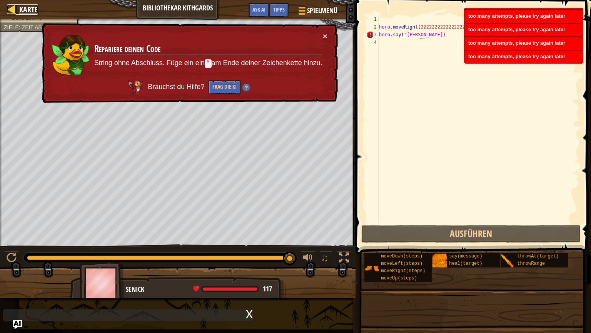
click at [18, 13] on link "Karte" at bounding box center [26, 9] width 23 height 10
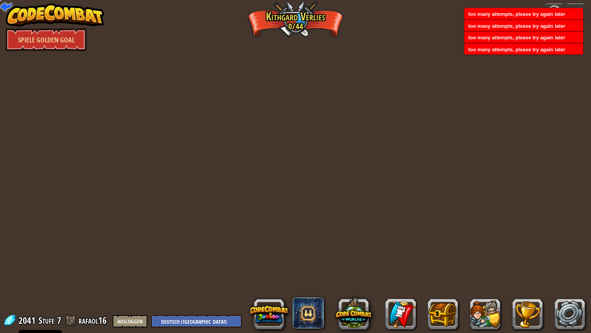
select select "de-DE"
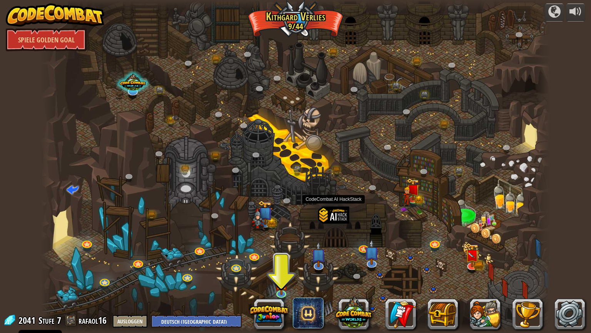
click at [338, 218] on div at bounding box center [333, 226] width 31 height 40
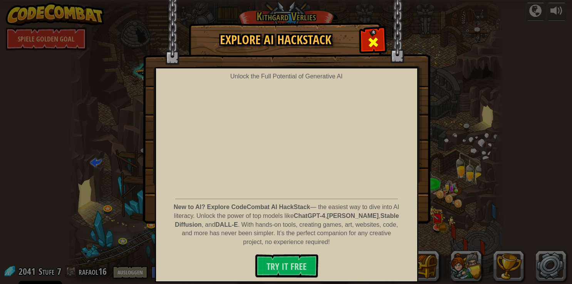
click at [369, 36] on span at bounding box center [373, 42] width 12 height 12
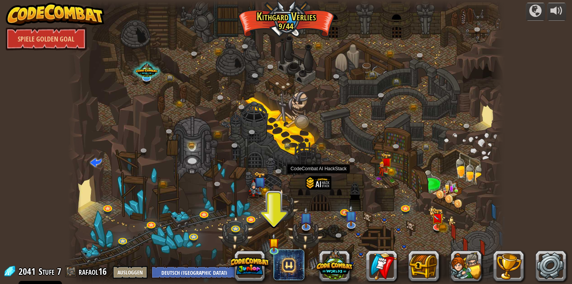
click at [318, 188] on div at bounding box center [319, 192] width 26 height 33
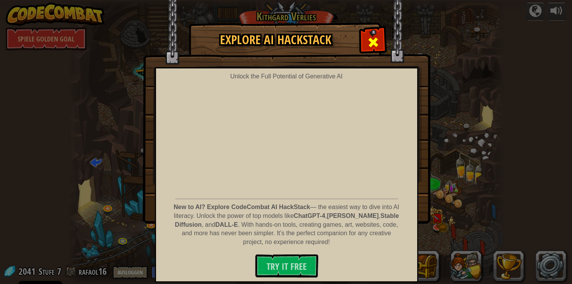
click at [375, 38] on span at bounding box center [373, 42] width 12 height 12
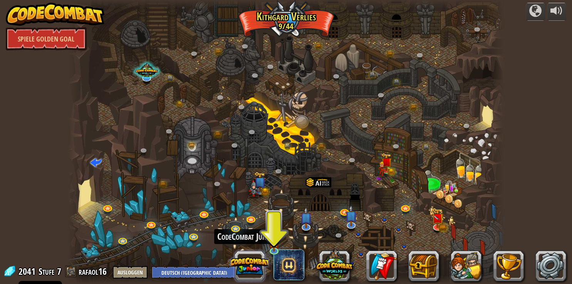
click at [247, 257] on button at bounding box center [249, 266] width 37 height 37
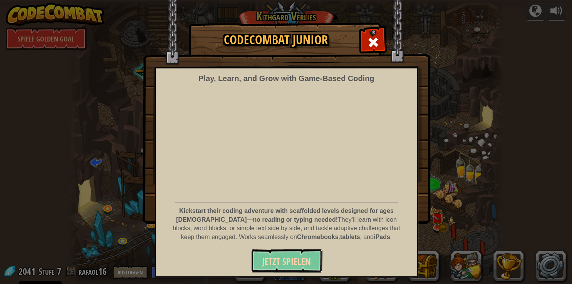
click at [286, 269] on button "Jetzt spielen" at bounding box center [287, 261] width 72 height 23
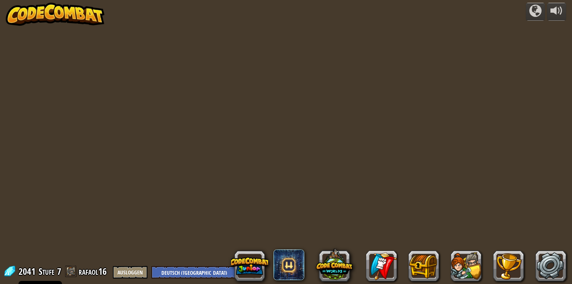
select select "de-DE"
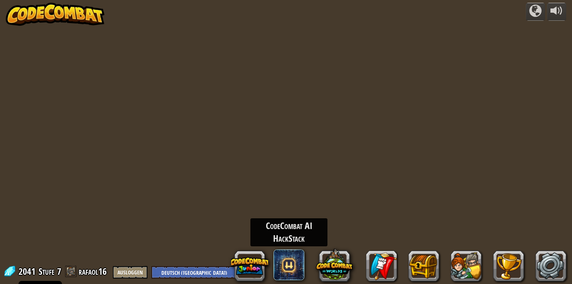
select select "de-DE"
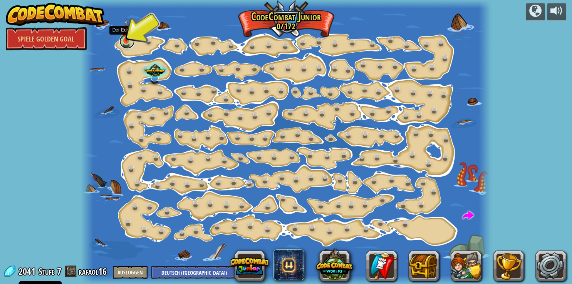
click at [124, 43] on link at bounding box center [126, 40] width 15 height 15
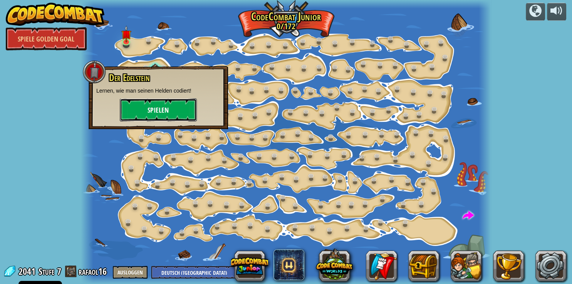
click at [155, 108] on button "Spielen" at bounding box center [158, 110] width 77 height 23
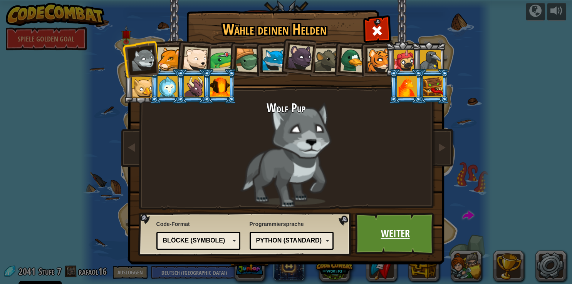
click at [404, 244] on link "Weiter" at bounding box center [395, 234] width 80 height 42
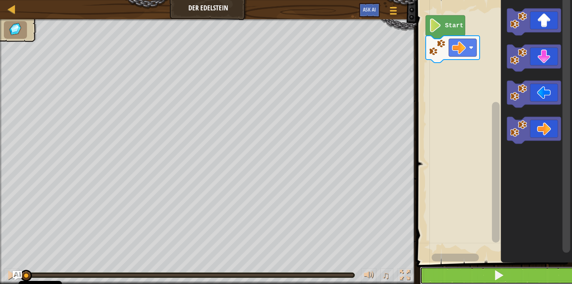
click at [491, 276] on button at bounding box center [498, 276] width 158 height 18
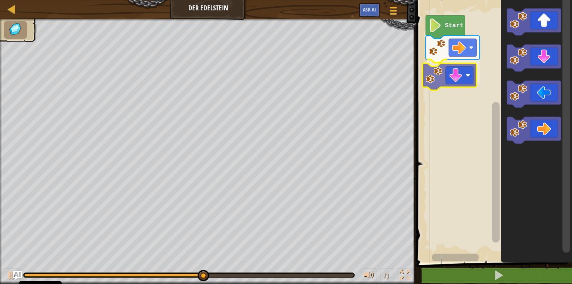
click at [442, 70] on div "Start" at bounding box center [493, 129] width 158 height 267
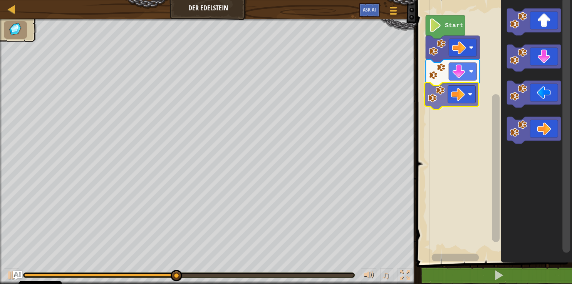
click at [444, 97] on div "Start" at bounding box center [493, 129] width 158 height 267
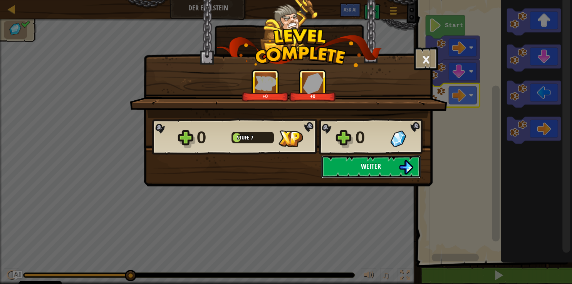
click at [376, 165] on span "Weiter" at bounding box center [371, 167] width 20 height 10
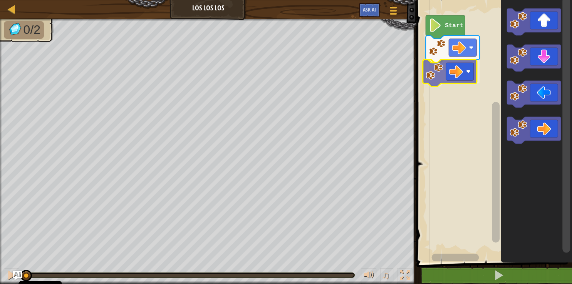
click at [450, 77] on div "Start" at bounding box center [493, 129] width 158 height 267
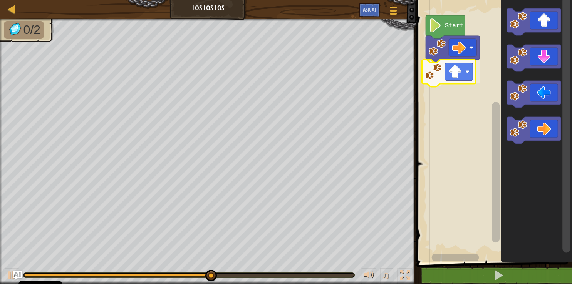
click at [446, 85] on div "Start" at bounding box center [493, 129] width 158 height 267
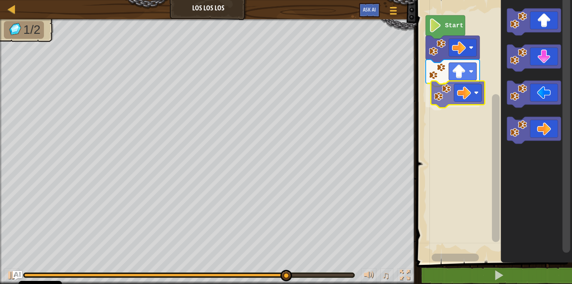
click at [458, 98] on div "Start" at bounding box center [493, 129] width 158 height 267
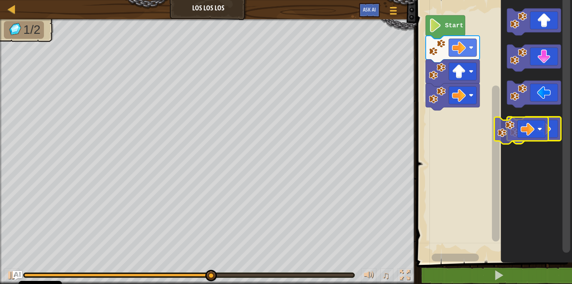
click at [536, 129] on icon "Blockly Arbeitsbereich" at bounding box center [533, 130] width 54 height 27
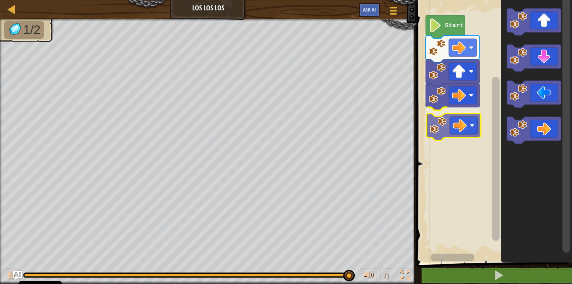
click at [436, 125] on g "Blockly Arbeitsbereich" at bounding box center [452, 109] width 54 height 51
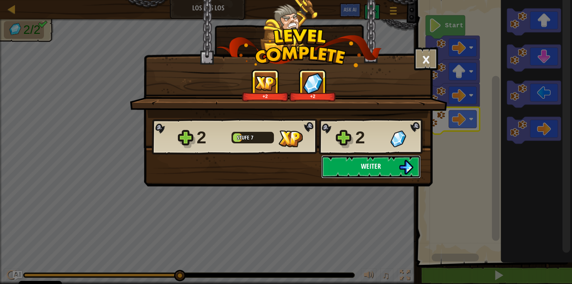
click at [384, 163] on button "Weiter" at bounding box center [370, 166] width 99 height 23
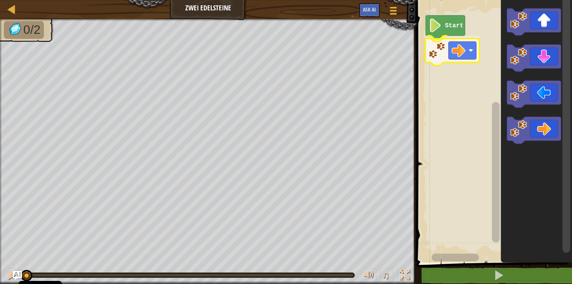
click at [444, 57] on g "Start" at bounding box center [452, 38] width 54 height 47
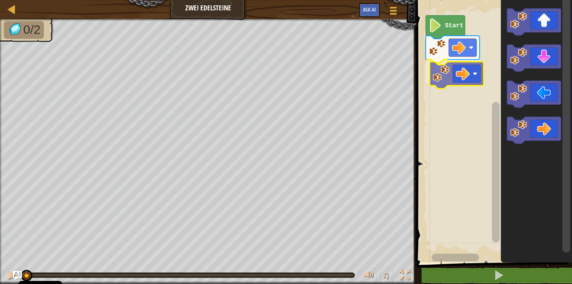
click at [435, 76] on div "Start" at bounding box center [493, 129] width 158 height 267
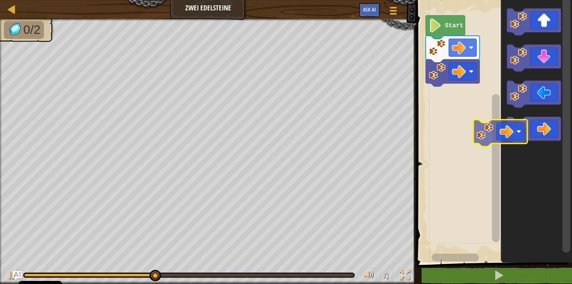
click at [456, 116] on div "Start" at bounding box center [493, 129] width 158 height 267
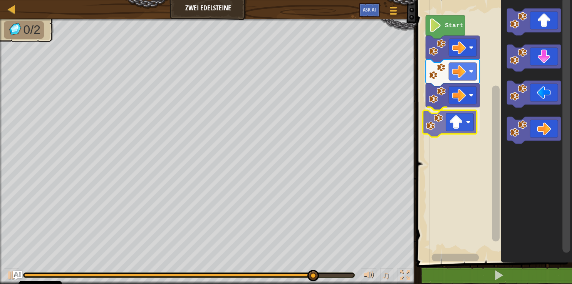
click at [436, 131] on div "Start" at bounding box center [493, 129] width 158 height 267
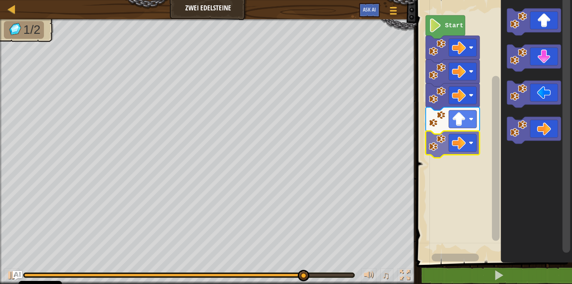
click at [430, 146] on div "Start" at bounding box center [493, 129] width 158 height 267
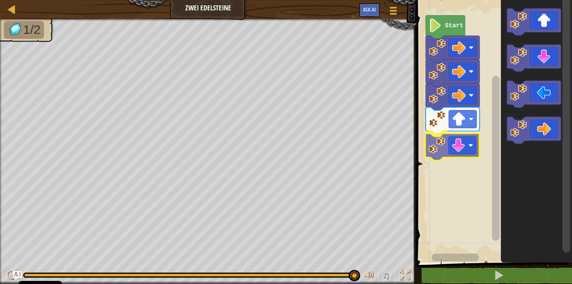
click at [453, 141] on div "Start" at bounding box center [493, 129] width 158 height 267
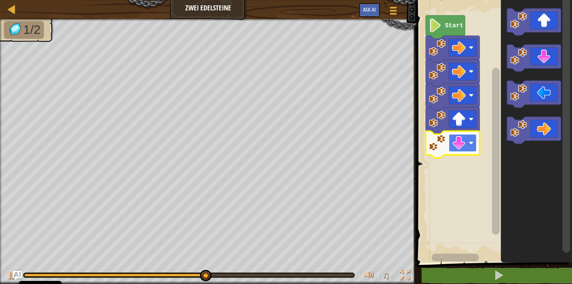
click at [455, 141] on g "Start" at bounding box center [452, 86] width 54 height 143
click at [424, 176] on rect "Blockly Arbeitsbereich" at bounding box center [493, 129] width 158 height 267
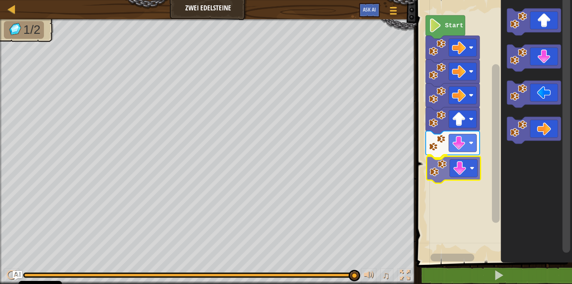
click at [436, 173] on g "Blockly Arbeitsbereich" at bounding box center [452, 156] width 54 height 51
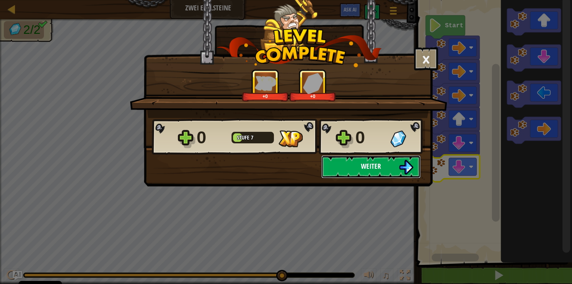
click at [400, 164] on img at bounding box center [405, 167] width 15 height 15
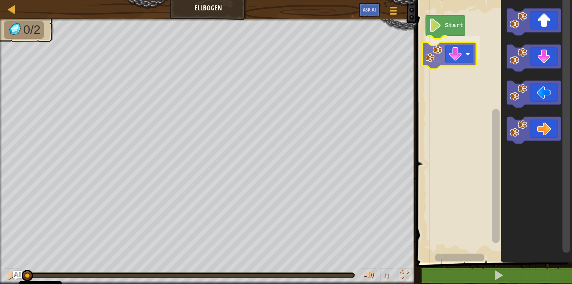
click at [423, 57] on div "Start" at bounding box center [493, 129] width 158 height 267
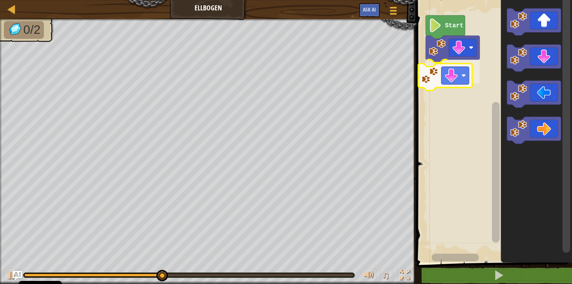
click at [444, 75] on div "Start" at bounding box center [493, 129] width 158 height 267
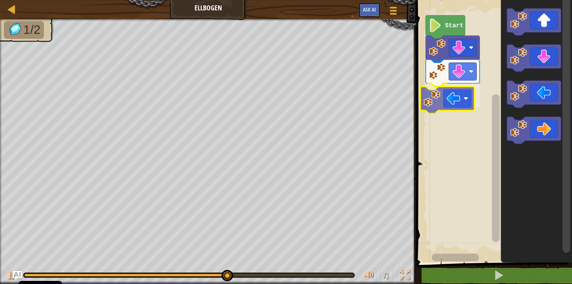
click at [435, 101] on div "Start" at bounding box center [493, 129] width 158 height 267
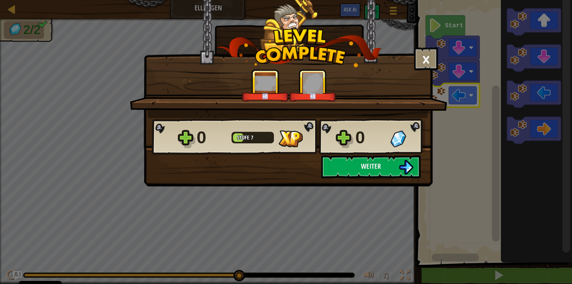
drag, startPoint x: 371, startPoint y: 119, endPoint x: 368, endPoint y: 125, distance: 7.1
click at [368, 124] on div "× Spaßfaktor des Levels?: Erzähl uns davon! +0 +0 Reticulating Splines... 0 Stu…" at bounding box center [288, 74] width 289 height 149
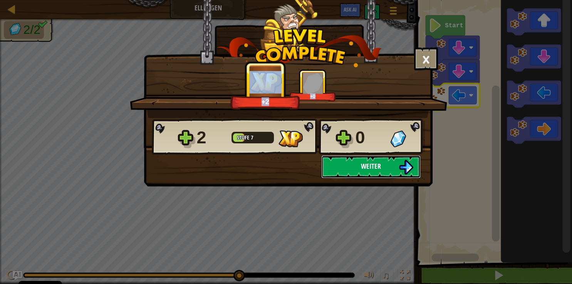
click at [386, 159] on button "Weiter" at bounding box center [370, 166] width 99 height 23
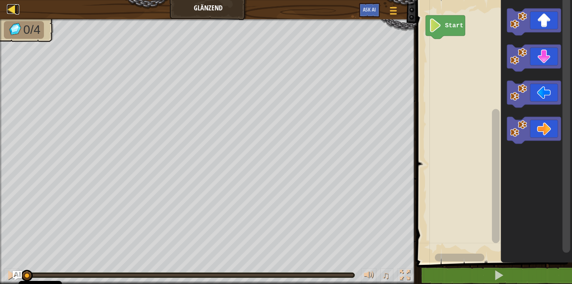
click at [15, 10] on div at bounding box center [12, 9] width 10 height 10
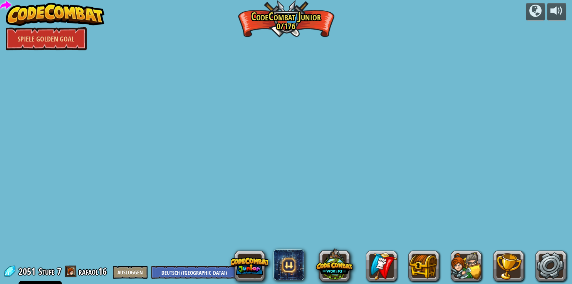
select select "de-DE"
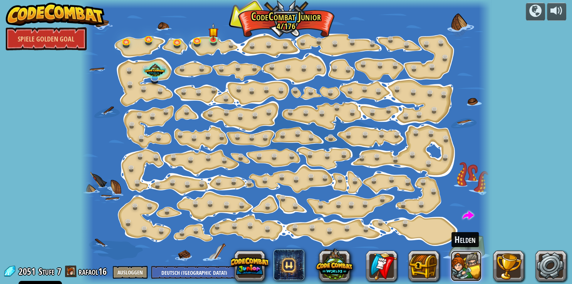
click at [458, 266] on button at bounding box center [465, 266] width 31 height 31
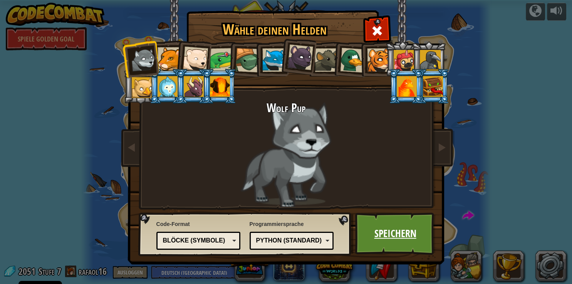
click at [388, 226] on link "Speichern" at bounding box center [395, 234] width 80 height 42
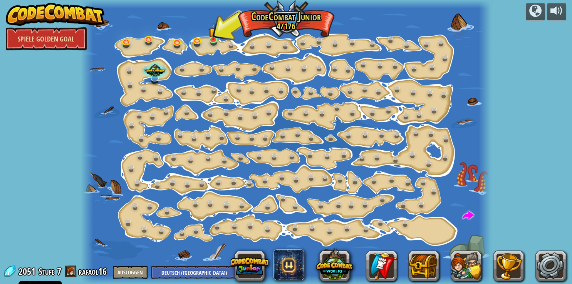
click at [40, 44] on link "Spiele Golden Goal" at bounding box center [46, 38] width 81 height 23
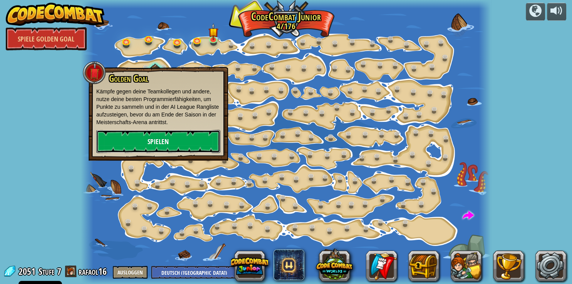
click at [174, 145] on link "Spielen" at bounding box center [158, 141] width 124 height 23
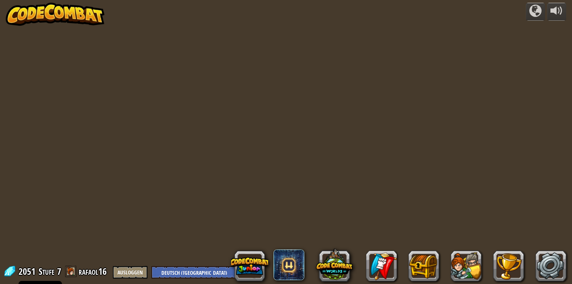
select select "de-DE"
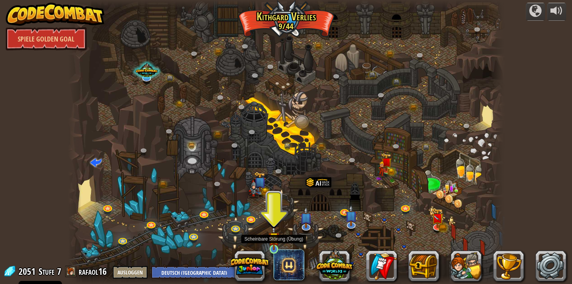
click at [269, 243] on img at bounding box center [273, 238] width 11 height 25
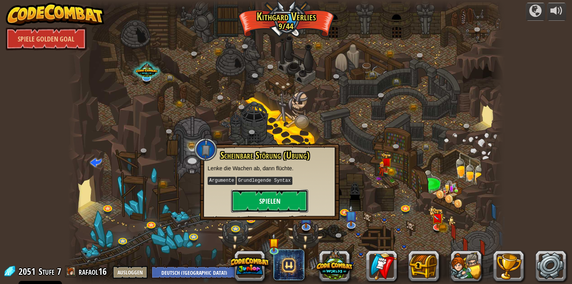
click at [277, 205] on button "Spielen" at bounding box center [269, 201] width 77 height 23
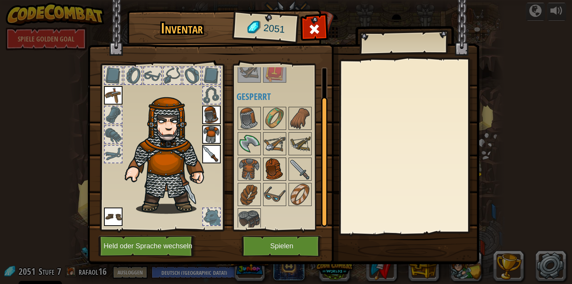
scroll to position [34, 0]
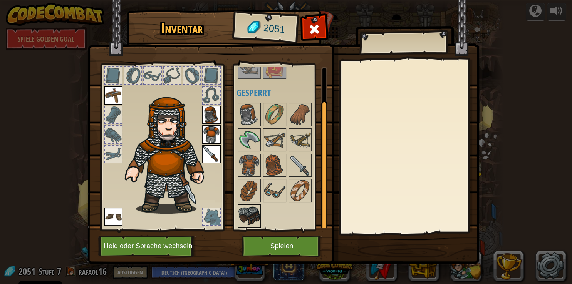
click at [251, 222] on img at bounding box center [249, 217] width 22 height 22
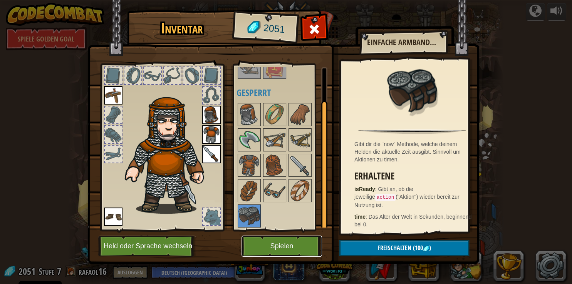
click at [265, 244] on button "Spielen" at bounding box center [281, 246] width 80 height 21
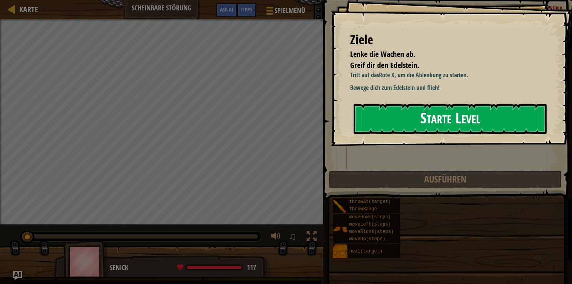
click at [432, 113] on button "Starte Level" at bounding box center [449, 119] width 193 height 30
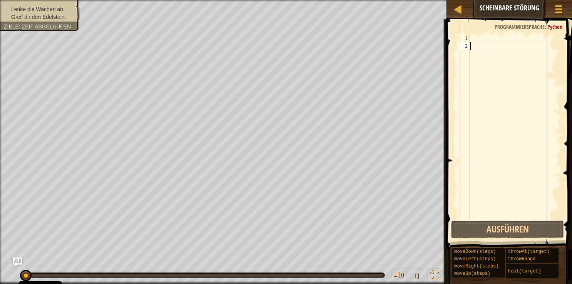
click at [470, 38] on div at bounding box center [514, 135] width 92 height 200
type textarea "H"
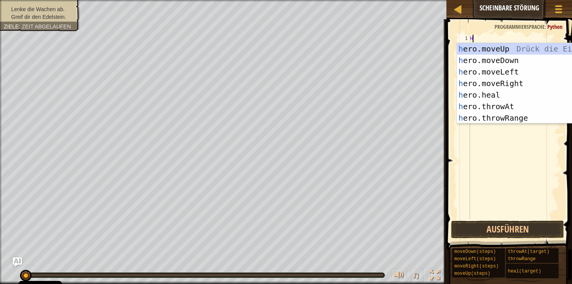
scroll to position [3, 0]
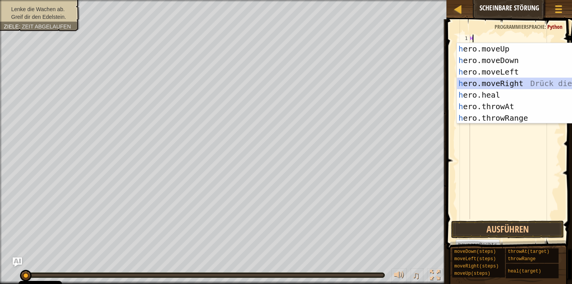
click at [486, 80] on div "h ero.moveUp Drück die Eingabetaste h ero.moveDown Drück die Eingabetaste h ero…" at bounding box center [528, 95] width 145 height 104
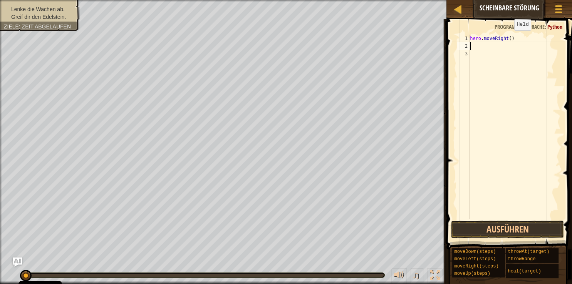
click at [507, 38] on div "hero . moveRight ( )" at bounding box center [514, 135] width 92 height 200
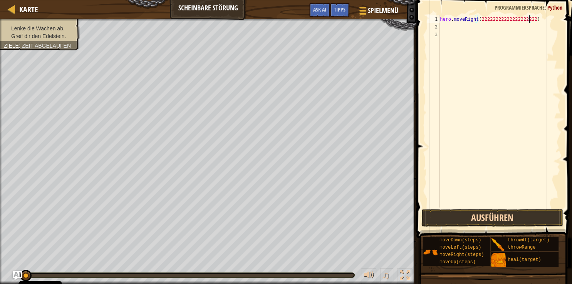
type textarea "hero.moveRight(22222222222222222222)"
click at [453, 216] on button "Ausführen" at bounding box center [492, 218] width 142 height 18
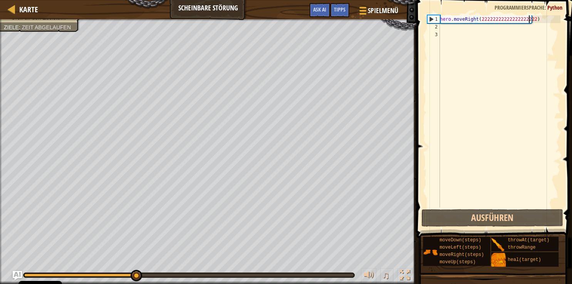
click at [442, 27] on div "hero . moveRight ( 22222222222222222222 )" at bounding box center [499, 119] width 122 height 208
type textarea "h"
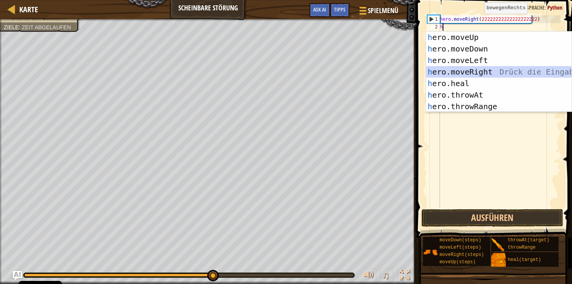
click at [470, 70] on div "h ero.moveUp Drück die Eingabetaste h ero.moveDown Drück die Eingabetaste h ero…" at bounding box center [498, 84] width 145 height 104
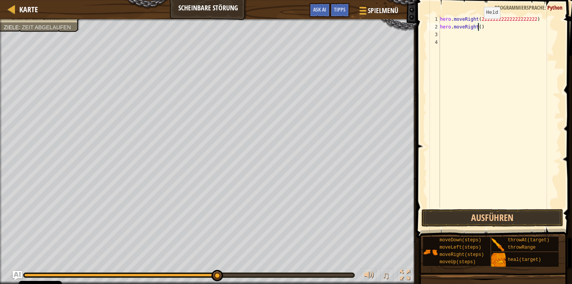
click at [477, 26] on div "hero . moveRight ( 22222222222222222222 ) hero . moveRight ( )" at bounding box center [499, 119] width 122 height 208
type textarea "hero.moveRight(55)"
click at [470, 222] on button "Ausführen" at bounding box center [492, 218] width 142 height 18
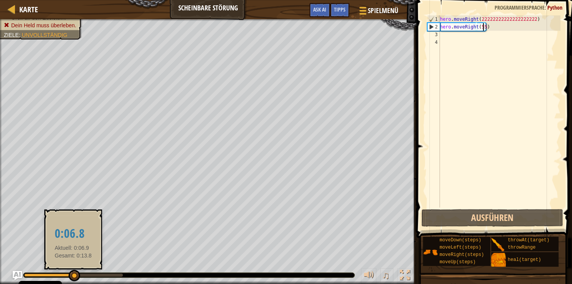
drag, startPoint x: 109, startPoint y: 275, endPoint x: 65, endPoint y: 271, distance: 44.0
click at [72, 271] on div at bounding box center [75, 276] width 12 height 12
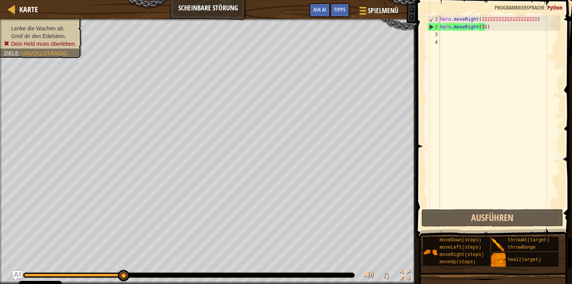
click at [4, 275] on div "♫" at bounding box center [208, 273] width 416 height 23
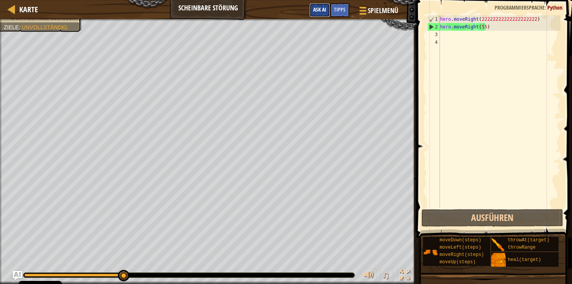
click at [323, 8] on span "Ask AI" at bounding box center [319, 9] width 13 height 7
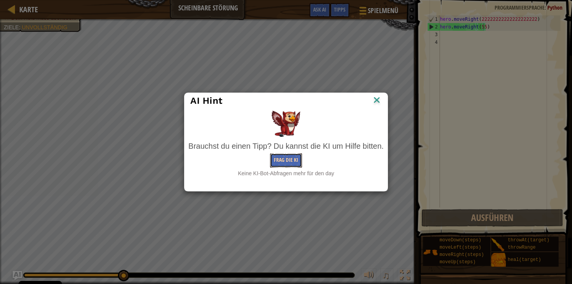
click at [276, 164] on button "Frag die KI" at bounding box center [286, 161] width 32 height 14
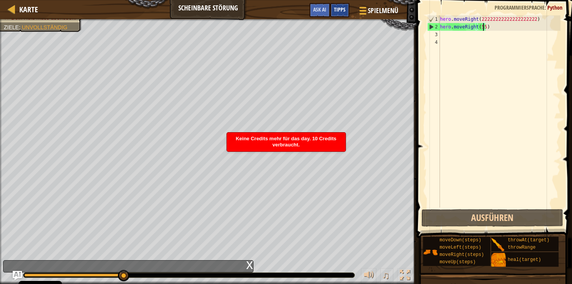
click at [339, 7] on span "Tipps" at bounding box center [340, 9] width 12 height 7
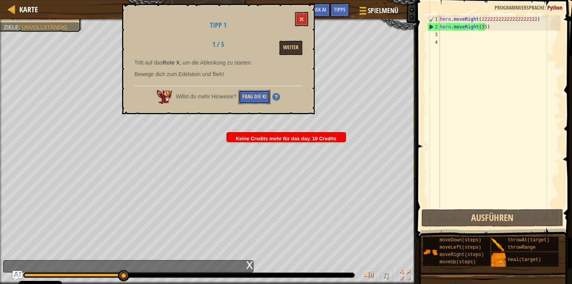
click at [249, 94] on button "Frag die KI" at bounding box center [254, 97] width 32 height 14
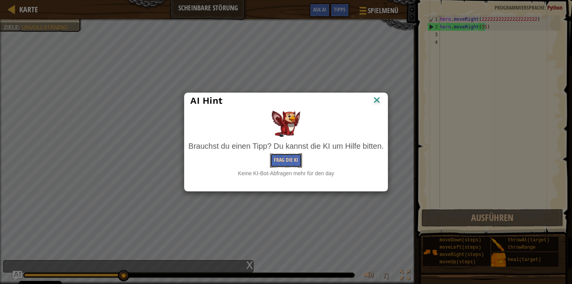
click at [283, 157] on button "Frag die KI" at bounding box center [286, 161] width 32 height 14
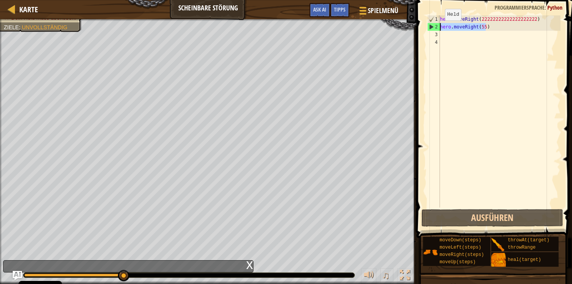
drag, startPoint x: 496, startPoint y: 25, endPoint x: 438, endPoint y: 28, distance: 58.6
click at [438, 28] on div "hero . moveRight ( 22222222222222222222 ) hero . moveRight ( 55 )" at bounding box center [499, 111] width 122 height 192
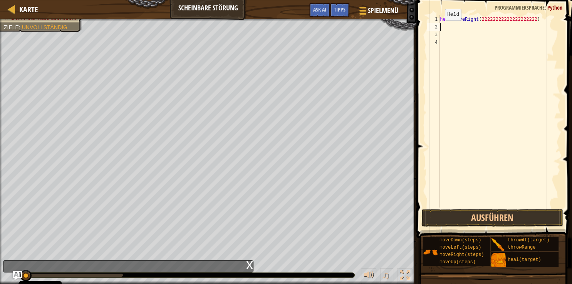
drag, startPoint x: 121, startPoint y: 274, endPoint x: 24, endPoint y: 264, distance: 97.5
click at [24, 264] on div "Karte Scheinbare Störung Spielmenü Fertig Tipps Ask AI 1 הההההההההההההההההההההה…" at bounding box center [286, 142] width 572 height 284
click at [463, 219] on button "Ausführen" at bounding box center [492, 218] width 142 height 18
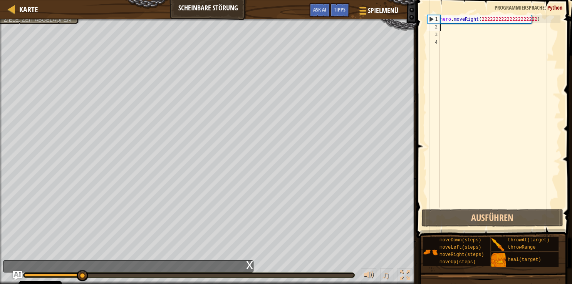
type textarea "k"
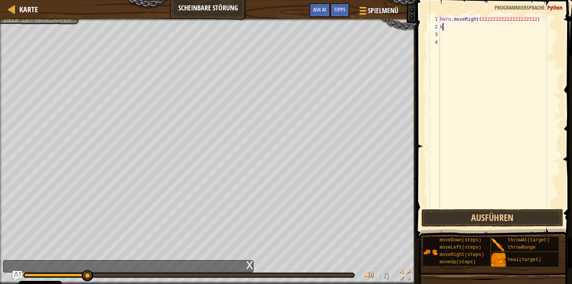
scroll to position [0, 0]
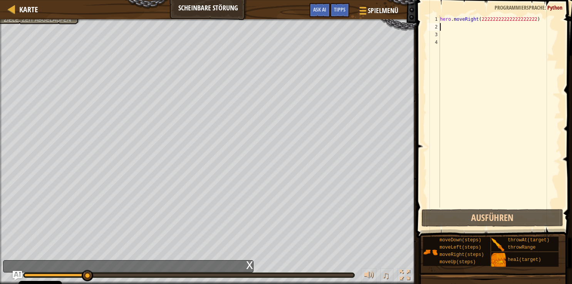
type textarea "h"
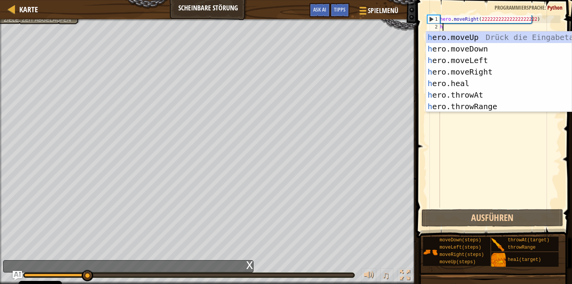
scroll to position [3, 0]
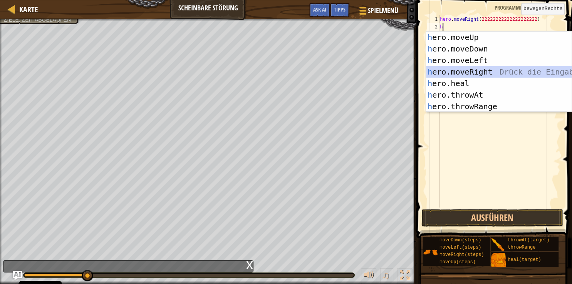
click at [466, 75] on div "h ero.moveUp Drück die Eingabetaste h ero.moveDown Drück die Eingabetaste h ero…" at bounding box center [498, 84] width 145 height 104
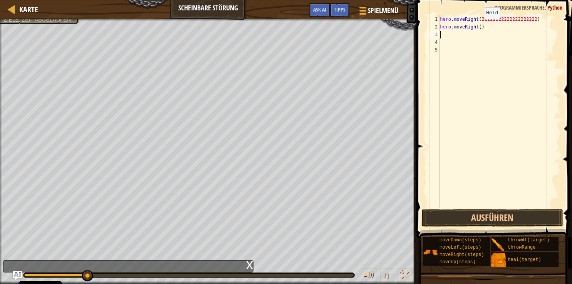
click at [477, 27] on div "hero . moveRight ( 22222222222222222222 ) hero . moveRight ( )" at bounding box center [499, 119] width 122 height 208
type textarea "hero.moveRight(2)"
click at [475, 222] on button "Ausführen" at bounding box center [492, 218] width 142 height 18
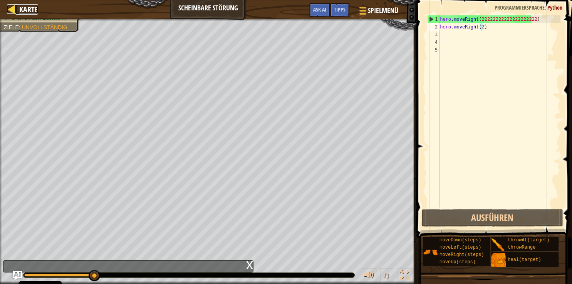
click at [19, 7] on link "Karte" at bounding box center [26, 9] width 23 height 10
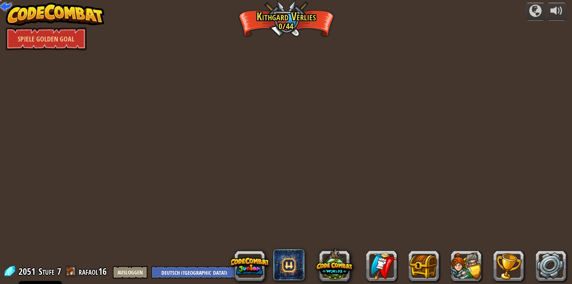
select select "de-DE"
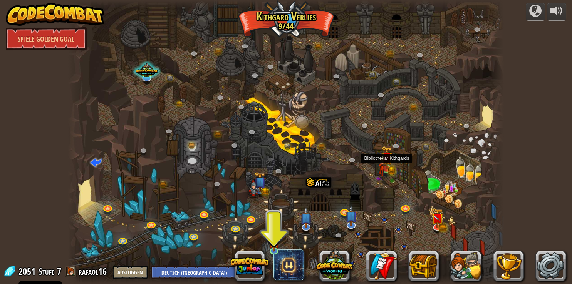
click at [384, 164] on img at bounding box center [381, 167] width 7 height 21
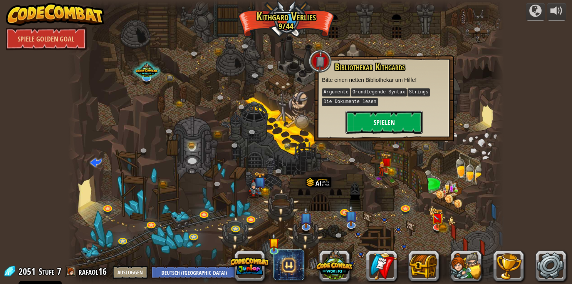
click at [383, 130] on button "Spielen" at bounding box center [383, 122] width 77 height 23
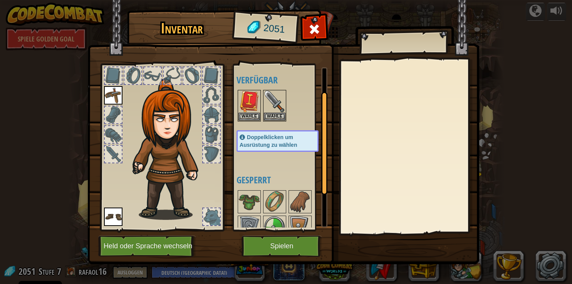
scroll to position [34, 0]
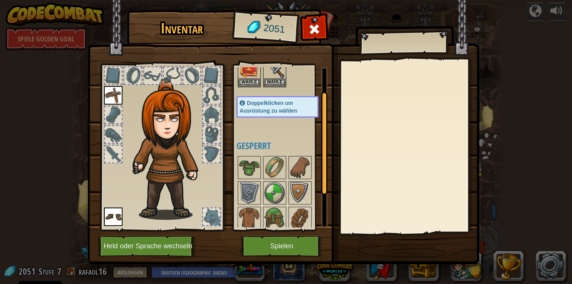
click at [160, 159] on img at bounding box center [170, 150] width 83 height 142
click at [314, 30] on span at bounding box center [314, 29] width 12 height 12
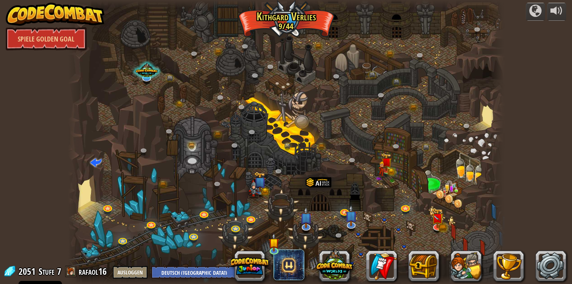
click at [71, 272] on span at bounding box center [71, 272] width 12 height 12
click at [464, 258] on button at bounding box center [465, 266] width 31 height 31
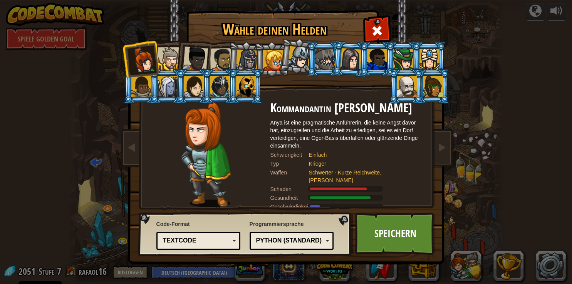
click at [299, 53] on div at bounding box center [298, 57] width 23 height 23
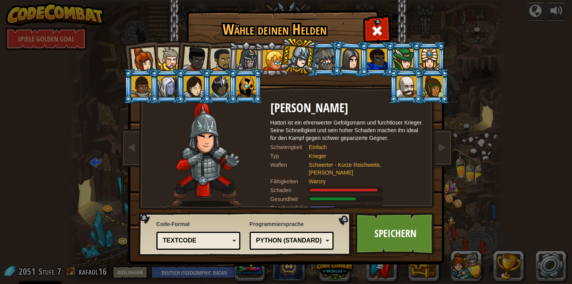
click at [319, 58] on div at bounding box center [324, 59] width 20 height 21
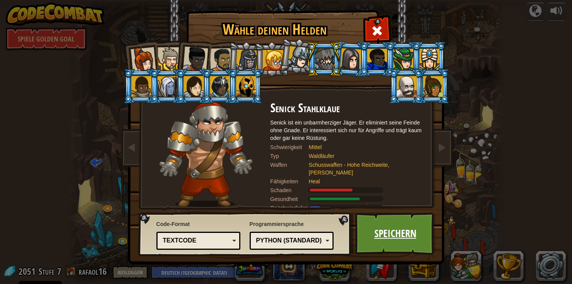
click at [380, 244] on link "Speichern" at bounding box center [395, 234] width 80 height 42
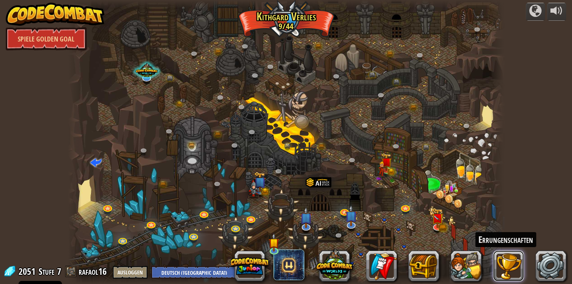
click at [509, 262] on button at bounding box center [508, 266] width 31 height 31
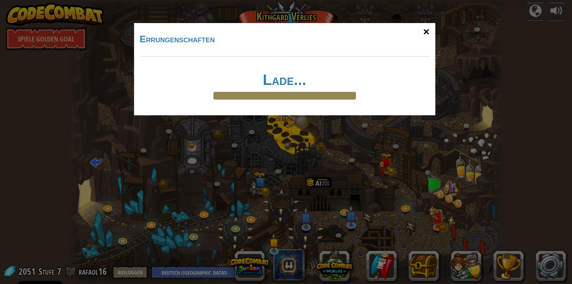
click at [425, 30] on div "×" at bounding box center [426, 32] width 18 height 22
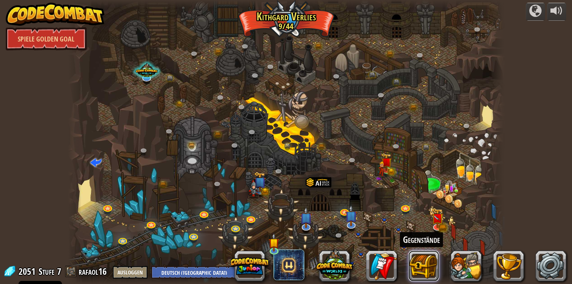
click at [421, 269] on button at bounding box center [423, 266] width 31 height 31
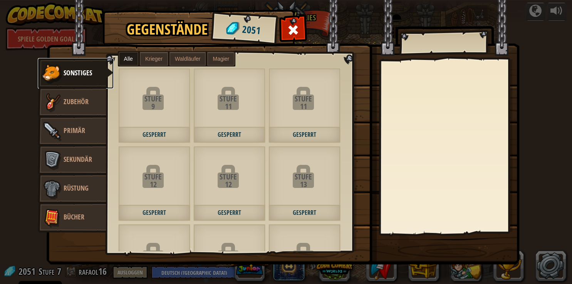
click at [78, 75] on span "Sonstiges" at bounding box center [78, 73] width 28 height 10
click at [70, 102] on span "Zubehör" at bounding box center [76, 102] width 25 height 10
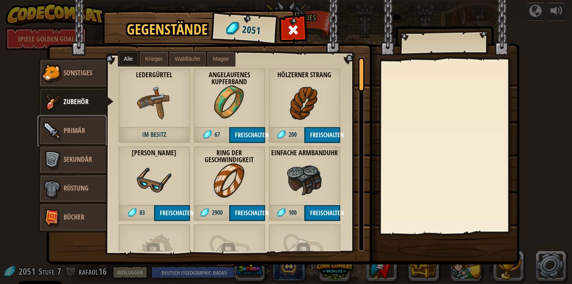
click at [72, 136] on link "Primär" at bounding box center [72, 131] width 69 height 31
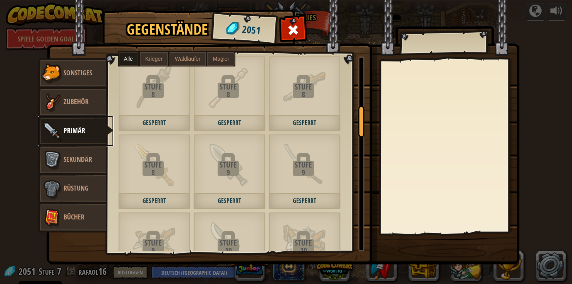
scroll to position [222, 0]
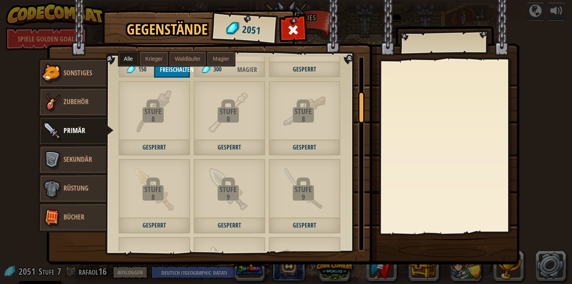
click at [149, 61] on span "Krieger" at bounding box center [153, 59] width 17 height 6
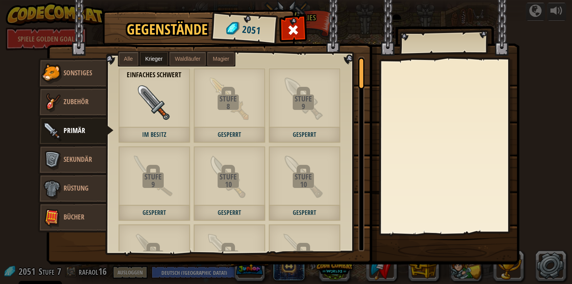
click at [175, 61] on span "Waldläufer" at bounding box center [187, 59] width 25 height 6
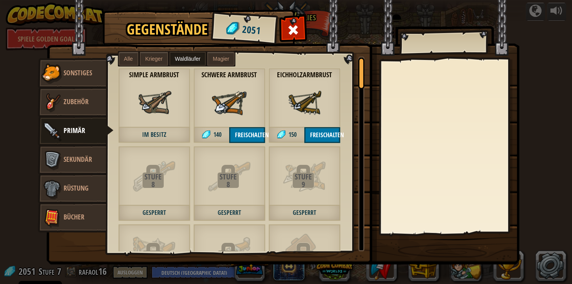
click at [214, 61] on span "Magier" at bounding box center [220, 59] width 17 height 6
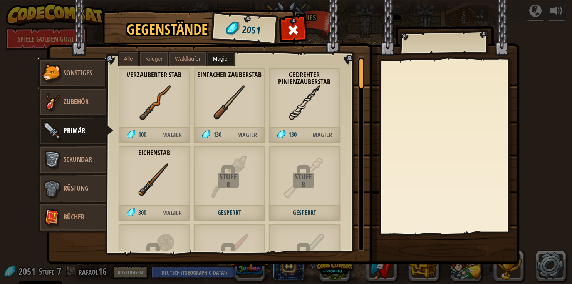
click at [72, 82] on link "Sonstiges" at bounding box center [72, 73] width 69 height 31
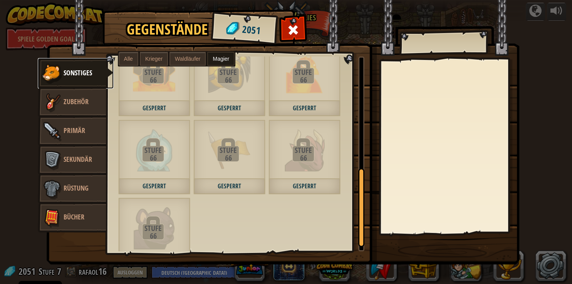
scroll to position [220, 0]
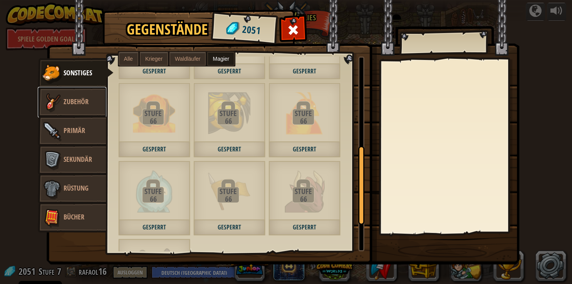
click at [74, 101] on span "Zubehör" at bounding box center [76, 102] width 25 height 10
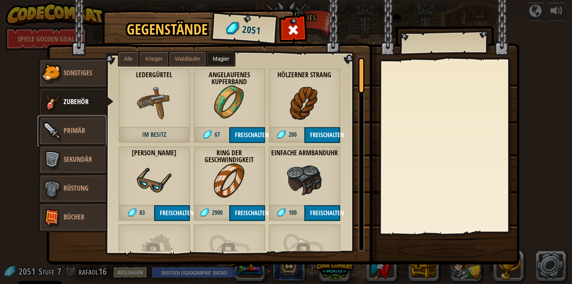
click at [79, 144] on link "Primär" at bounding box center [72, 131] width 69 height 31
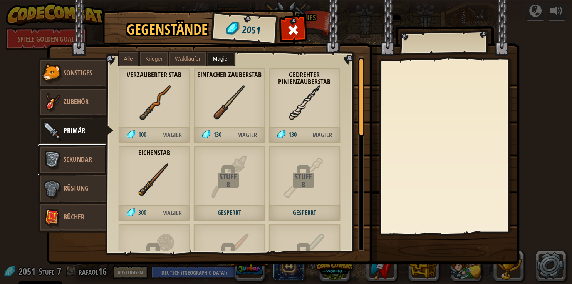
click at [76, 159] on span "Sekundär" at bounding box center [78, 160] width 28 height 10
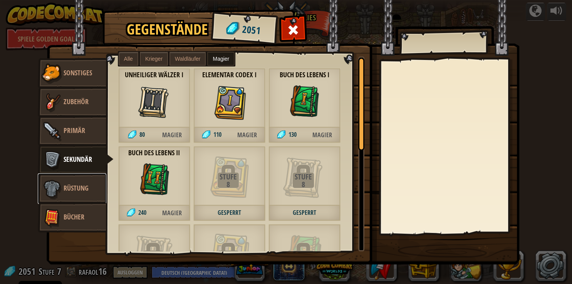
click at [72, 190] on span "Rüstung" at bounding box center [76, 189] width 25 height 10
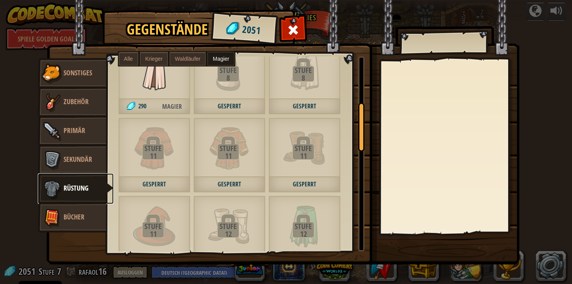
scroll to position [0, 0]
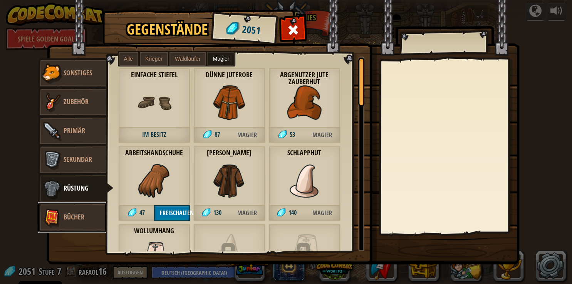
click at [69, 219] on span "Bücher" at bounding box center [74, 217] width 21 height 10
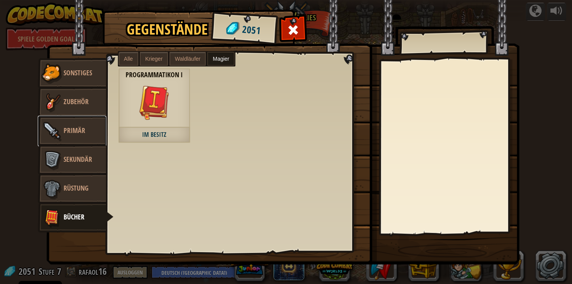
click at [65, 128] on span "Primär" at bounding box center [75, 131] width 22 height 10
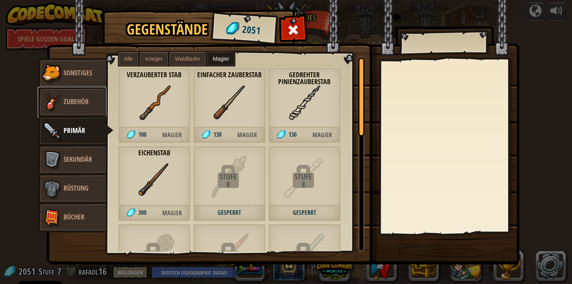
click at [62, 92] on img at bounding box center [51, 102] width 23 height 23
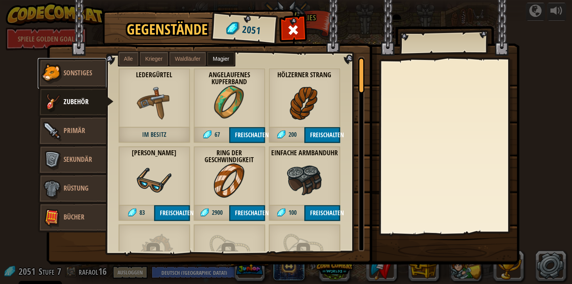
click at [67, 74] on span "Sonstiges" at bounding box center [78, 73] width 28 height 10
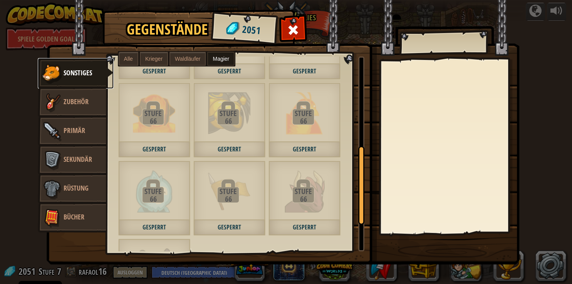
scroll to position [220, 0]
click at [72, 103] on span "Zubehör" at bounding box center [76, 102] width 25 height 10
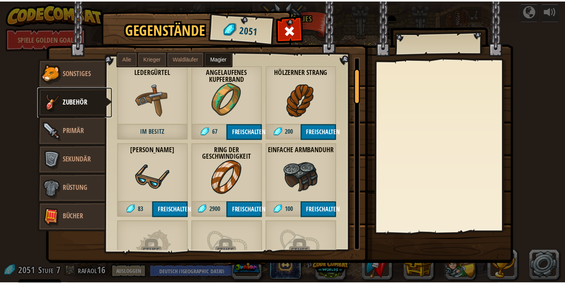
scroll to position [0, 0]
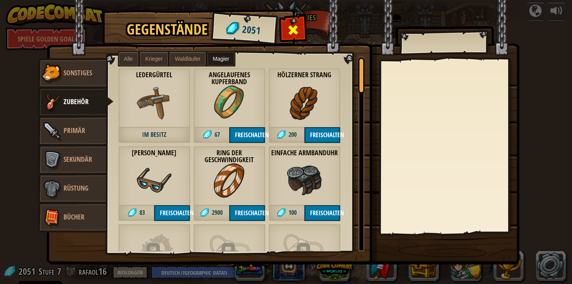
click at [297, 24] on span at bounding box center [292, 30] width 12 height 12
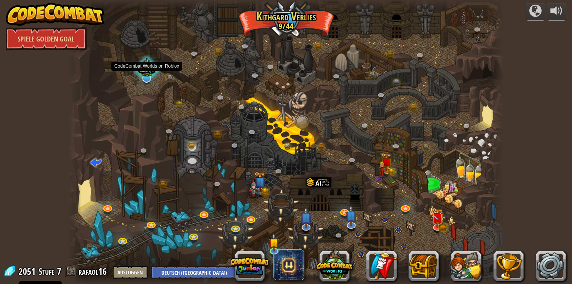
click at [147, 72] on div at bounding box center [146, 69] width 29 height 28
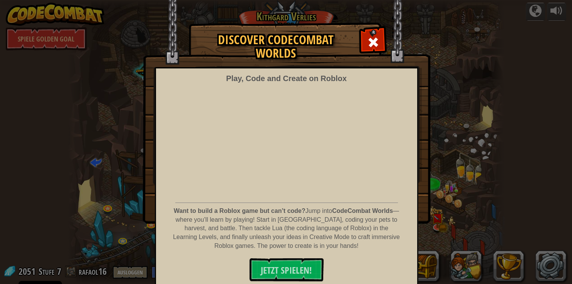
click at [358, 43] on img at bounding box center [286, 112] width 287 height 224
click at [371, 36] on span at bounding box center [373, 42] width 12 height 12
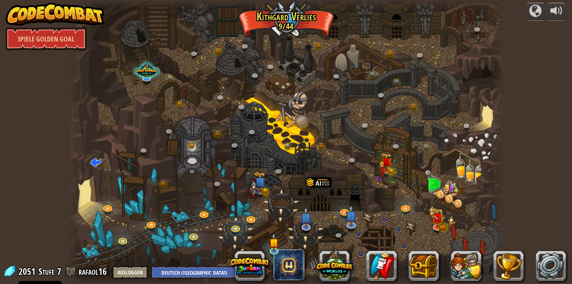
click at [300, 125] on div at bounding box center [285, 142] width 435 height 284
click at [321, 147] on link at bounding box center [322, 146] width 15 height 15
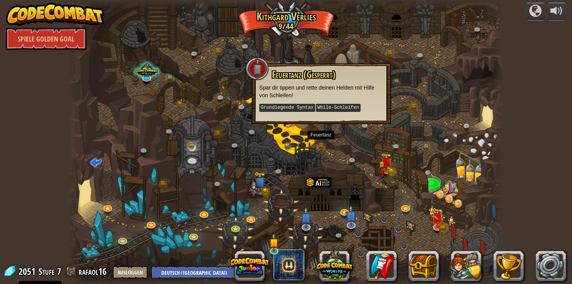
click at [316, 135] on div at bounding box center [285, 142] width 435 height 284
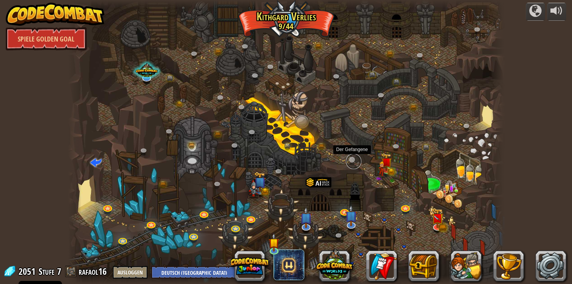
click at [347, 159] on link at bounding box center [353, 161] width 15 height 15
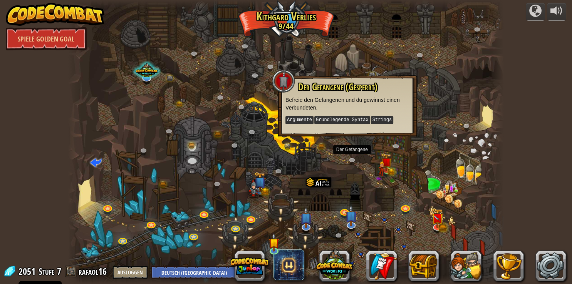
click at [357, 150] on div at bounding box center [285, 142] width 435 height 284
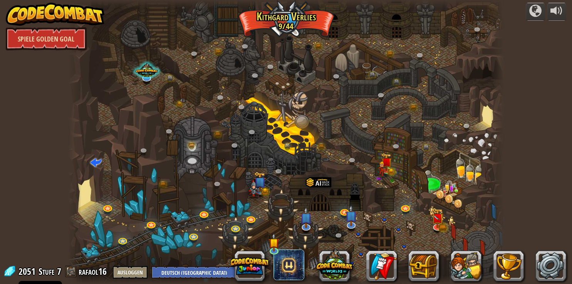
click at [64, 46] on link "Spiele Golden Goal" at bounding box center [46, 38] width 81 height 23
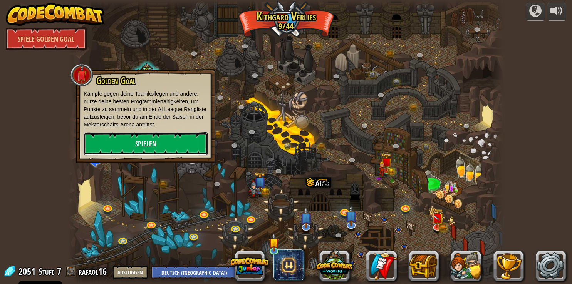
click at [137, 143] on link "Spielen" at bounding box center [146, 143] width 124 height 23
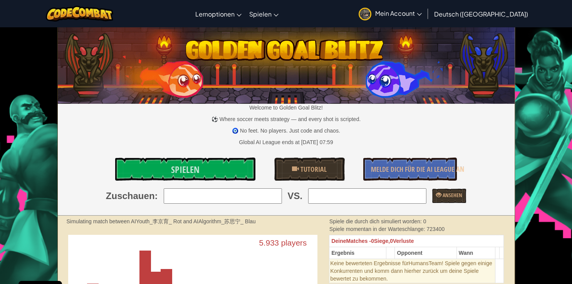
select select "de-DE"
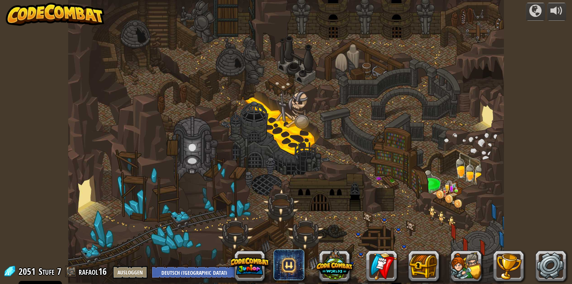
select select "de-DE"
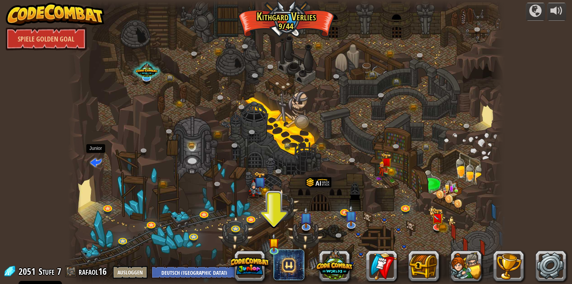
drag, startPoint x: 113, startPoint y: 157, endPoint x: 92, endPoint y: 167, distance: 23.8
click at [92, 167] on div "Die Gewundene Schlucht (Gesperrt) Ziel: Sammle viel Gold! Nutze dazu deine Prog…" at bounding box center [285, 142] width 435 height 284
click at [376, 259] on link at bounding box center [381, 266] width 31 height 31
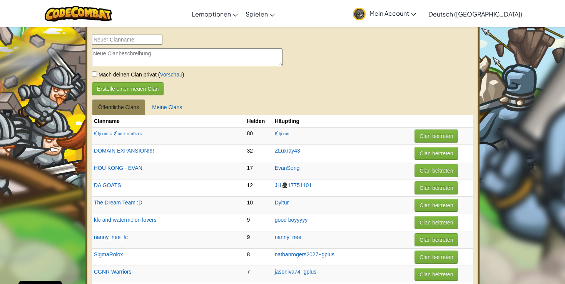
select select "de-DE"
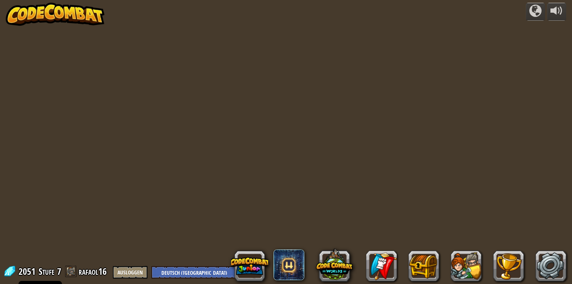
select select "de-DE"
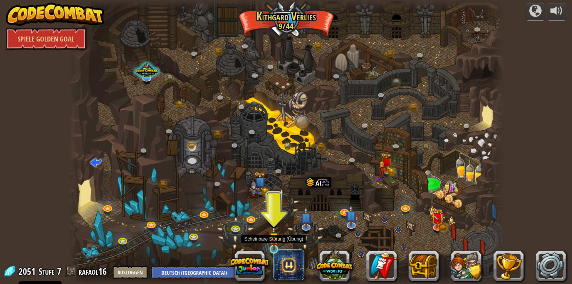
click at [269, 239] on img at bounding box center [273, 238] width 11 height 25
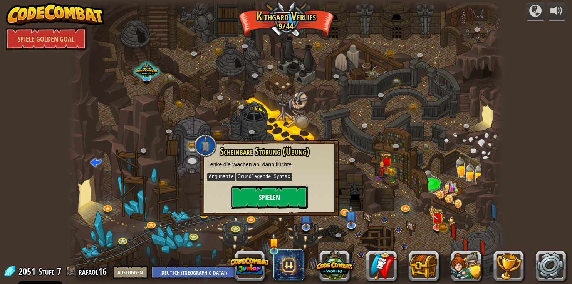
click at [261, 196] on button "Spielen" at bounding box center [269, 197] width 77 height 23
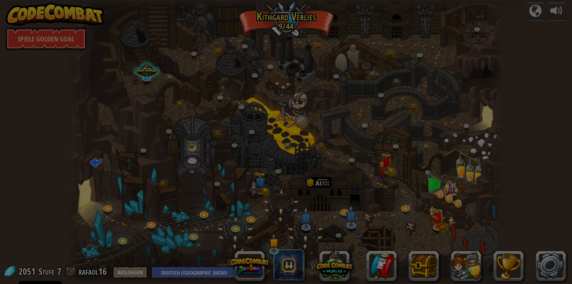
scroll to position [34, 0]
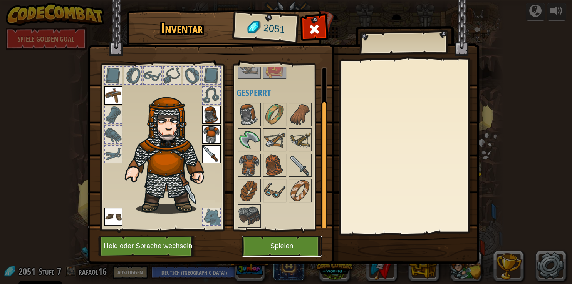
click at [276, 253] on button "Spielen" at bounding box center [281, 246] width 80 height 21
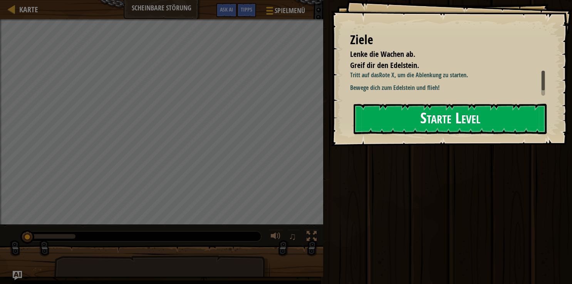
click at [378, 111] on button "Starte Level" at bounding box center [449, 119] width 193 height 30
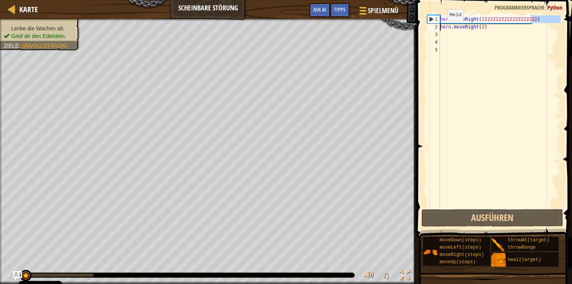
drag, startPoint x: 536, startPoint y: 21, endPoint x: 440, endPoint y: 28, distance: 95.8
click at [440, 28] on div "hero . moveRight ( 22222222222222222222 ) hero . moveRight ( 2 )" at bounding box center [499, 119] width 122 height 208
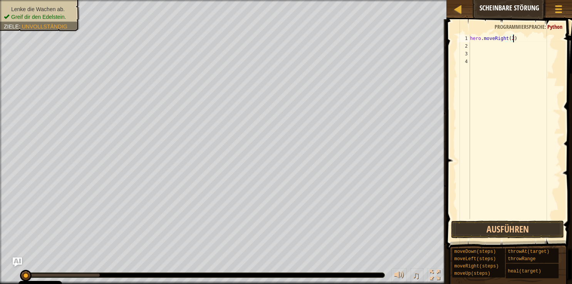
click at [520, 37] on div "hero . moveRight ( 2 )" at bounding box center [514, 135] width 92 height 200
type textarea "h"
click at [513, 233] on button "Ausführen" at bounding box center [507, 230] width 113 height 18
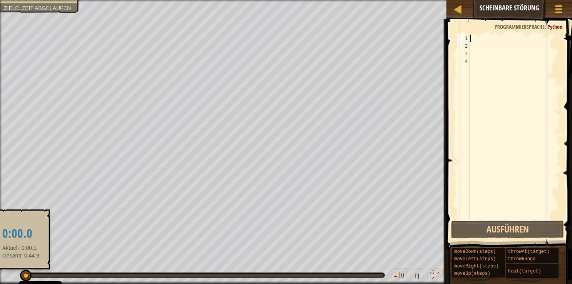
drag, startPoint x: 67, startPoint y: 275, endPoint x: 17, endPoint y: 275, distance: 50.0
click at [17, 275] on div "♫" at bounding box center [223, 273] width 446 height 23
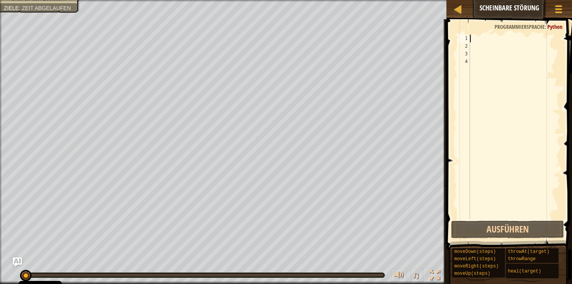
drag, startPoint x: 32, startPoint y: 274, endPoint x: 15, endPoint y: 274, distance: 16.2
click at [15, 274] on div "♫" at bounding box center [223, 273] width 446 height 23
drag, startPoint x: 36, startPoint y: 274, endPoint x: 18, endPoint y: 274, distance: 18.1
click at [18, 274] on div "♫" at bounding box center [223, 273] width 446 height 23
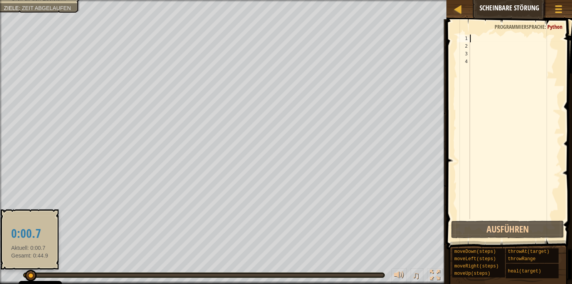
drag, startPoint x: 31, startPoint y: 272, endPoint x: 22, endPoint y: 273, distance: 9.4
click at [25, 273] on div at bounding box center [31, 276] width 12 height 12
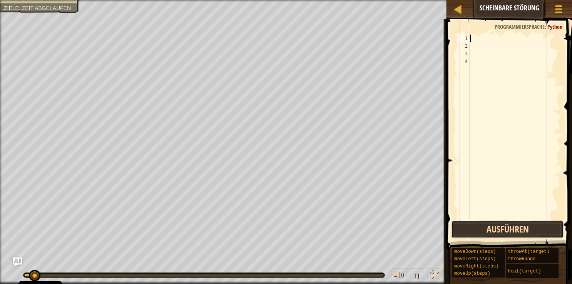
click at [490, 235] on button "Ausführen" at bounding box center [507, 230] width 113 height 18
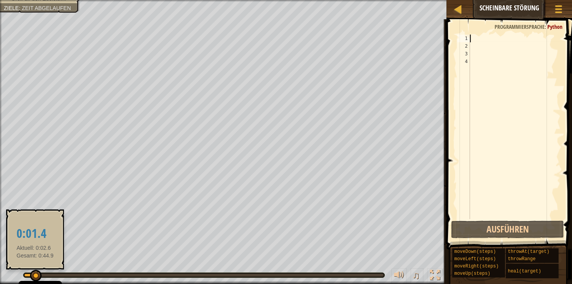
drag, startPoint x: 61, startPoint y: 271, endPoint x: -2, endPoint y: 276, distance: 63.3
drag, startPoint x: 31, startPoint y: 274, endPoint x: 23, endPoint y: 276, distance: 7.6
click at [23, 276] on div "♫" at bounding box center [223, 273] width 446 height 23
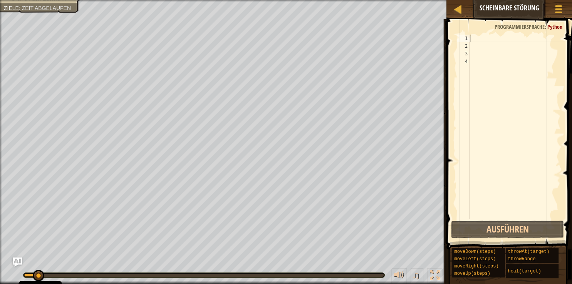
drag, startPoint x: 44, startPoint y: 274, endPoint x: 8, endPoint y: 276, distance: 35.5
click at [8, 276] on div "♫" at bounding box center [223, 273] width 446 height 23
type textarea "h"
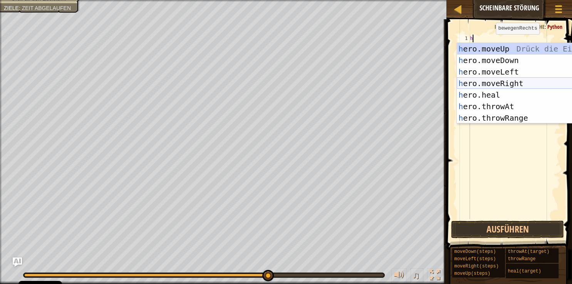
click at [483, 84] on div "h ero.moveUp Drück die Eingabetaste h ero.moveDown Drück die Eingabetaste h ero…" at bounding box center [528, 95] width 145 height 104
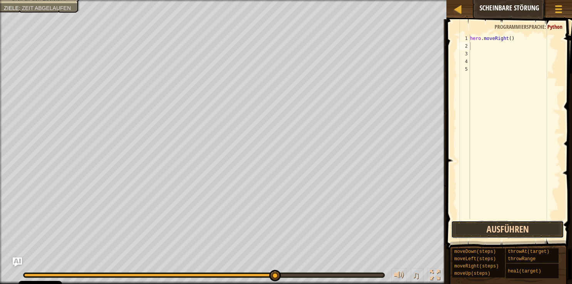
click at [500, 229] on button "Ausführen" at bounding box center [507, 230] width 113 height 18
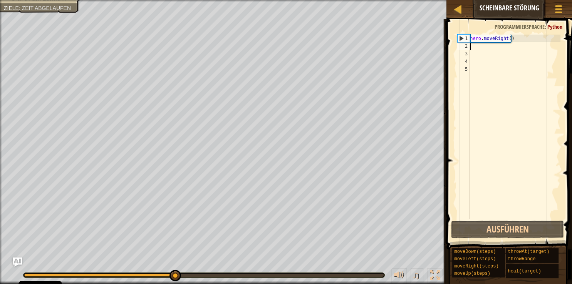
type textarea "h"
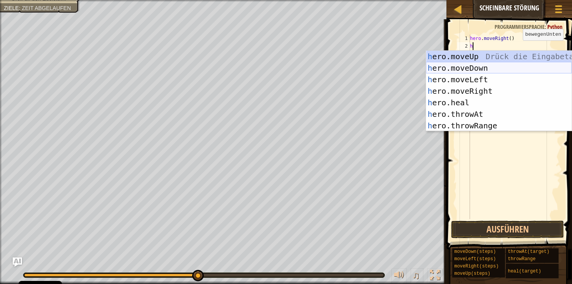
click at [455, 65] on div "h ero.moveUp Drück die Eingabetaste h ero.moveDown Drück die Eingabetaste h ero…" at bounding box center [498, 103] width 145 height 104
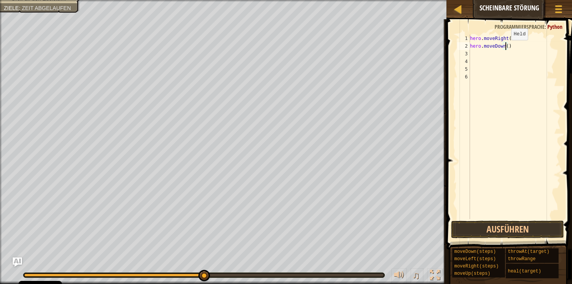
click at [504, 48] on div "hero . moveRight ( ) hero . moveDown ( )" at bounding box center [514, 135] width 92 height 200
type textarea "hero.moveDown(2)"
click at [496, 230] on button "Ausführen" at bounding box center [507, 230] width 113 height 18
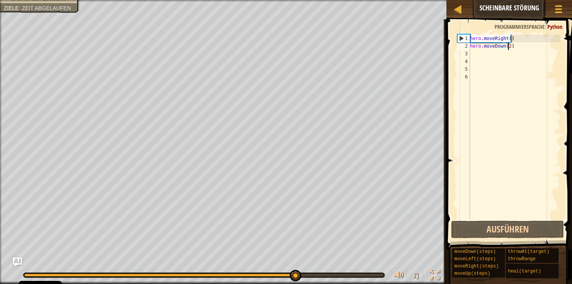
click at [470, 53] on div "hero . moveRight ( ) hero . moveDown ( 2 )" at bounding box center [514, 135] width 92 height 200
type textarea "h"
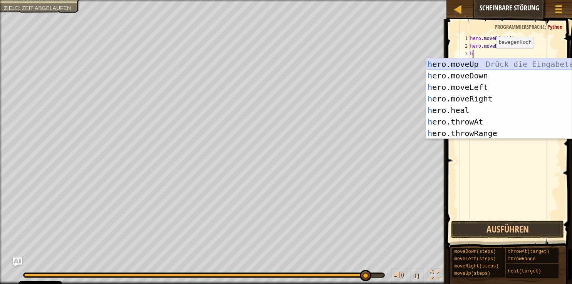
click at [449, 64] on div "h ero.moveUp Drück die Eingabetaste h ero.moveDown Drück die Eingabetaste h ero…" at bounding box center [498, 110] width 145 height 104
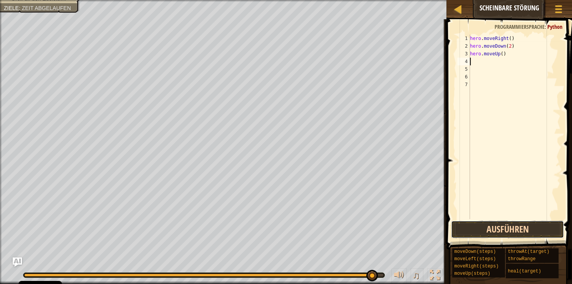
click at [494, 231] on button "Ausführen" at bounding box center [507, 230] width 113 height 18
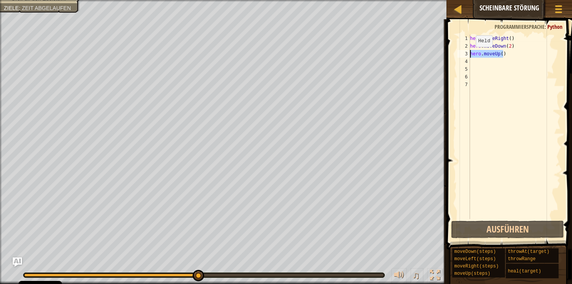
drag, startPoint x: 506, startPoint y: 53, endPoint x: 469, endPoint y: 55, distance: 37.7
click at [469, 55] on div "hero . moveRight ( ) hero . moveDown ( 2 ) hero . moveUp ( )" at bounding box center [514, 135] width 92 height 200
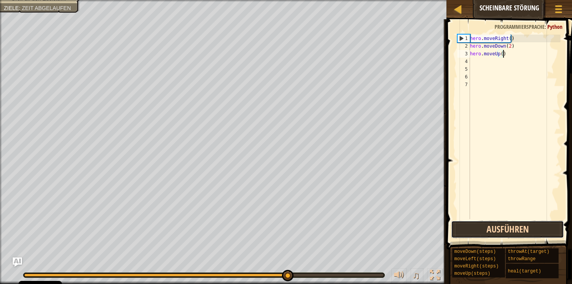
click at [491, 227] on button "Ausführen" at bounding box center [507, 230] width 113 height 18
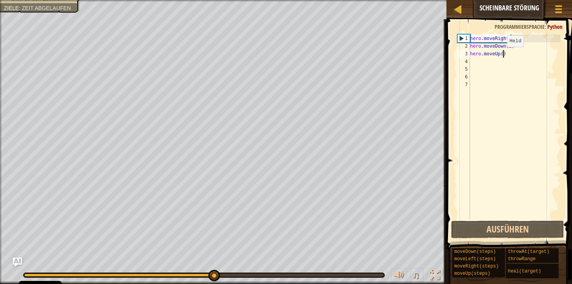
click at [500, 55] on div "hero . moveRight ( ) hero . moveDown ( 2 ) hero . moveUp ( )" at bounding box center [514, 135] width 92 height 200
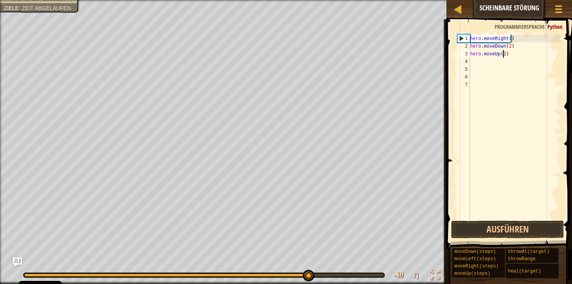
scroll to position [3, 2]
type textarea "hero.moveUp(2)"
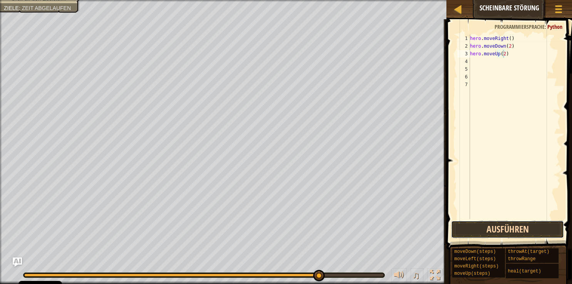
click at [485, 229] on button "Ausführen" at bounding box center [507, 230] width 113 height 18
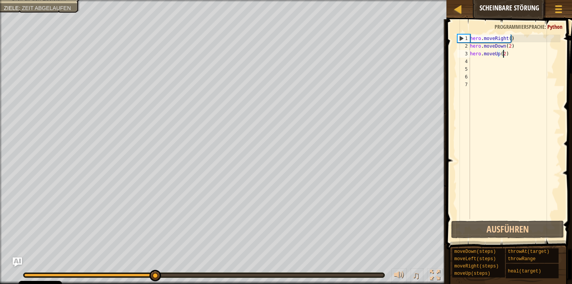
click at [472, 64] on div "hero . moveRight ( ) hero . moveDown ( 2 ) hero . moveUp ( 2 )" at bounding box center [514, 135] width 92 height 200
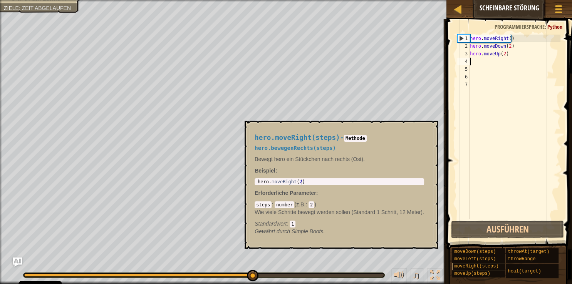
click at [476, 265] on span "moveRight(steps)" at bounding box center [476, 266] width 44 height 5
type textarea "hero.moveRight(2)"
drag, startPoint x: 304, startPoint y: 181, endPoint x: 254, endPoint y: 181, distance: 50.4
click at [256, 181] on div "hero . moveRight ( 2 )" at bounding box center [339, 181] width 166 height 5
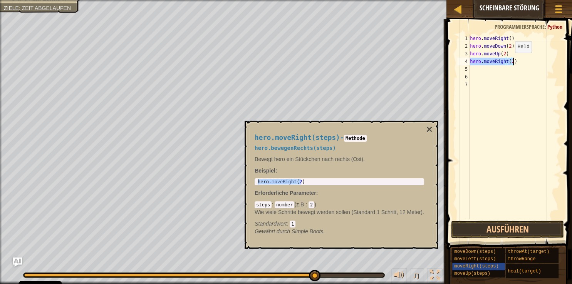
click at [508, 60] on div "hero . moveRight ( ) hero . moveDown ( 2 ) hero . moveUp ( 2 ) hero . moveRight…" at bounding box center [514, 127] width 92 height 185
click at [510, 60] on div "hero . moveRight ( ) hero . moveDown ( 2 ) hero . moveUp ( 2 ) hero . moveRight…" at bounding box center [514, 135] width 92 height 200
type textarea "hero.moveRight(3)"
click at [500, 231] on button "Ausführen" at bounding box center [507, 230] width 113 height 18
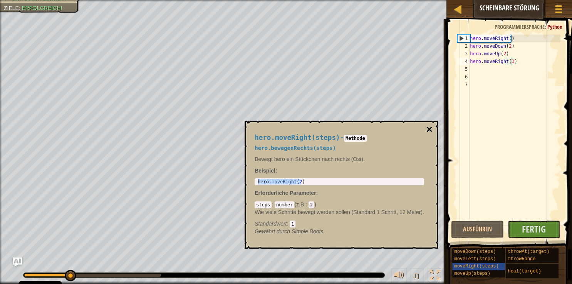
click at [429, 132] on button "×" at bounding box center [429, 129] width 6 height 11
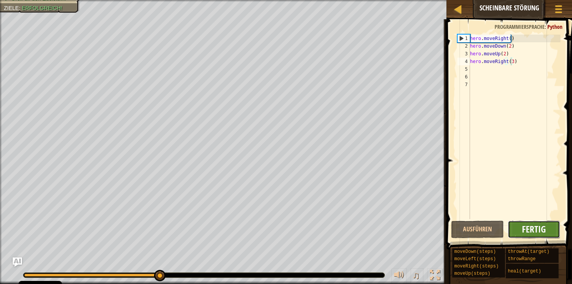
click at [534, 234] on span "Fertig" at bounding box center [533, 229] width 24 height 12
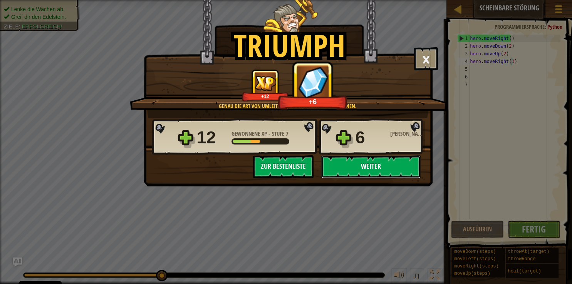
click at [371, 163] on button "Weiter" at bounding box center [370, 166] width 99 height 23
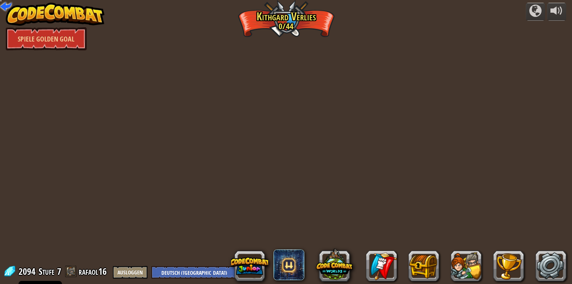
select select "de-DE"
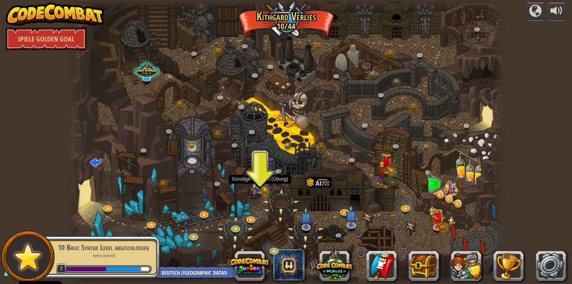
click at [254, 195] on img at bounding box center [254, 188] width 11 height 21
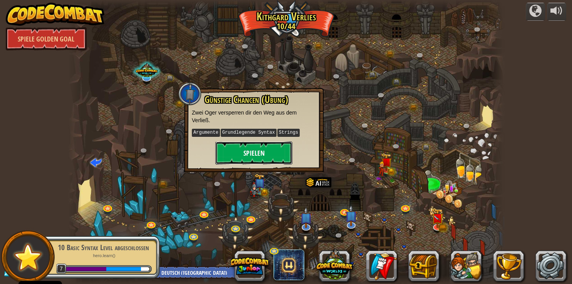
click at [267, 153] on button "Spielen" at bounding box center [253, 153] width 77 height 23
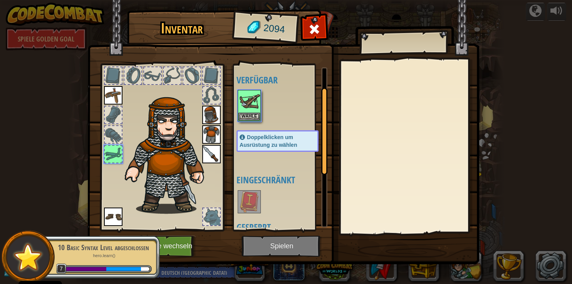
scroll to position [23, 0]
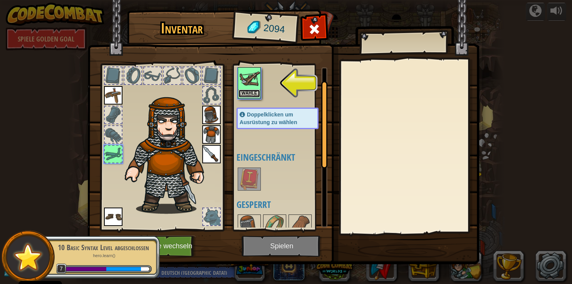
click at [244, 97] on button "Wähle" at bounding box center [249, 94] width 22 height 8
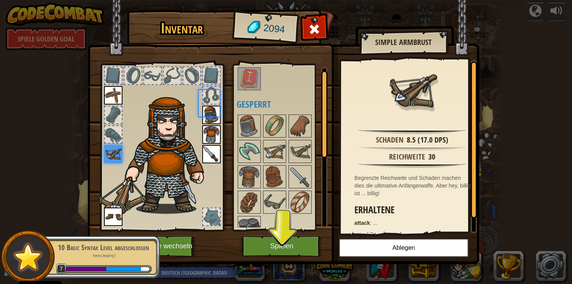
scroll to position [1, 0]
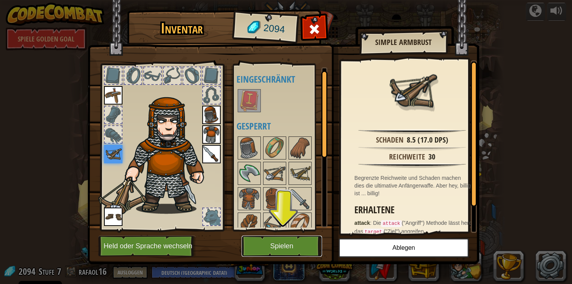
click at [286, 249] on button "Spielen" at bounding box center [281, 246] width 80 height 21
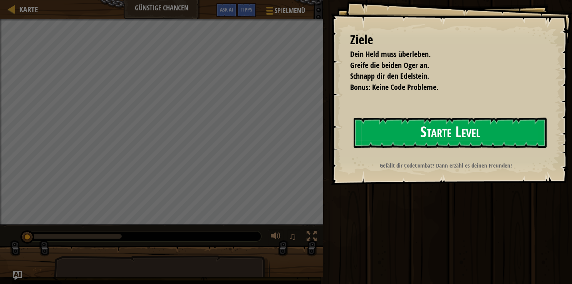
click at [438, 142] on button "Starte Level" at bounding box center [449, 133] width 193 height 30
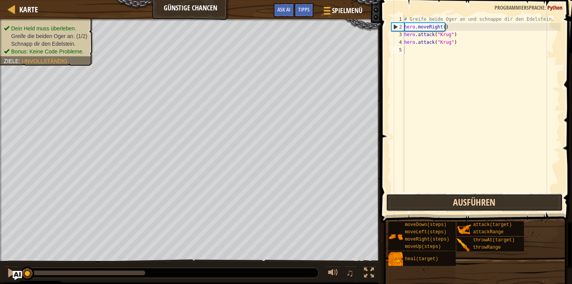
click at [433, 204] on button "Ausführen" at bounding box center [474, 203] width 177 height 18
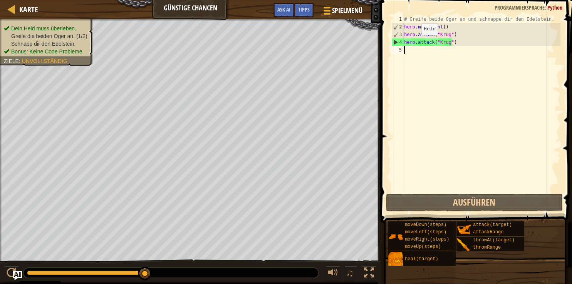
type textarea "hero.attack("Krug")"
paste textarea "hero.moveUp()"
type textarea "hero.moveUp()"
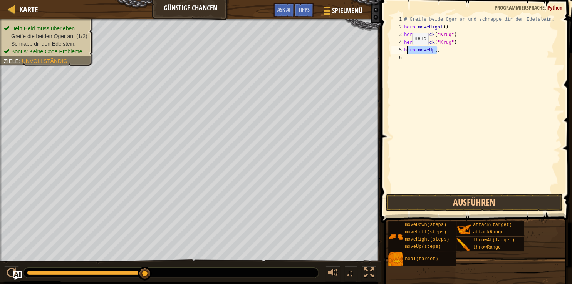
drag, startPoint x: 438, startPoint y: 50, endPoint x: 404, endPoint y: 52, distance: 33.5
click at [404, 52] on div "# Greife beide Oger an und schnappe dir den Edelstein. hero . moveRight ( ) her…" at bounding box center [481, 111] width 158 height 192
drag, startPoint x: 451, startPoint y: 44, endPoint x: 404, endPoint y: 43, distance: 47.3
click at [404, 43] on div "# Greife beide Oger an und schnappe dir den Edelstein. hero . moveRight ( ) her…" at bounding box center [481, 111] width 158 height 192
paste textarea "moveUp("
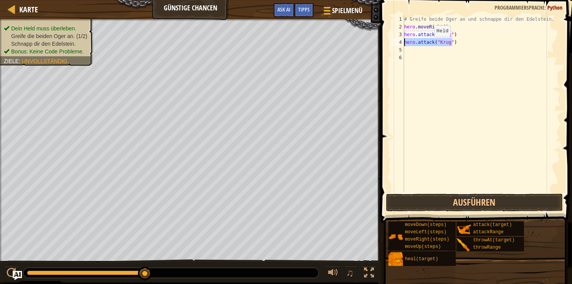
type textarea "hero.moveUp()"
drag, startPoint x: 437, startPoint y: 44, endPoint x: 403, endPoint y: 44, distance: 34.3
click at [403, 44] on div "# Greife beide Oger an und schnappe dir den Edelstein. hero . moveRight ( ) her…" at bounding box center [481, 111] width 158 height 192
click at [458, 202] on button "Ausführen" at bounding box center [474, 203] width 177 height 18
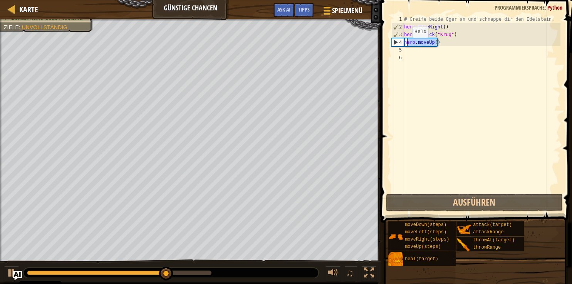
drag, startPoint x: 438, startPoint y: 44, endPoint x: 403, endPoint y: 45, distance: 35.1
click at [403, 45] on div "# Greife beide Oger an und schnappe dir den Edelstein. hero . moveRight ( ) her…" at bounding box center [481, 111] width 158 height 192
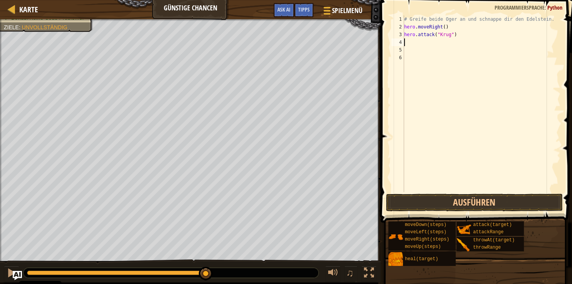
scroll to position [3, 0]
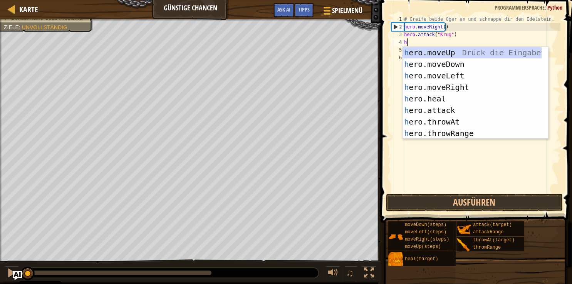
drag, startPoint x: 108, startPoint y: 273, endPoint x: 20, endPoint y: 270, distance: 88.6
click at [20, 270] on div "♫" at bounding box center [190, 271] width 380 height 23
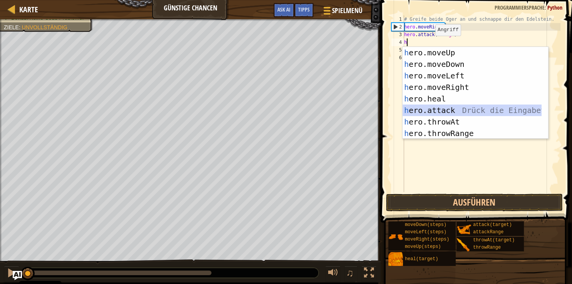
click at [442, 113] on div "h ero.moveUp Drück die Eingabetaste h ero.moveDown Drück die Eingabetaste h ero…" at bounding box center [471, 104] width 139 height 115
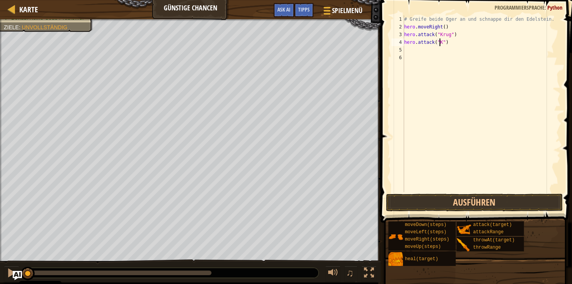
scroll to position [3, 3]
type textarea "hero.attack("Krug")"
click at [403, 50] on div "5" at bounding box center [397, 50] width 13 height 8
type textarea "h"
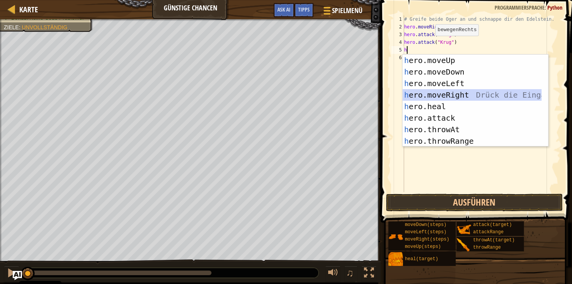
click at [445, 95] on div "h ero.moveUp Drück die Eingabetaste h ero.moveDown Drück die Eingabetaste h ero…" at bounding box center [471, 112] width 139 height 115
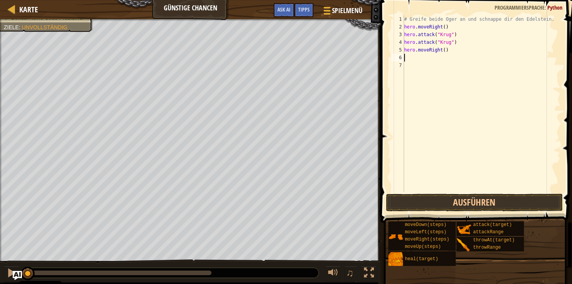
type textarea "h"
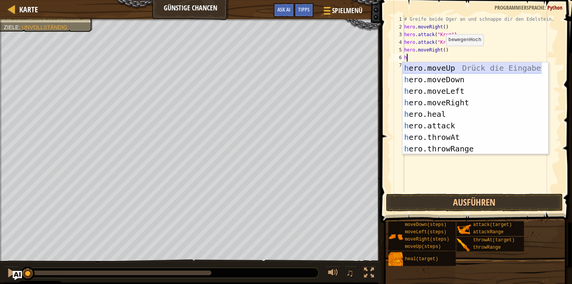
click at [441, 72] on div "h ero.moveUp Drück die Eingabetaste h ero.moveDown Drück die Eingabetaste h ero…" at bounding box center [471, 119] width 139 height 115
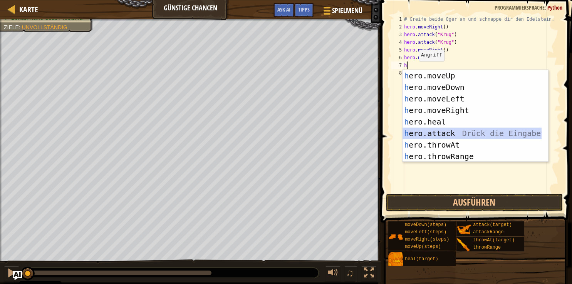
click at [433, 133] on div "h ero.moveUp Drück die Eingabetaste h ero.moveDown Drück die Eingabetaste h ero…" at bounding box center [471, 127] width 139 height 115
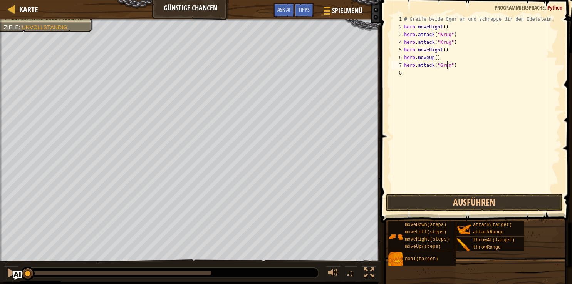
scroll to position [3, 3]
type textarea "hero.attack("Grump")"
click at [408, 72] on div "# Greife beide Oger an und schnappe dir den Edelstein. hero . moveRight ( ) her…" at bounding box center [481, 111] width 158 height 192
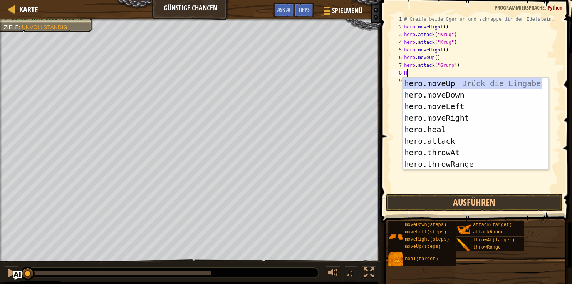
scroll to position [3, 0]
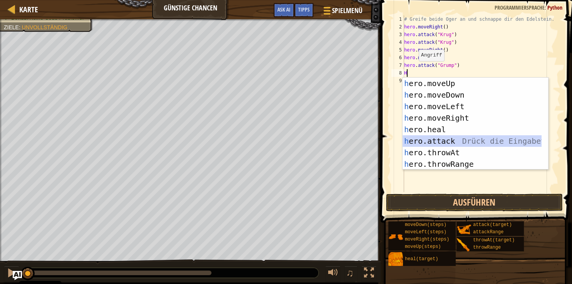
click at [431, 144] on div "h ero.moveUp Drück die Eingabetaste h ero.moveDown Drück die Eingabetaste h ero…" at bounding box center [471, 135] width 139 height 115
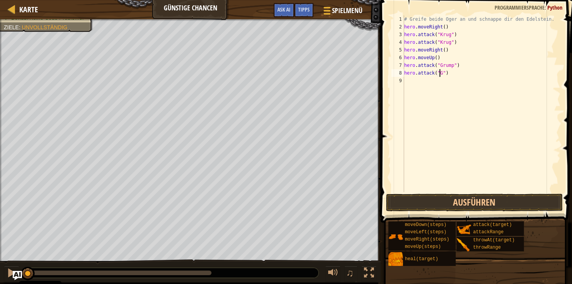
scroll to position [3, 3]
type textarea "hero.attack("Grump")"
click at [404, 84] on div "# Greife beide Oger an und schnappe dir den Edelstein. hero . moveRight ( ) her…" at bounding box center [481, 111] width 158 height 192
type textarea "h"
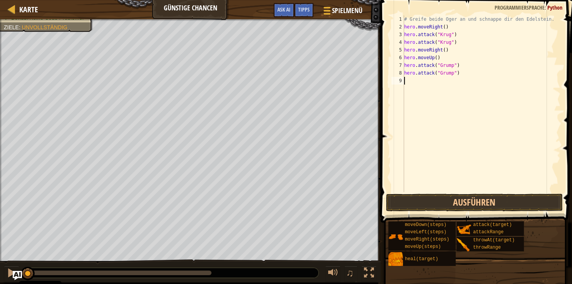
scroll to position [3, 0]
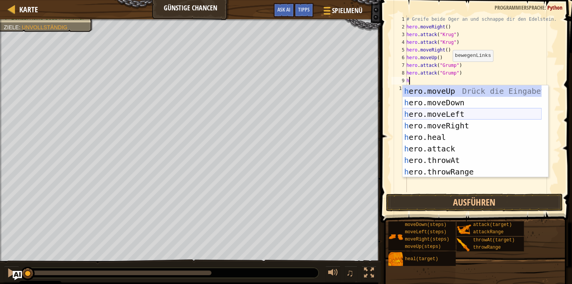
click at [428, 114] on div "h ero.moveUp Drück die Eingabetaste h ero.moveDown Drück die Eingabetaste h ero…" at bounding box center [471, 142] width 139 height 115
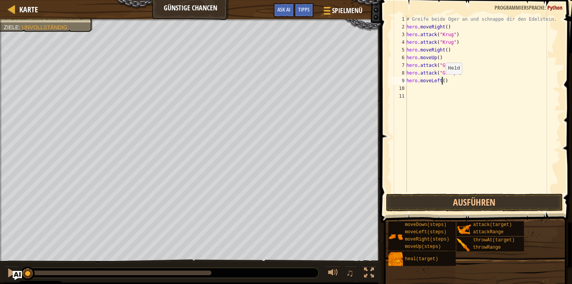
click at [441, 82] on div "# Greife beide Oger an und schnappe dir den Edelstein. hero . moveRight ( ) her…" at bounding box center [481, 111] width 155 height 192
type textarea "hero.moveLeft(3)"
click at [466, 197] on button "Ausführen" at bounding box center [474, 203] width 177 height 18
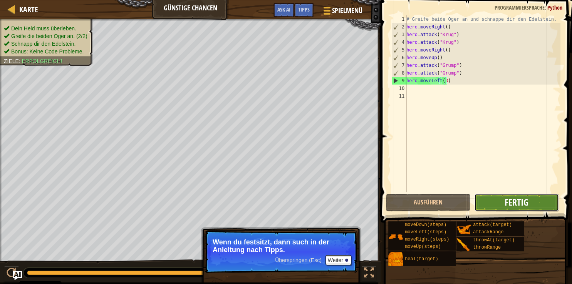
click at [520, 206] on span "Fertig" at bounding box center [516, 202] width 24 height 12
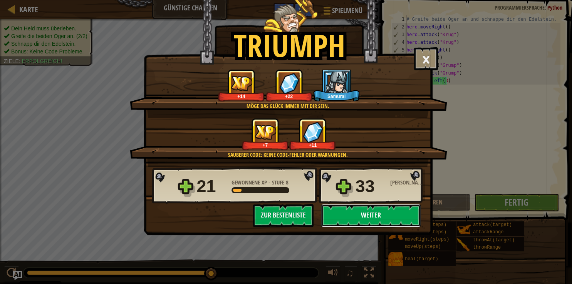
click at [381, 216] on button "Weiter" at bounding box center [370, 215] width 99 height 23
select select "de-DE"
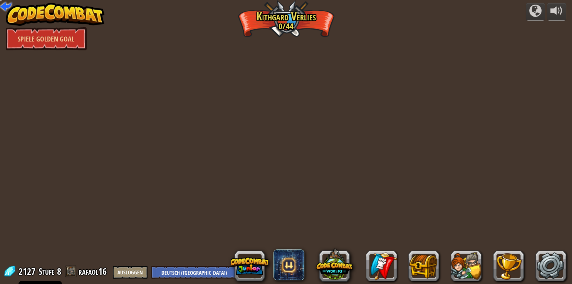
select select "de-DE"
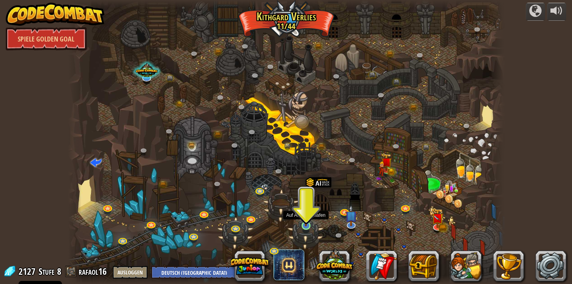
click at [307, 221] on img at bounding box center [305, 214] width 11 height 25
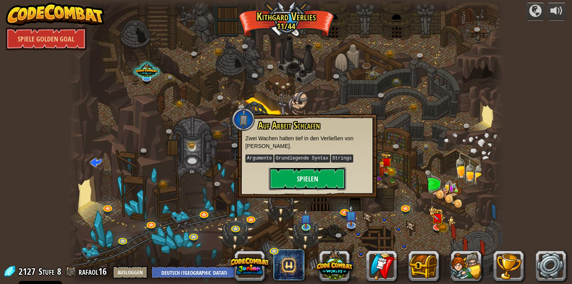
click at [307, 185] on button "Spielen" at bounding box center [307, 178] width 77 height 23
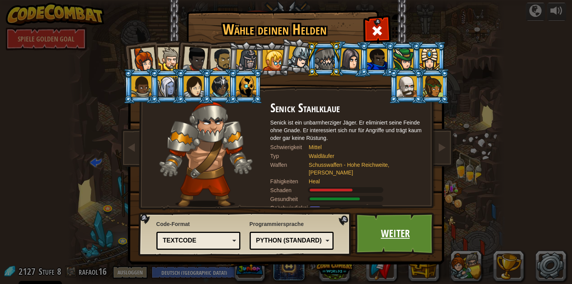
click at [391, 236] on link "Weiter" at bounding box center [395, 234] width 80 height 42
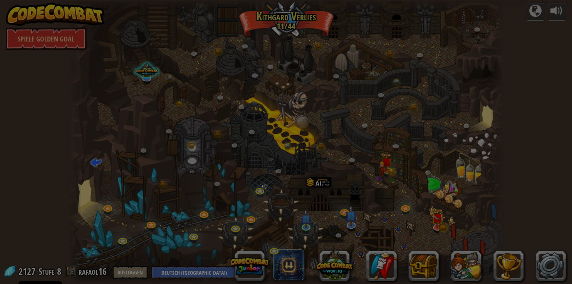
scroll to position [1, 0]
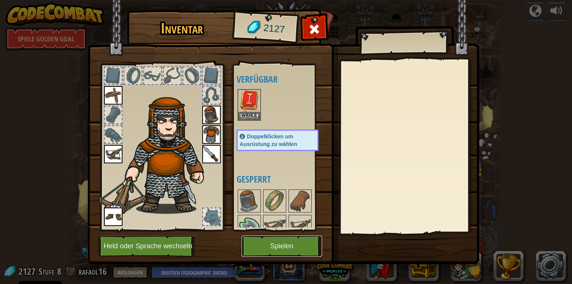
click at [283, 246] on button "Spielen" at bounding box center [281, 246] width 80 height 21
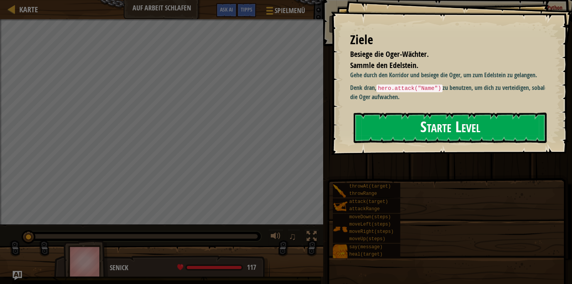
click at [409, 127] on button "Starte Level" at bounding box center [449, 128] width 193 height 30
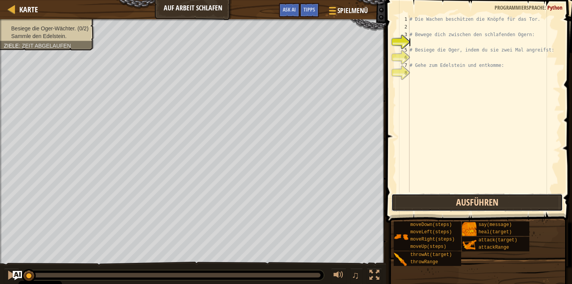
click at [449, 202] on button "Ausführen" at bounding box center [476, 203] width 171 height 18
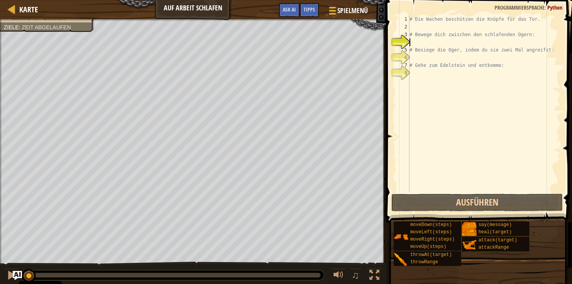
drag, startPoint x: 103, startPoint y: 275, endPoint x: -20, endPoint y: 275, distance: 122.8
click at [13, 276] on img "Ask AI" at bounding box center [17, 276] width 10 height 10
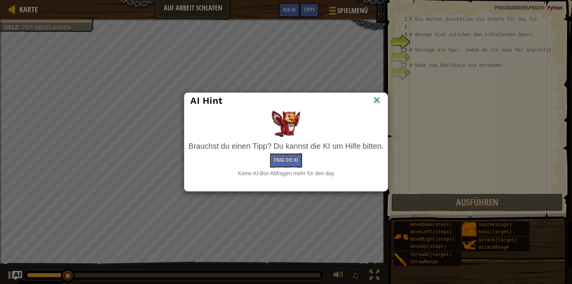
click at [10, 273] on div "AI Hint Brauchst du einen Tipp? Du kannst die KI um Hilfe bitten. Frag die KI K…" at bounding box center [286, 142] width 572 height 284
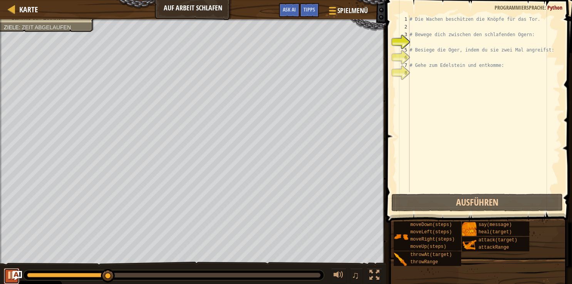
click at [10, 274] on div at bounding box center [12, 276] width 10 height 10
drag, startPoint x: 106, startPoint y: 276, endPoint x: 21, endPoint y: 270, distance: 84.8
click at [21, 270] on div "♫" at bounding box center [193, 273] width 386 height 23
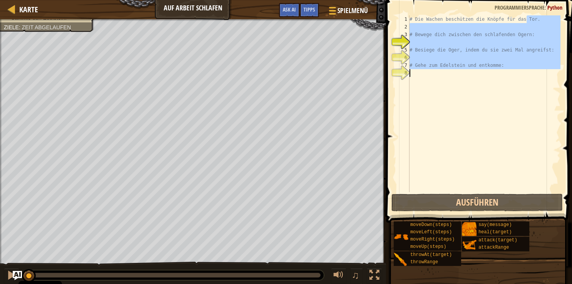
drag, startPoint x: 526, startPoint y: 20, endPoint x: 421, endPoint y: 107, distance: 136.4
click at [421, 107] on div "# Die Wachen beschützen die Knöpfe für das Tor. # Bewege dich zwischen den schl…" at bounding box center [484, 111] width 152 height 192
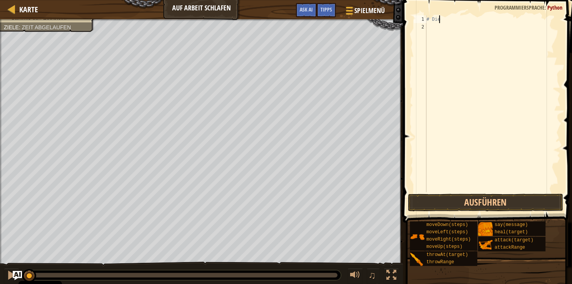
type textarea "#"
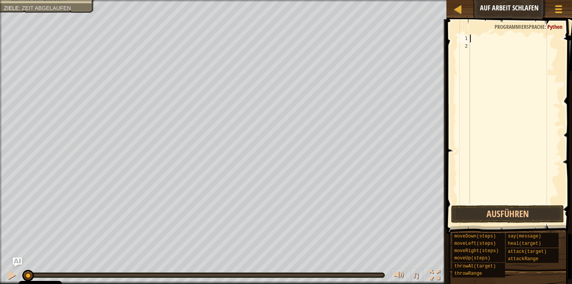
type textarea "h"
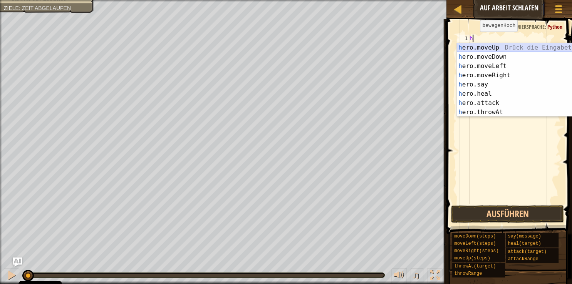
click at [478, 45] on div "h ero.moveUp Drück die Eingabetaste h ero.moveDown Drück die Eingabetaste h ero…" at bounding box center [525, 89] width 139 height 92
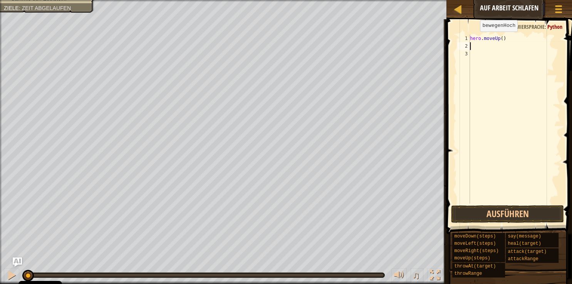
type textarea "h"
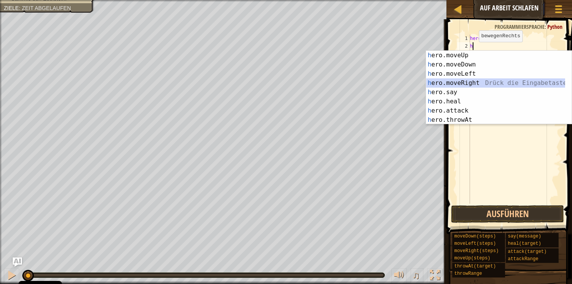
click at [453, 81] on div "h ero.moveUp Drück die Eingabetaste h ero.moveDown Drück die Eingabetaste h ero…" at bounding box center [495, 97] width 139 height 92
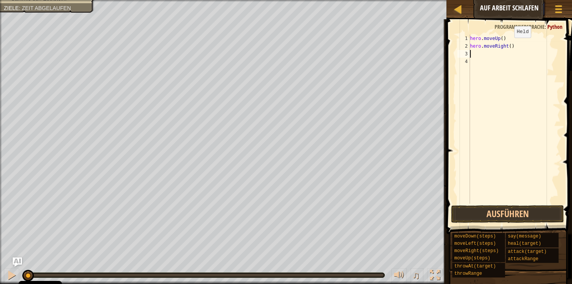
click at [508, 46] on div "hero . moveUp ( ) hero . moveRight ( )" at bounding box center [514, 127] width 92 height 185
type textarea "hero.moveRight()"
click at [473, 56] on div "hero . moveUp ( ) hero . moveRight ( )" at bounding box center [514, 127] width 92 height 185
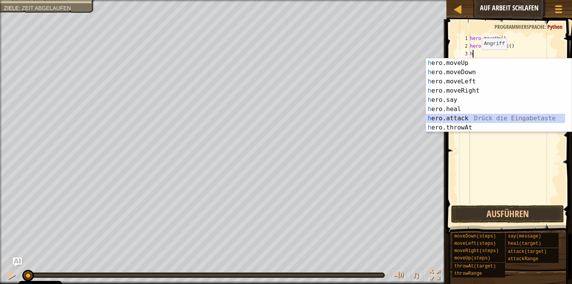
click at [458, 117] on div "h ero.moveUp Drück die Eingabetaste h ero.moveDown Drück die Eingabetaste h ero…" at bounding box center [495, 104] width 139 height 92
type textarea "hero.attack("Enemy Name")"
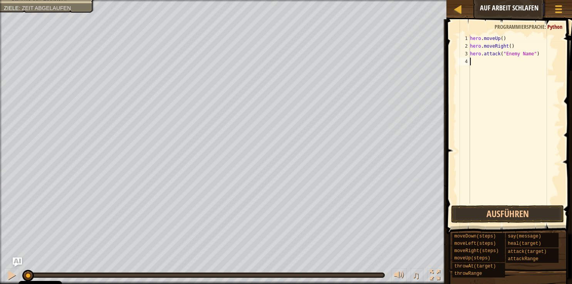
click at [473, 61] on div "hero . moveUp ( ) hero . moveRight ( ) hero . attack ( "Enemy Name" )" at bounding box center [514, 127] width 92 height 185
click at [526, 54] on div "hero . moveUp ( ) hero . moveRight ( ) hero . attack ( "Enemy Name" )" at bounding box center [514, 127] width 92 height 185
click at [528, 54] on div "hero . moveUp ( ) hero . moveRight ( ) hero . attack ( "Enemy Name" )" at bounding box center [514, 127] width 92 height 185
type textarea "hero.attack("")"
click at [474, 64] on div "hero . moveUp ( ) hero . moveRight ( ) hero . attack ( "" )" at bounding box center [514, 127] width 92 height 185
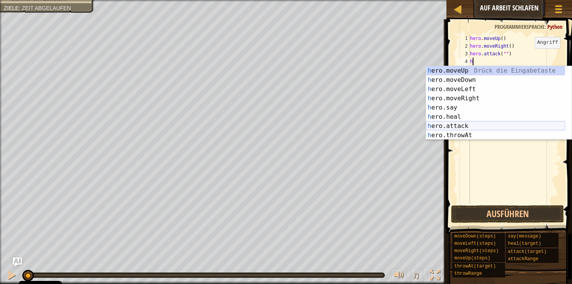
click at [456, 125] on div "h ero.moveUp Drück die Eingabetaste h ero.moveDown Drück die Eingabetaste h ero…" at bounding box center [495, 112] width 139 height 92
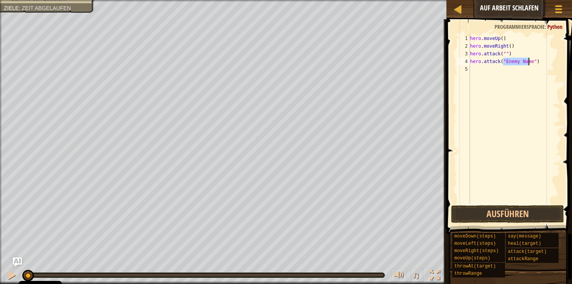
type textarea "hero.attack("")"
click at [475, 71] on div "hero . moveUp ( ) hero . moveRight ( ) hero . attack ( "" ) hero . attack ( "" )" at bounding box center [514, 127] width 92 height 185
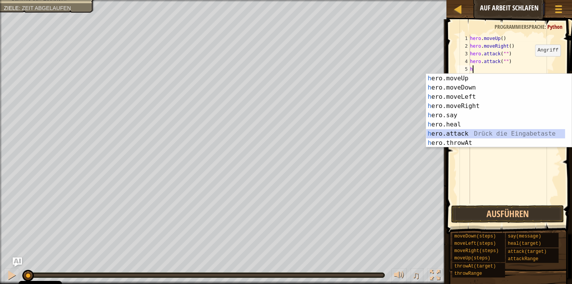
click at [447, 131] on div "h ero.moveUp Drück die Eingabetaste h ero.moveDown Drück die Eingabetaste h ero…" at bounding box center [495, 120] width 139 height 92
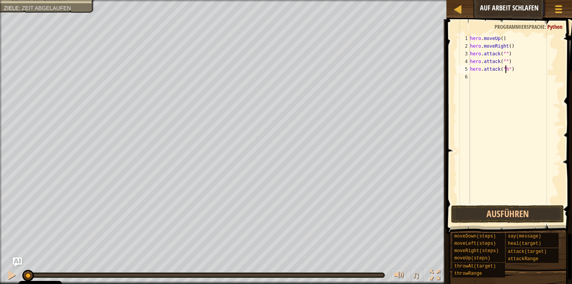
scroll to position [3, 3]
type textarea "hero.attack("")"
click at [473, 80] on div "hero . moveUp ( ) hero . moveRight ( ) hero . attack ( "" ) hero . attack ( "" …" at bounding box center [514, 127] width 92 height 185
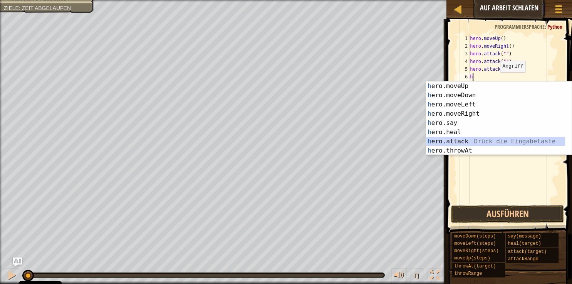
click at [461, 139] on div "h ero.moveUp Drück die Eingabetaste h ero.moveDown Drück die Eingabetaste h ero…" at bounding box center [495, 128] width 139 height 92
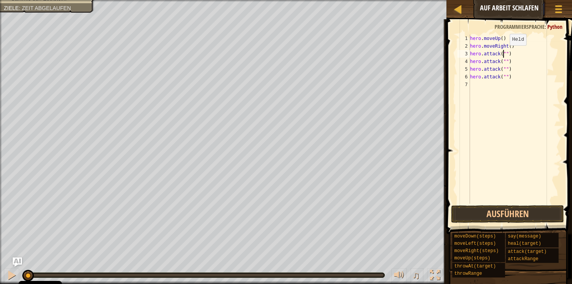
click at [503, 53] on div "hero . moveUp ( ) hero . moveRight ( ) hero . attack ( "" ) hero . attack ( "" …" at bounding box center [514, 127] width 92 height 185
click at [503, 62] on div "hero . moveUp ( ) hero . moveRight ( ) hero . attack ( "Bas" ) hero . attack ( …" at bounding box center [514, 127] width 92 height 185
type textarea "hero.attack("Vera")"
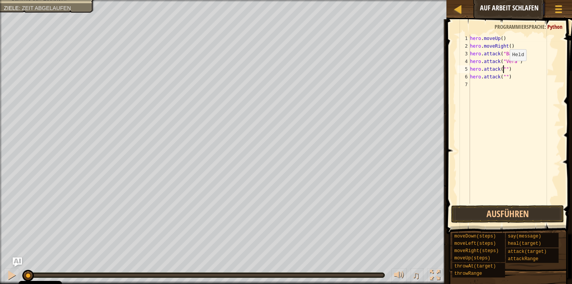
click at [503, 69] on div "hero . moveUp ( ) hero . moveRight ( ) hero . attack ( "Bas" ) hero . attack ( …" at bounding box center [514, 127] width 92 height 185
click at [501, 77] on div "hero . moveUp ( ) hero . moveRight ( ) hero . attack ( "Bas" ) hero . attack ( …" at bounding box center [514, 127] width 92 height 185
click at [504, 77] on div "hero . moveUp ( ) hero . moveRight ( ) hero . attack ( "Bas" ) hero . attack ( …" at bounding box center [514, 127] width 92 height 185
click at [499, 212] on button "Ausführen" at bounding box center [507, 215] width 113 height 18
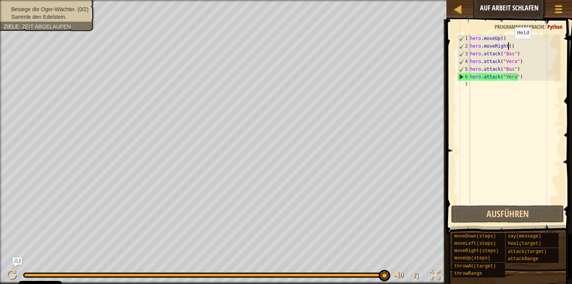
click at [508, 47] on div "hero . moveUp ( ) hero . moveRight ( ) hero . attack ( "Bas" ) hero . attack ( …" at bounding box center [514, 127] width 92 height 185
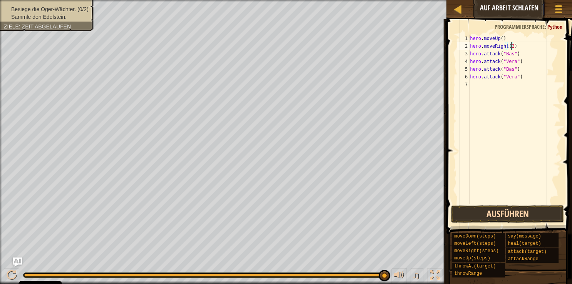
type textarea "hero.moveRight(2)"
click at [506, 217] on button "Ausführen" at bounding box center [507, 215] width 113 height 18
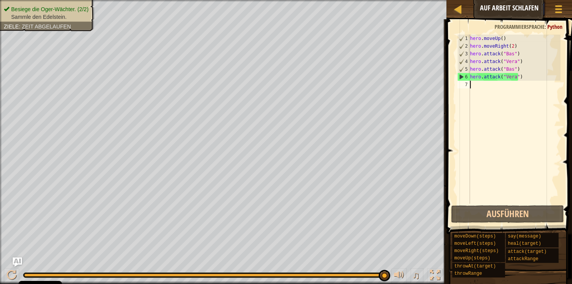
click at [478, 87] on div "hero . moveUp ( ) hero . moveRight ( 2 ) hero . attack ( "Bas" ) hero . attack …" at bounding box center [514, 127] width 92 height 185
type textarea "h"
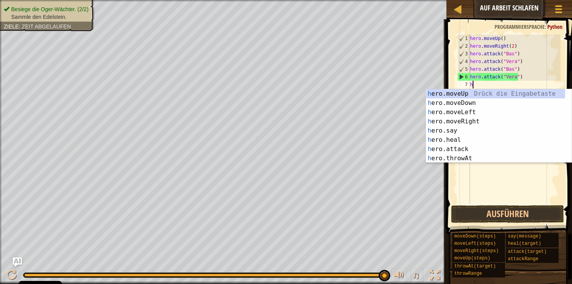
scroll to position [3, 0]
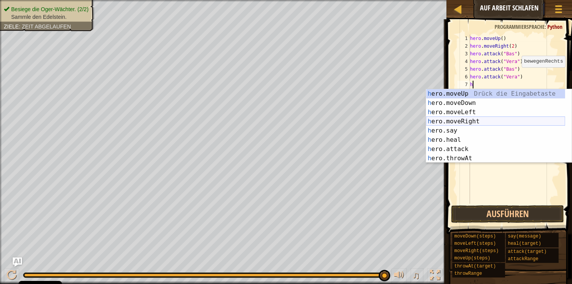
click at [455, 119] on div "h ero.moveUp Drück die Eingabetaste h ero.moveDown Drück die Eingabetaste h ero…" at bounding box center [495, 135] width 139 height 92
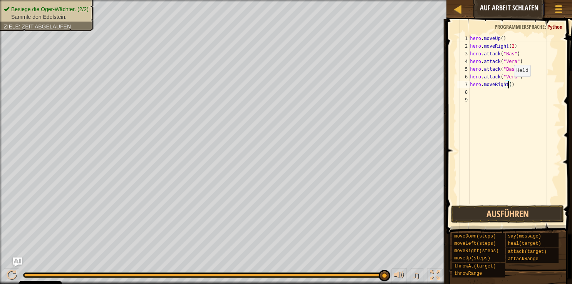
click at [507, 84] on div "hero . moveUp ( ) hero . moveRight ( 2 ) hero . attack ( "Bas" ) hero . attack …" at bounding box center [514, 127] width 92 height 185
type textarea "hero.moveRight()"
click at [498, 213] on button "Ausführen" at bounding box center [507, 215] width 113 height 18
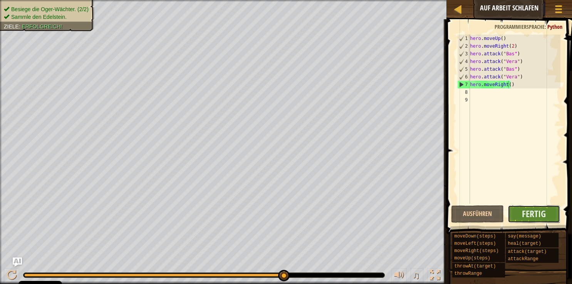
click at [518, 213] on button "Fertig" at bounding box center [533, 215] width 52 height 18
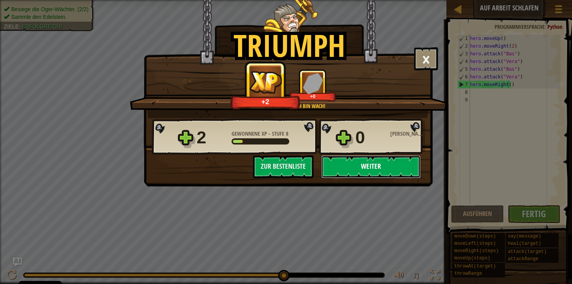
click at [381, 167] on button "Weiter" at bounding box center [370, 166] width 99 height 23
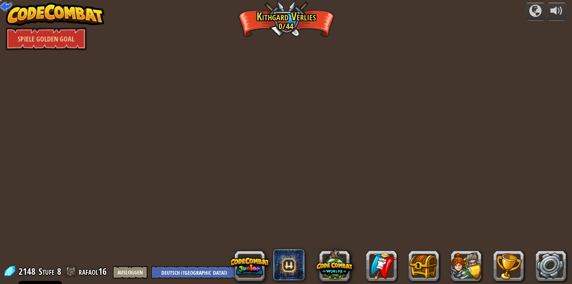
select select "de-DE"
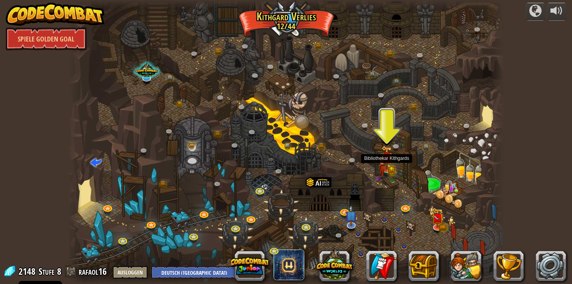
click at [383, 167] on img at bounding box center [381, 167] width 7 height 21
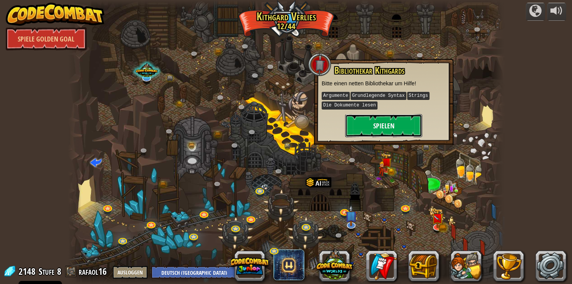
click at [403, 125] on button "Spielen" at bounding box center [383, 125] width 77 height 23
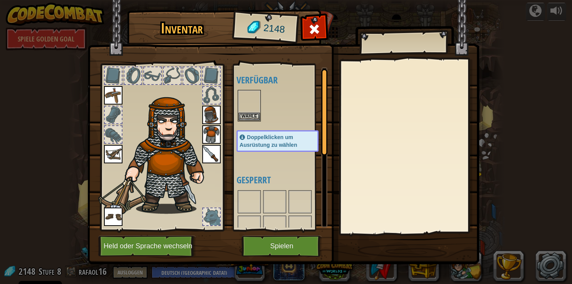
scroll to position [1, 0]
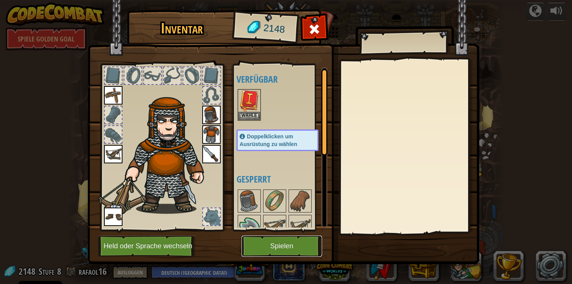
click at [307, 251] on button "Spielen" at bounding box center [281, 246] width 80 height 21
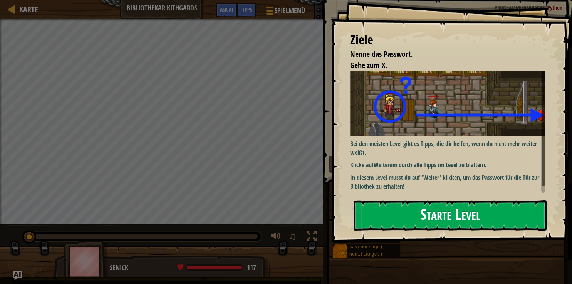
click at [406, 222] on button "Starte Level" at bounding box center [449, 216] width 193 height 30
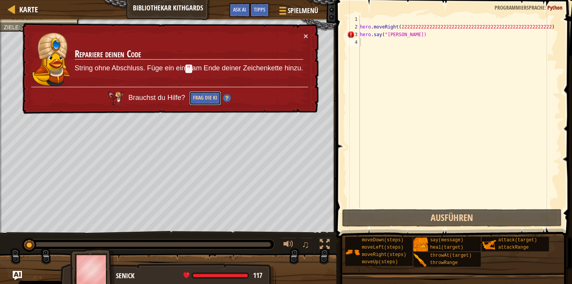
click at [209, 94] on button "Frag die KI" at bounding box center [205, 98] width 32 height 15
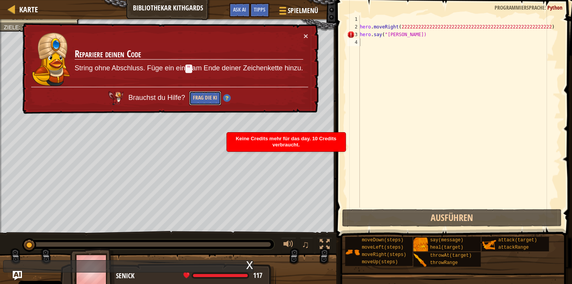
click at [209, 94] on button "Frag die KI" at bounding box center [205, 98] width 32 height 14
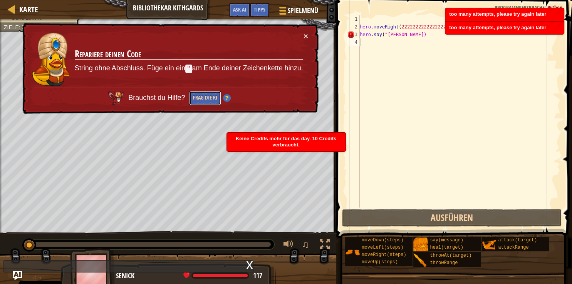
click at [209, 94] on button "Frag die KI" at bounding box center [205, 98] width 32 height 14
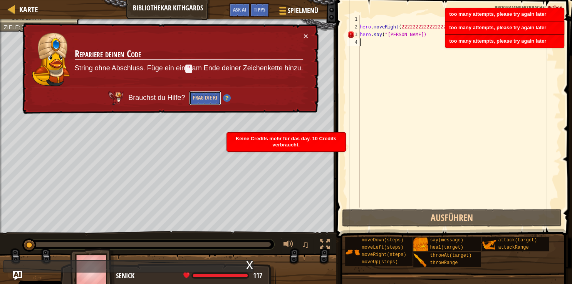
click at [209, 94] on button "Frag die KI" at bounding box center [205, 98] width 32 height 15
click at [209, 94] on button "Frag die KI" at bounding box center [205, 98] width 32 height 14
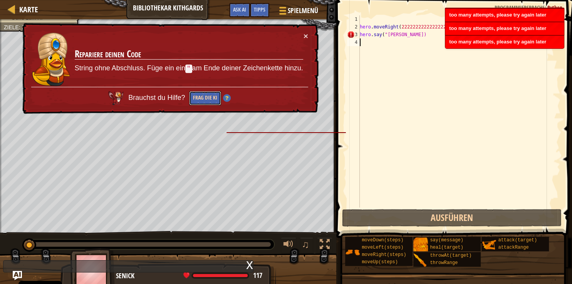
click at [209, 94] on button "Frag die KI" at bounding box center [205, 98] width 32 height 14
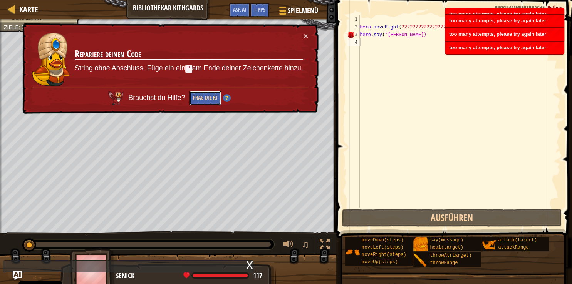
click at [209, 94] on button "Frag die KI" at bounding box center [205, 98] width 32 height 15
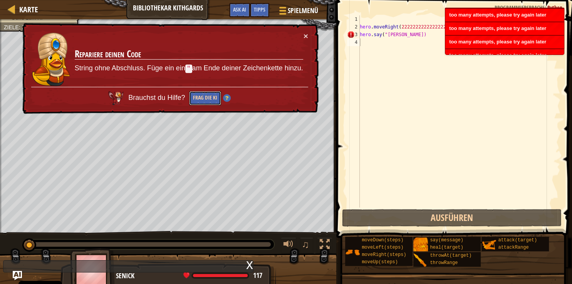
click at [209, 94] on button "Frag die KI" at bounding box center [205, 98] width 32 height 14
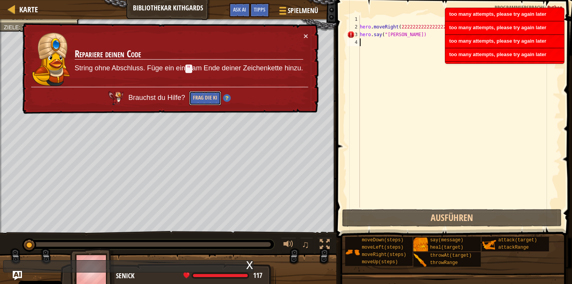
click at [209, 94] on button "Frag die KI" at bounding box center [205, 98] width 32 height 14
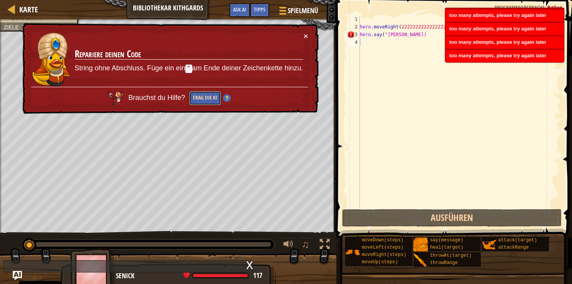
click at [209, 94] on button "Frag die KI" at bounding box center [205, 98] width 32 height 14
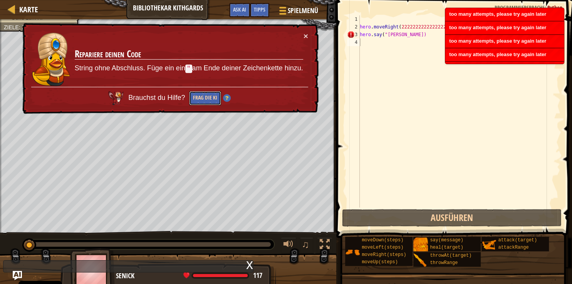
click at [209, 94] on button "Frag die KI" at bounding box center [205, 98] width 32 height 14
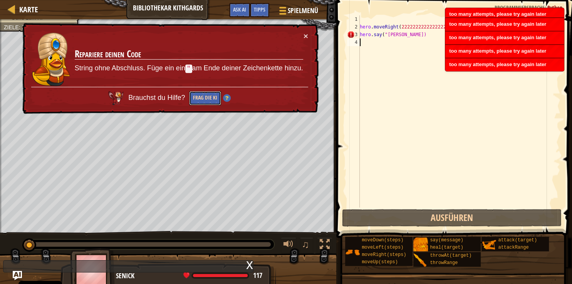
click at [209, 94] on button "Frag die KI" at bounding box center [205, 98] width 32 height 15
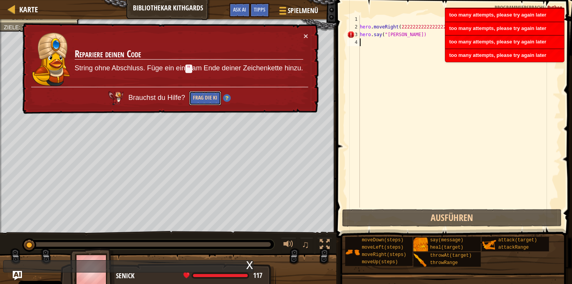
click at [209, 94] on button "Frag die KI" at bounding box center [205, 98] width 32 height 14
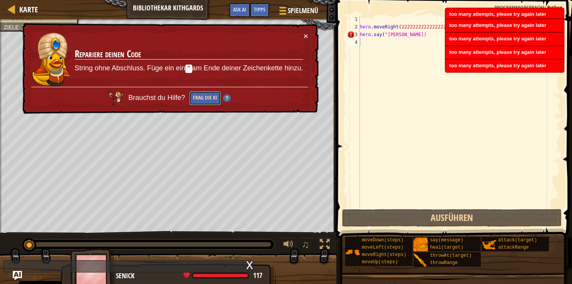
click at [209, 94] on button "Frag die KI" at bounding box center [205, 98] width 32 height 14
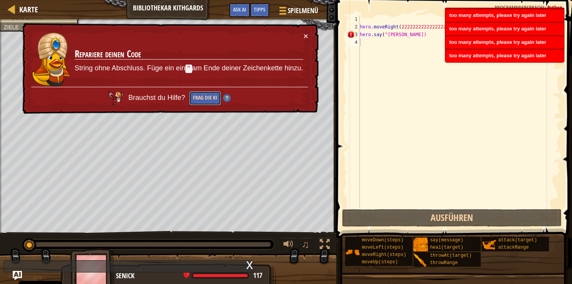
click at [209, 94] on button "Frag die KI" at bounding box center [205, 98] width 32 height 14
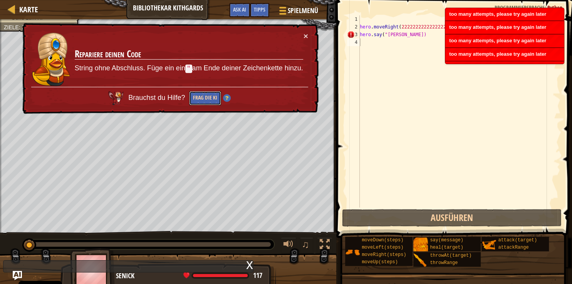
click at [209, 94] on button "Frag die KI" at bounding box center [205, 98] width 32 height 14
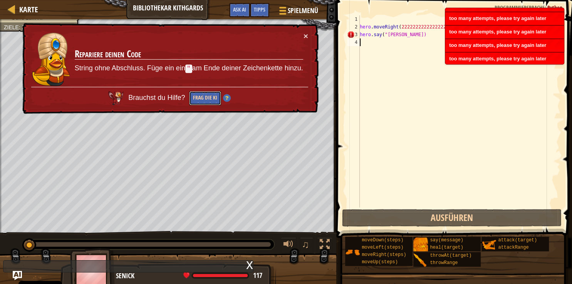
click at [209, 94] on button "Frag die KI" at bounding box center [205, 98] width 32 height 15
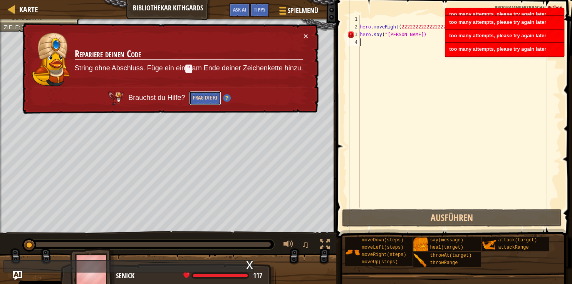
click at [209, 94] on button "Frag die KI" at bounding box center [205, 98] width 32 height 14
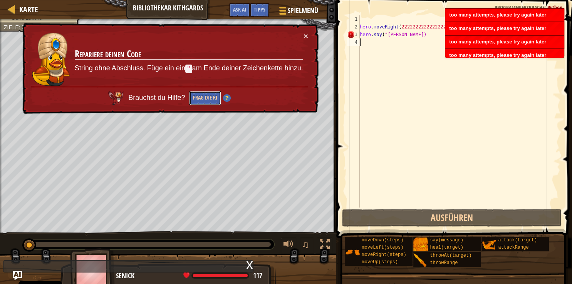
click at [209, 94] on button "Frag die KI" at bounding box center [205, 98] width 32 height 15
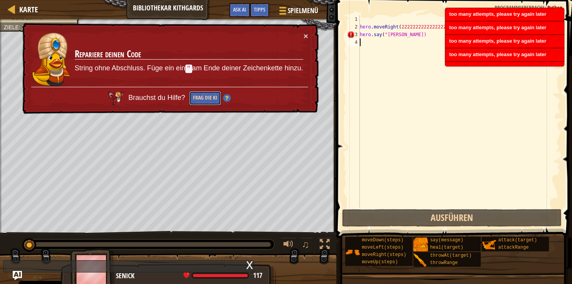
click at [209, 94] on button "Frag die KI" at bounding box center [205, 98] width 32 height 15
click at [209, 94] on button "Frag die KI" at bounding box center [205, 98] width 32 height 14
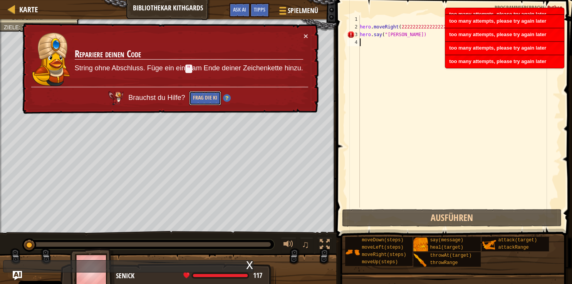
click at [209, 94] on button "Frag die KI" at bounding box center [205, 98] width 32 height 14
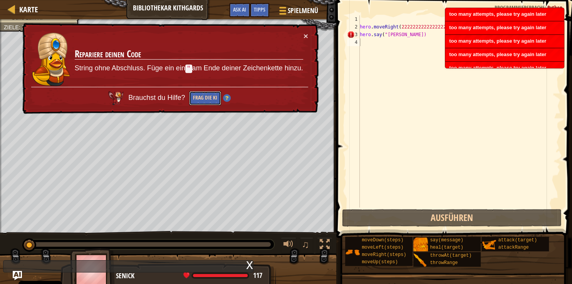
click at [209, 94] on button "Frag die KI" at bounding box center [205, 98] width 32 height 14
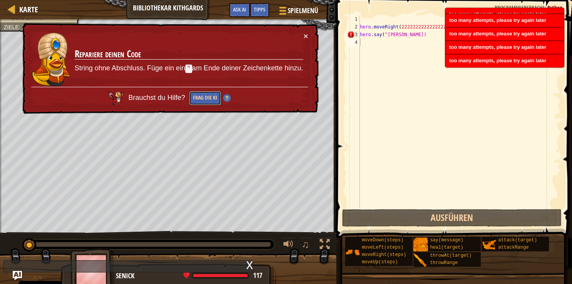
click at [209, 94] on button "Frag die KI" at bounding box center [205, 98] width 32 height 15
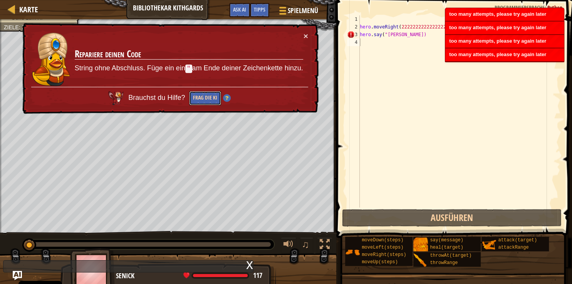
click at [209, 94] on button "Frag die KI" at bounding box center [205, 98] width 32 height 14
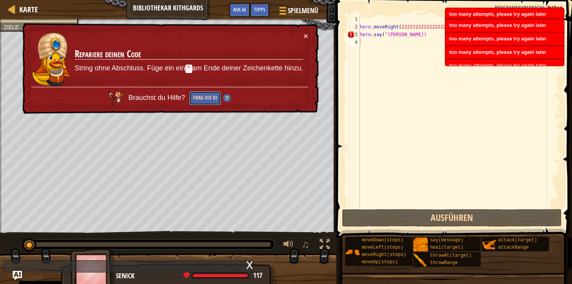
click at [209, 94] on button "Frag die KI" at bounding box center [205, 98] width 32 height 14
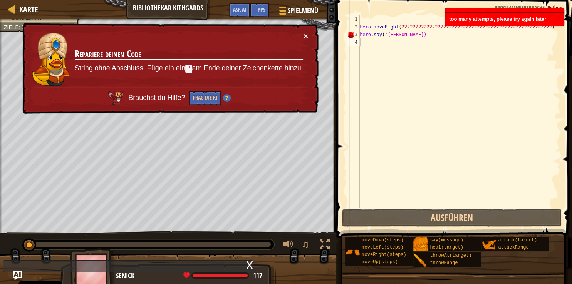
click at [304, 35] on button "×" at bounding box center [305, 36] width 5 height 8
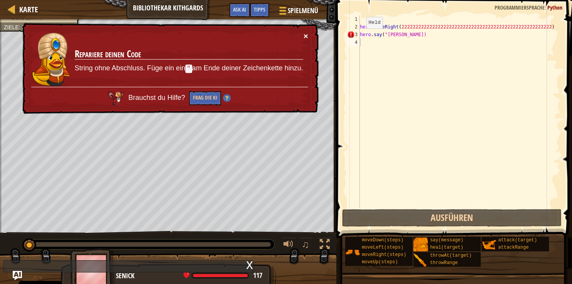
click at [304, 35] on button "×" at bounding box center [305, 36] width 5 height 8
click at [401, 35] on div "hero . moveRight ( 222222222222222222222222222222222222222222222222222222 ) her…" at bounding box center [459, 119] width 202 height 208
type textarea "hero.say("OLALIO")"
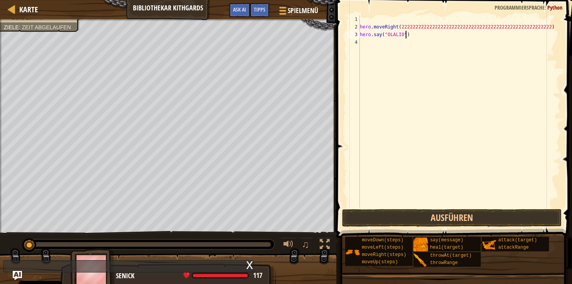
click at [410, 35] on div "hero . moveRight ( 222222222222222222222222222222222222222222222222222222 ) her…" at bounding box center [459, 119] width 202 height 208
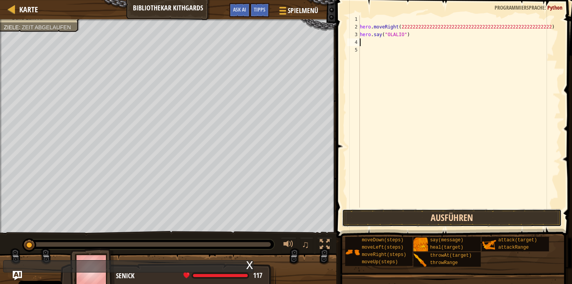
click at [402, 219] on button "Ausführen" at bounding box center [452, 218] width 220 height 18
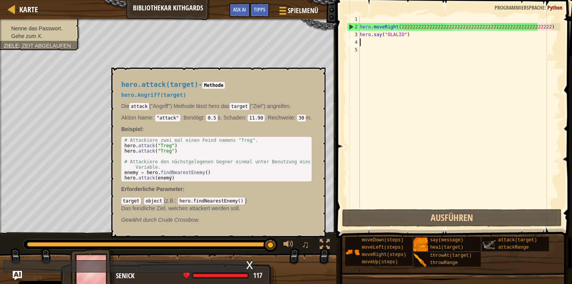
click at [496, 240] on img at bounding box center [488, 245] width 15 height 15
click at [485, 244] on img at bounding box center [488, 245] width 15 height 15
click at [486, 244] on img at bounding box center [488, 245] width 15 height 15
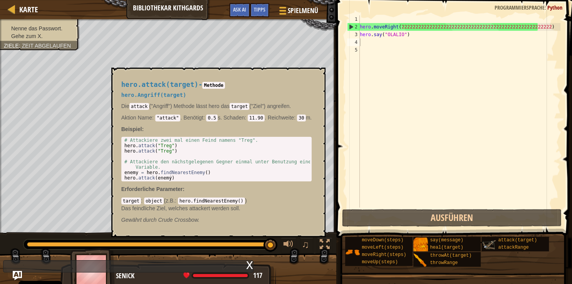
click at [486, 244] on img at bounding box center [488, 245] width 15 height 15
click at [489, 246] on img at bounding box center [488, 245] width 15 height 15
click at [491, 242] on img at bounding box center [488, 245] width 15 height 15
click at [505, 238] on span "attack(target)" at bounding box center [517, 240] width 39 height 5
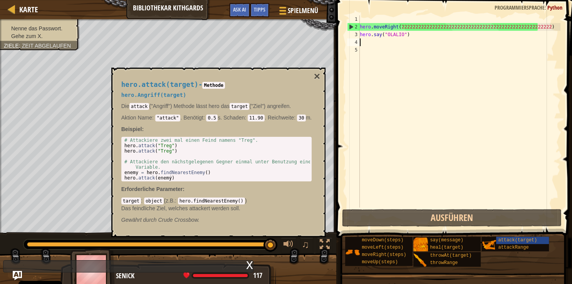
click at [308, 77] on div "hero.attack(target) - Methode hero.Angriff(target) Die attack ("Angriff") Metho…" at bounding box center [216, 152] width 201 height 157
click at [315, 77] on button "×" at bounding box center [317, 76] width 6 height 11
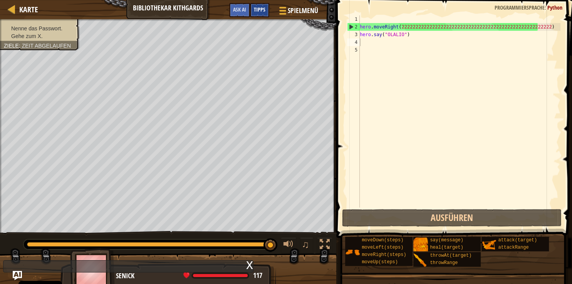
click at [264, 10] on span "Tipps" at bounding box center [260, 9] width 12 height 7
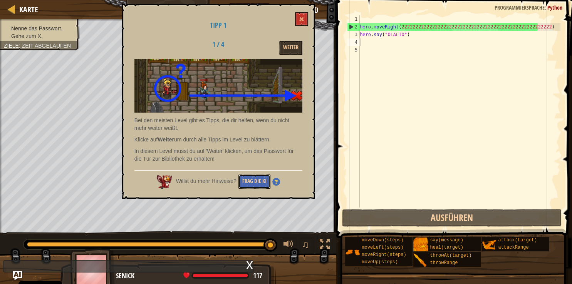
click at [247, 178] on button "Frag die KI" at bounding box center [254, 182] width 32 height 14
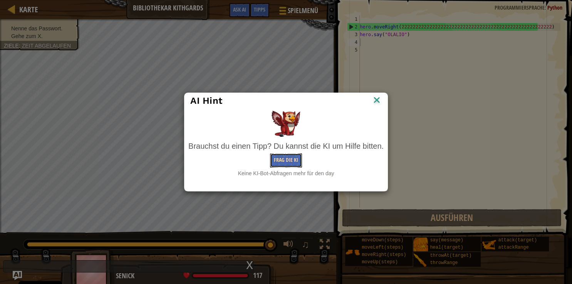
click at [276, 159] on button "Frag die KI" at bounding box center [286, 161] width 32 height 14
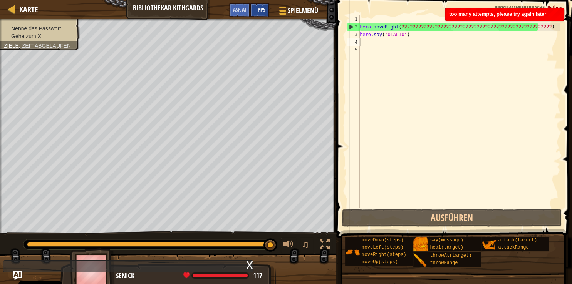
click at [255, 11] on span "Tipps" at bounding box center [260, 9] width 12 height 7
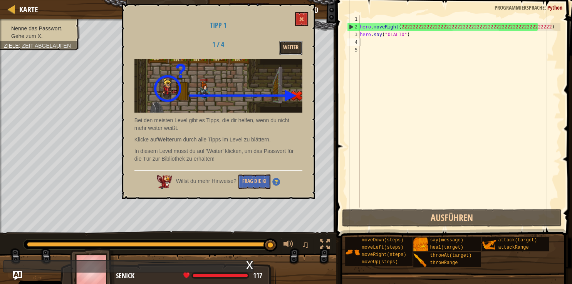
click at [287, 50] on button "Weiter" at bounding box center [290, 48] width 23 height 14
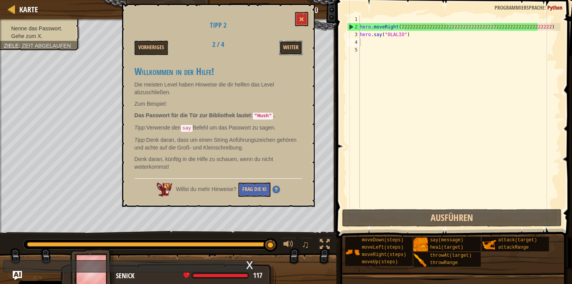
click at [287, 50] on button "Weiter" at bounding box center [290, 48] width 23 height 14
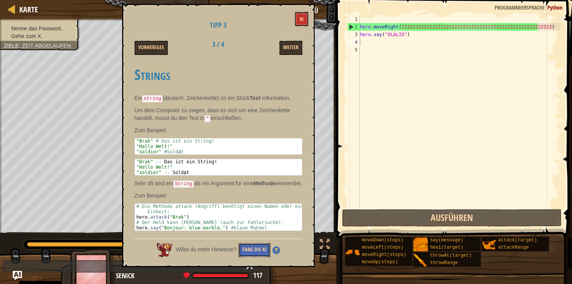
click at [256, 253] on button "Frag die KI" at bounding box center [254, 250] width 32 height 14
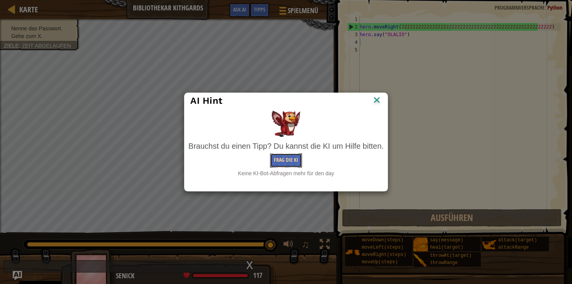
click at [287, 160] on button "Frag die KI" at bounding box center [286, 161] width 32 height 14
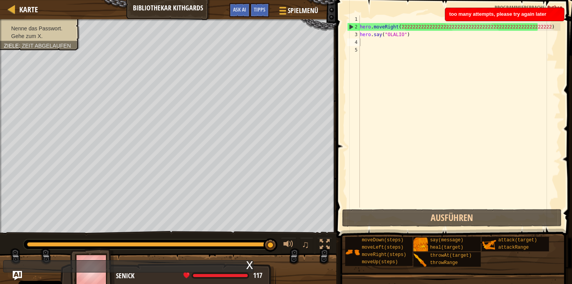
click at [162, 9] on div "Karte Bibliothekar Kithgards Spielmenü Fertig Tipps Ask AI" at bounding box center [168, 9] width 336 height 19
click at [163, 9] on div "Karte Bibliothekar Kithgards Spielmenü Fertig Tipps Ask AI" at bounding box center [168, 9] width 336 height 19
click at [150, 222] on div "Karte Bibliothekar Kithgards Spielmenü Fertig Tipps Ask AI 1 הההההההההההההההההה…" at bounding box center [286, 142] width 572 height 284
click at [27, 266] on div "x" at bounding box center [128, 267] width 250 height 12
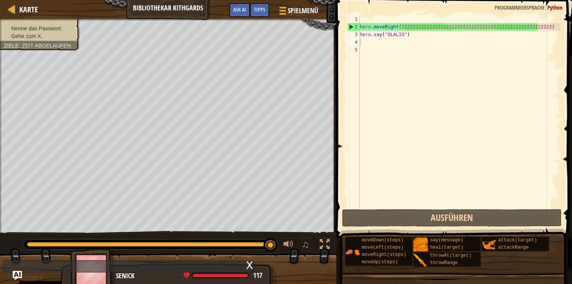
click at [34, 267] on div "x" at bounding box center [128, 267] width 250 height 12
click at [19, 264] on div "x" at bounding box center [128, 267] width 250 height 12
drag, startPoint x: 18, startPoint y: 264, endPoint x: 36, endPoint y: 269, distance: 19.1
click at [36, 269] on div "x" at bounding box center [128, 267] width 250 height 12
drag, startPoint x: 81, startPoint y: 274, endPoint x: 113, endPoint y: 266, distance: 32.9
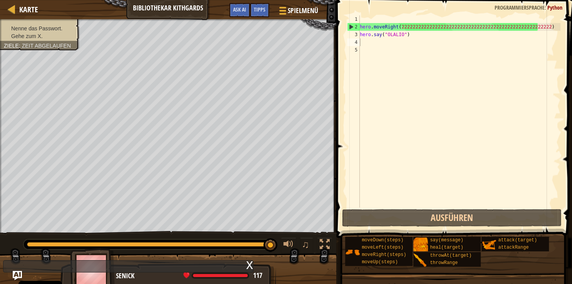
click at [92, 272] on div "x" at bounding box center [128, 267] width 250 height 12
drag, startPoint x: 174, startPoint y: 252, endPoint x: 195, endPoint y: 252, distance: 20.4
click at [195, 252] on div "♫" at bounding box center [168, 242] width 336 height 23
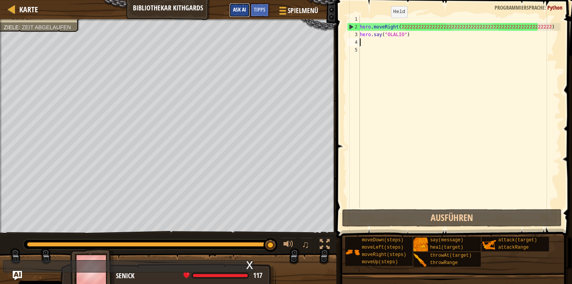
click at [239, 8] on span "Ask AI" at bounding box center [239, 9] width 13 height 7
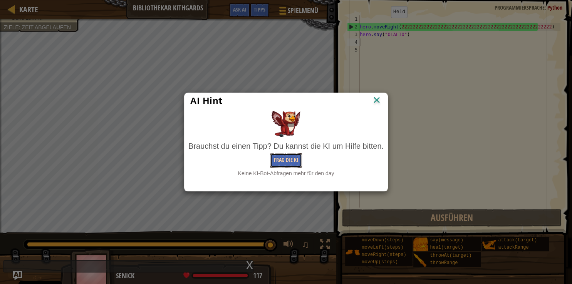
click at [290, 159] on button "Frag die KI" at bounding box center [286, 161] width 32 height 14
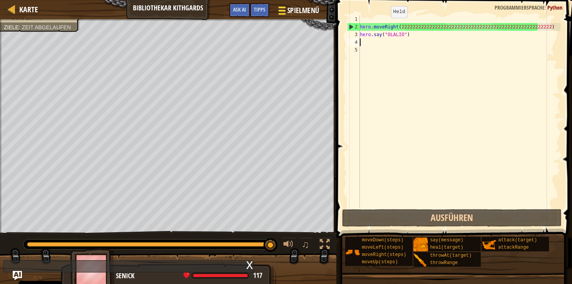
click at [294, 8] on span "Spielmenü" at bounding box center [303, 10] width 32 height 10
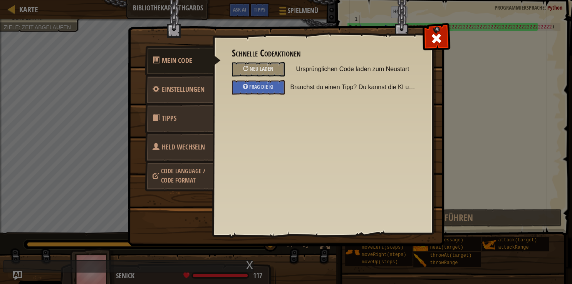
click at [166, 116] on span "Tipps" at bounding box center [169, 119] width 15 height 10
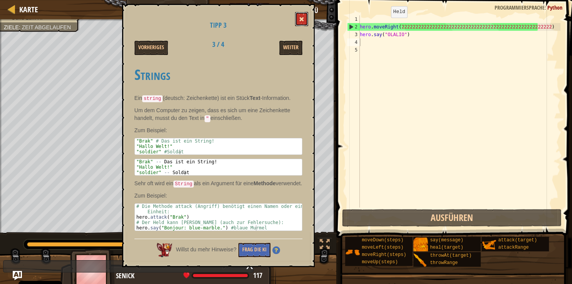
click at [302, 12] on button at bounding box center [301, 19] width 13 height 14
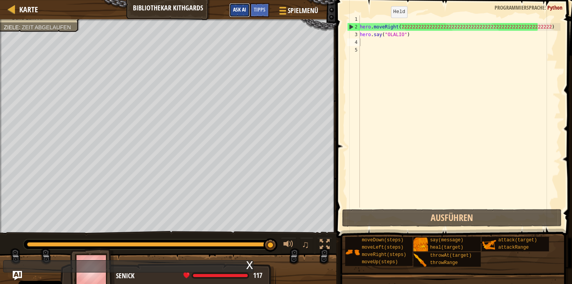
click at [244, 16] on button "Ask AI" at bounding box center [239, 10] width 21 height 14
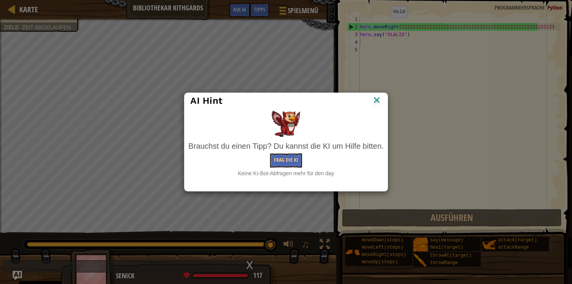
click at [378, 99] on img at bounding box center [376, 101] width 10 height 12
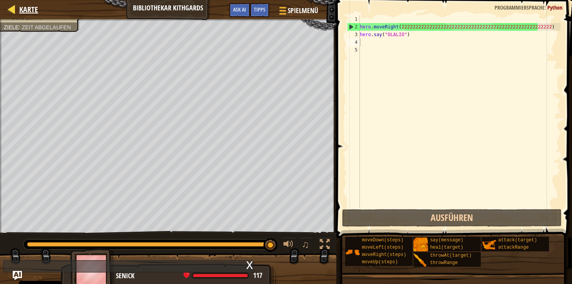
click at [25, 3] on div "Karte" at bounding box center [26, 9] width 23 height 19
select select "de-DE"
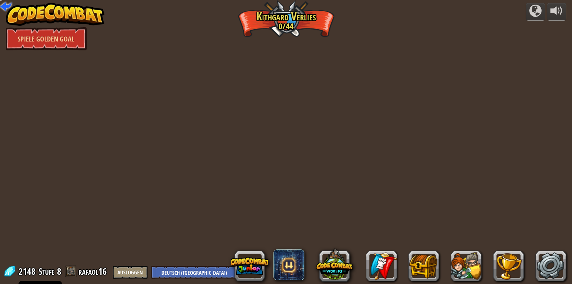
select select "de-DE"
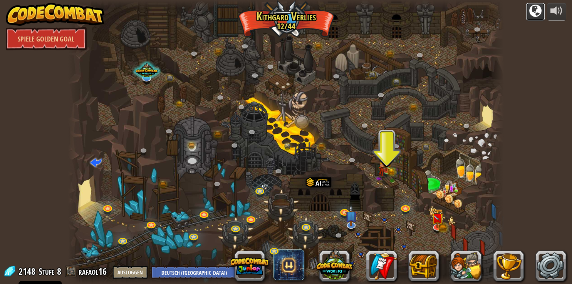
click at [529, 13] on div at bounding box center [535, 11] width 12 height 12
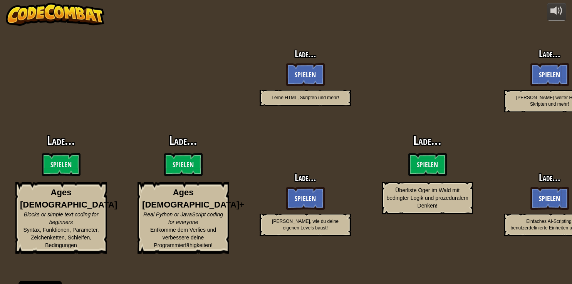
select select "de-DE"
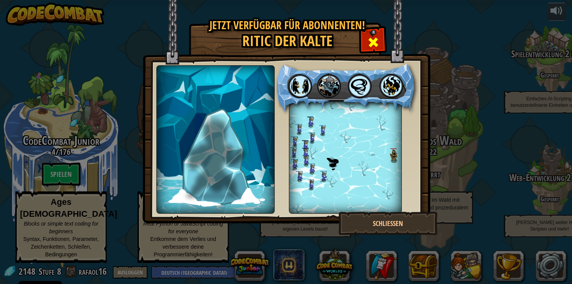
click at [367, 45] on span at bounding box center [373, 42] width 12 height 12
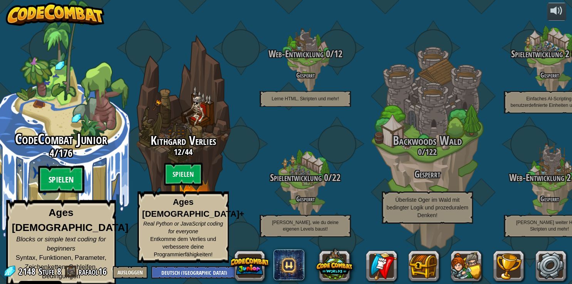
click at [53, 192] on btn "Spielen" at bounding box center [61, 180] width 46 height 28
select select "de-DE"
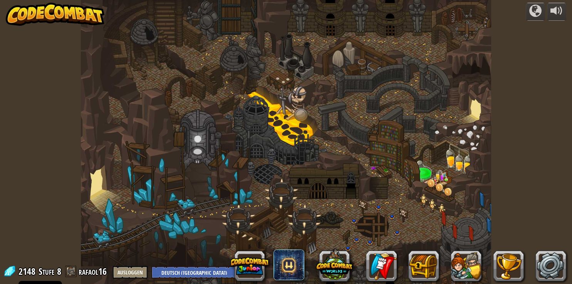
select select "de-DE"
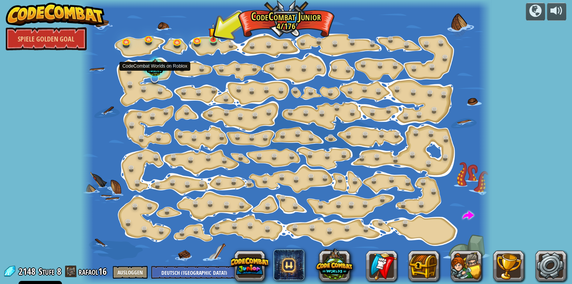
click at [152, 66] on div at bounding box center [154, 69] width 27 height 26
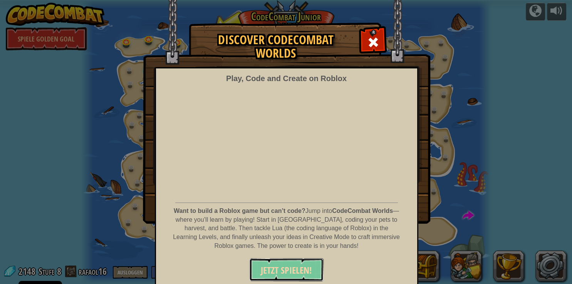
click at [292, 273] on span "JETZT SPIELEN!" at bounding box center [286, 270] width 51 height 12
